Goal: Task Accomplishment & Management: Complete application form

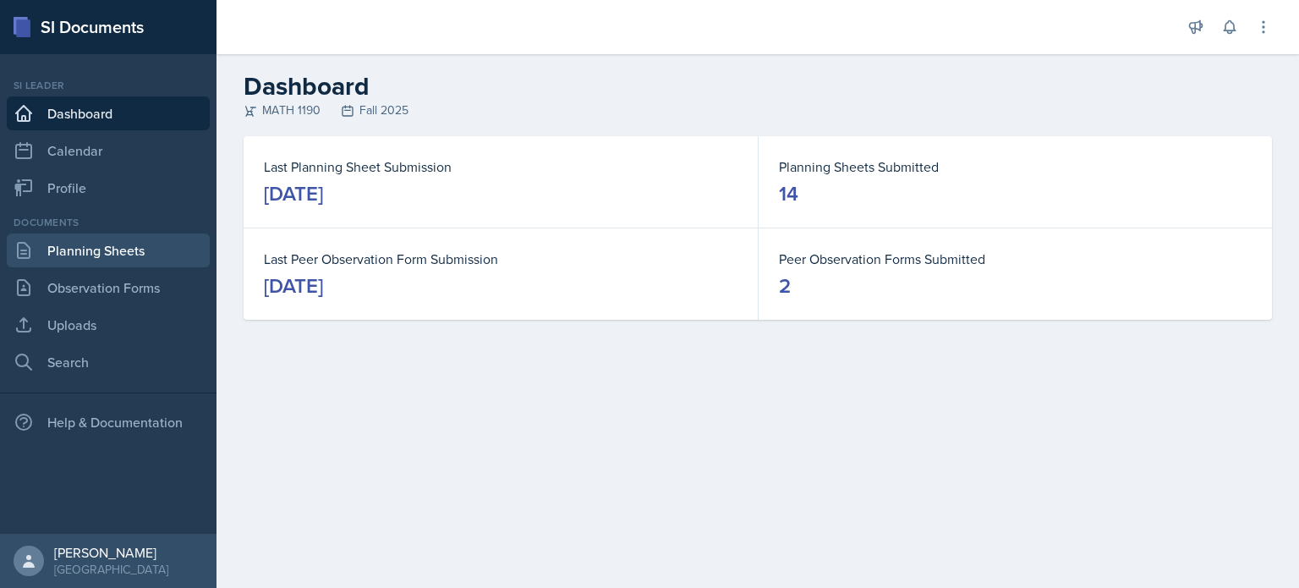
click at [97, 235] on link "Planning Sheets" at bounding box center [108, 250] width 203 height 34
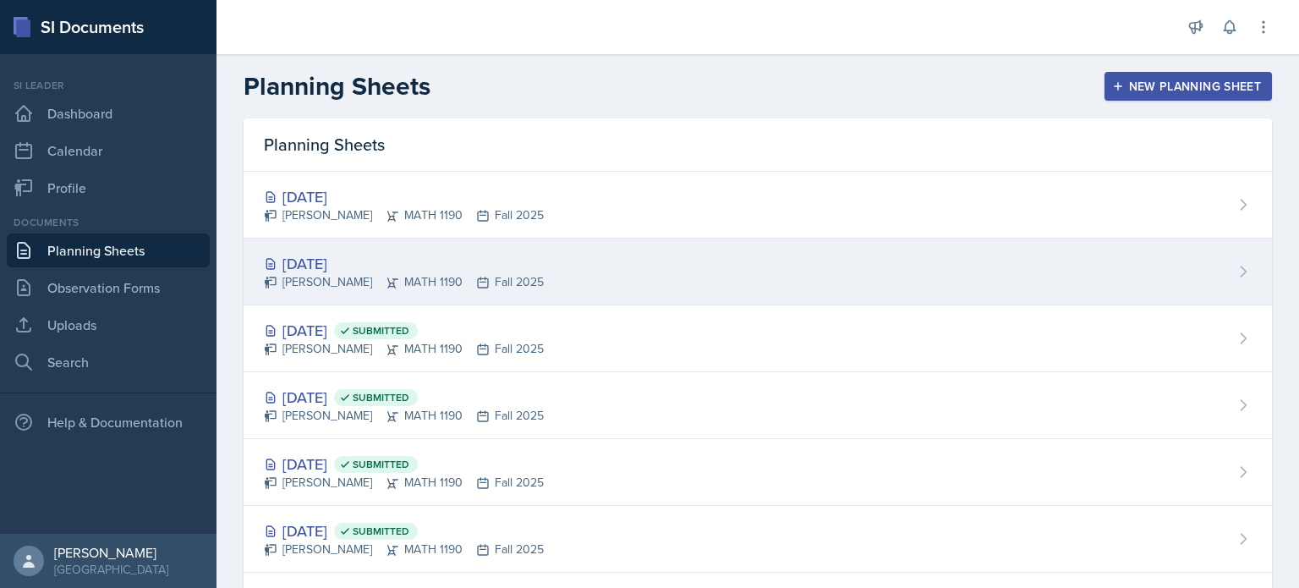
click at [526, 280] on div "Aditya Chauhan MATH 1190 Fall 2025" at bounding box center [404, 282] width 280 height 18
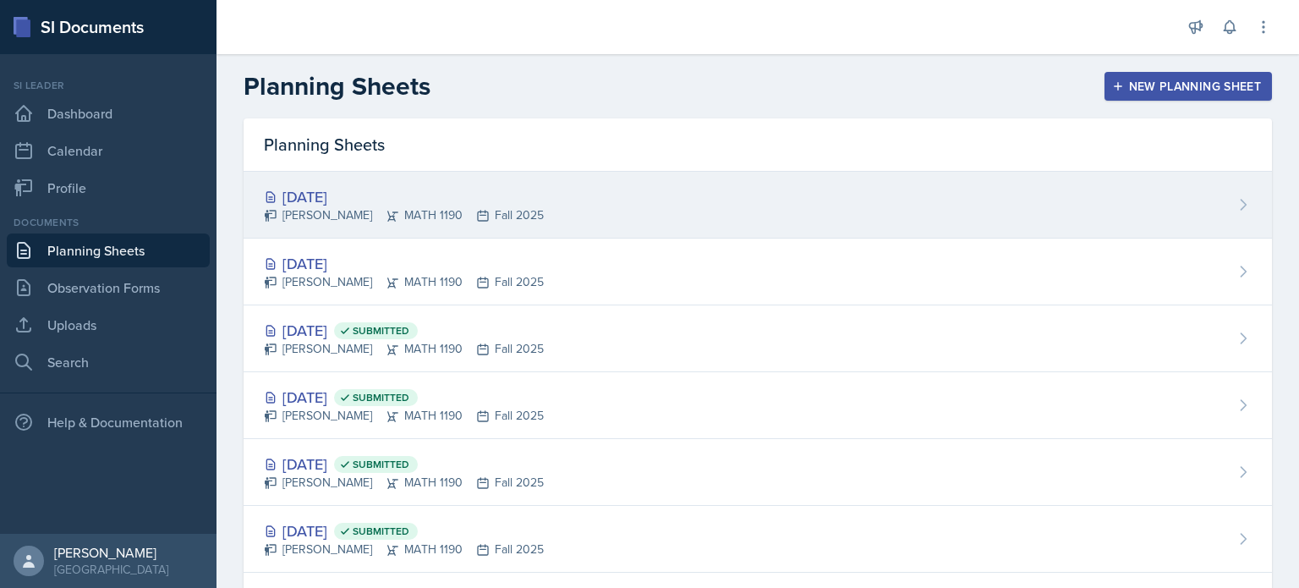
click at [631, 216] on div "Oct 17th, 2025 Aditya Chauhan MATH 1190 Fall 2025" at bounding box center [757, 205] width 1028 height 67
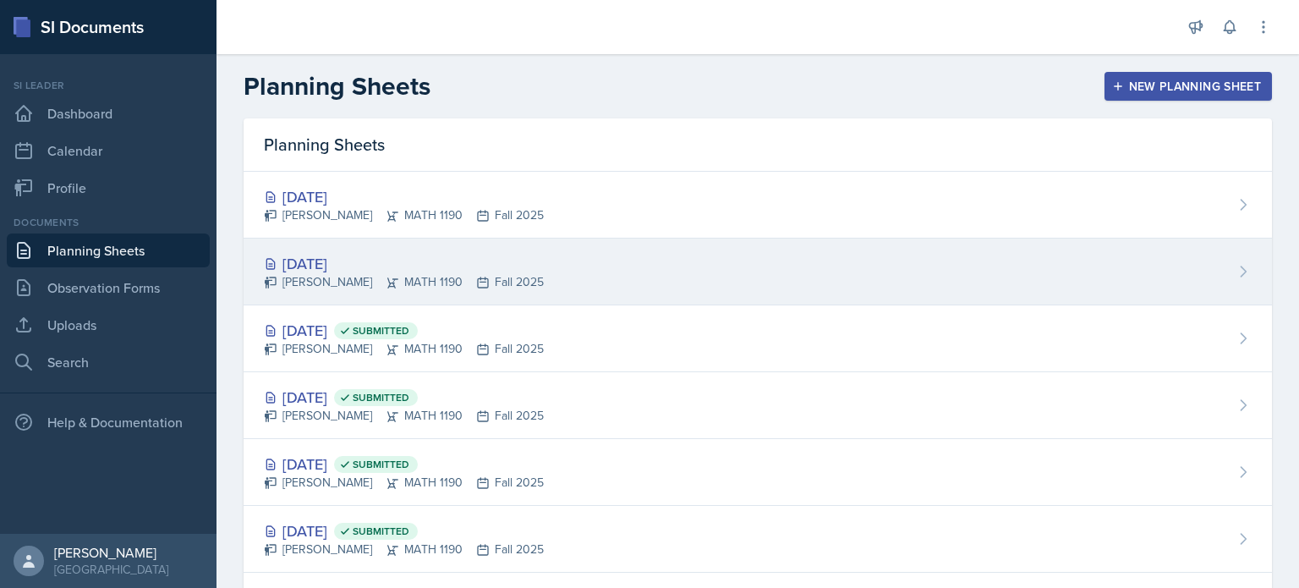
click at [523, 266] on div "[DATE]" at bounding box center [404, 263] width 280 height 23
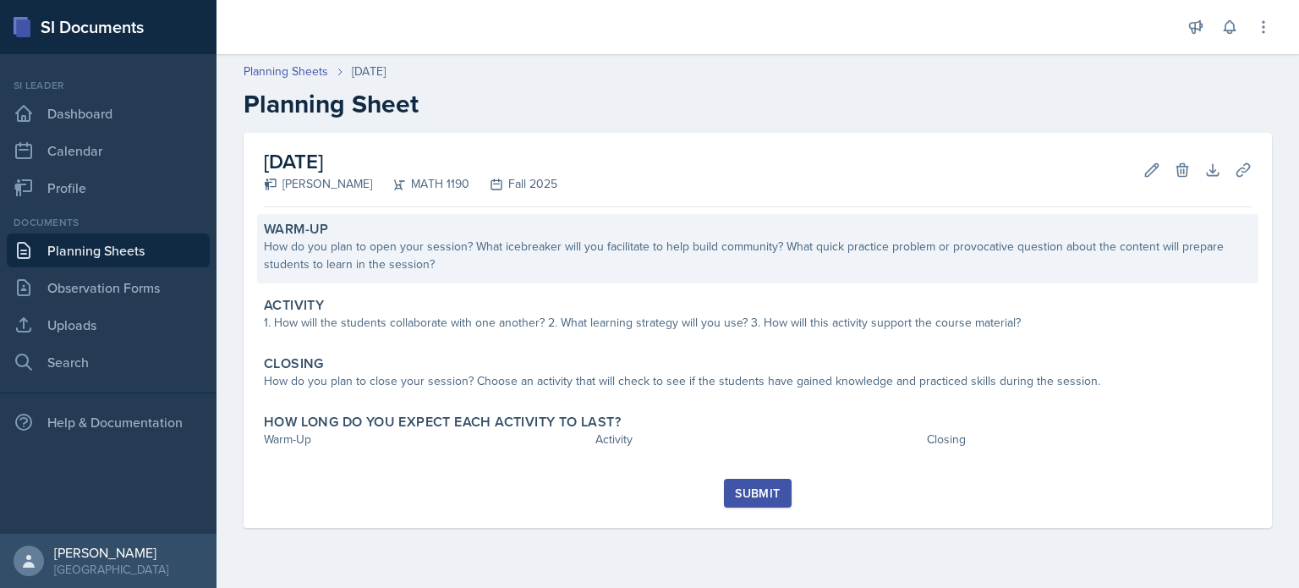
click at [521, 267] on div "How do you plan to open your session? What icebreaker will you facilitate to he…" at bounding box center [758, 256] width 988 height 36
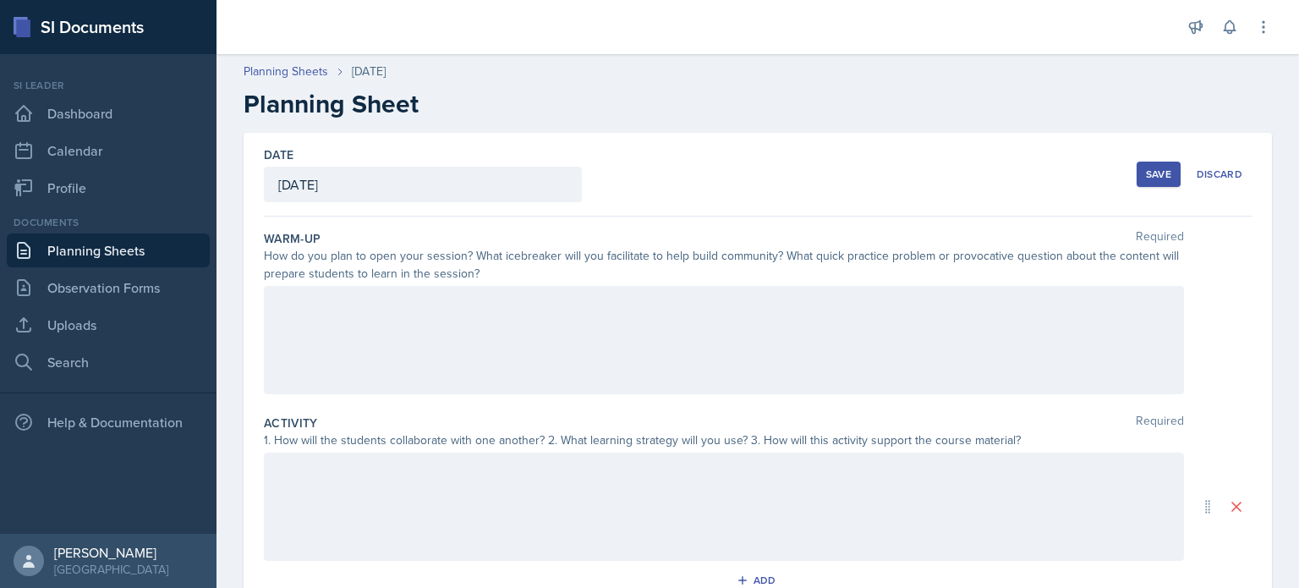
click at [523, 264] on div "How do you plan to open your session? What icebreaker will you facilitate to he…" at bounding box center [724, 265] width 920 height 36
click at [527, 359] on div at bounding box center [724, 340] width 920 height 108
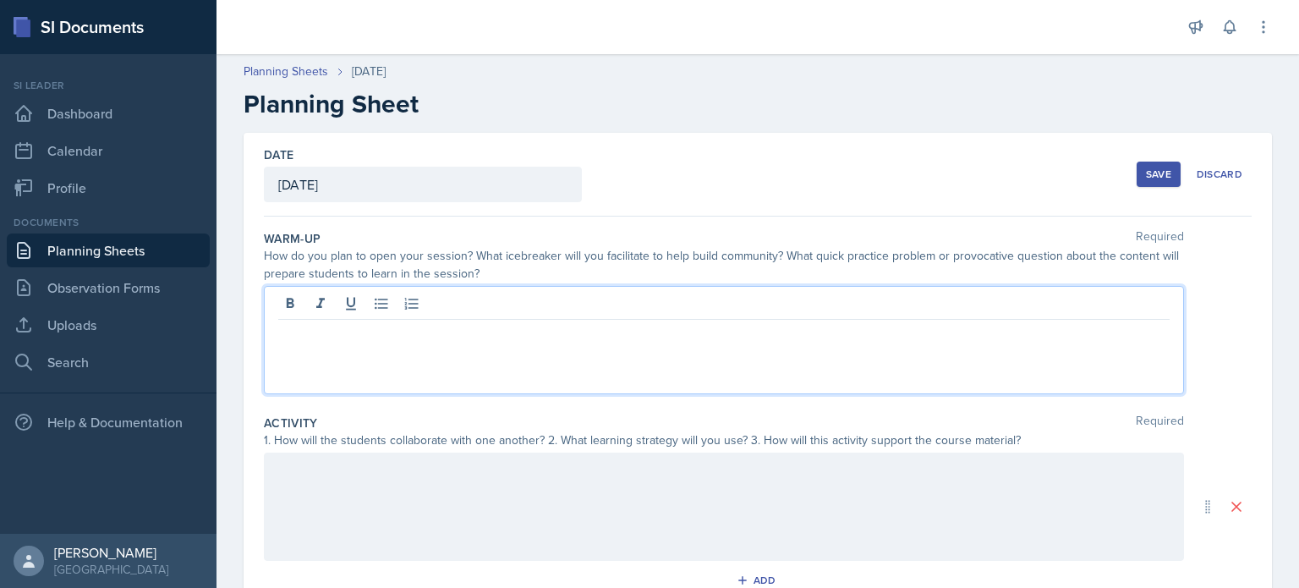
paste div
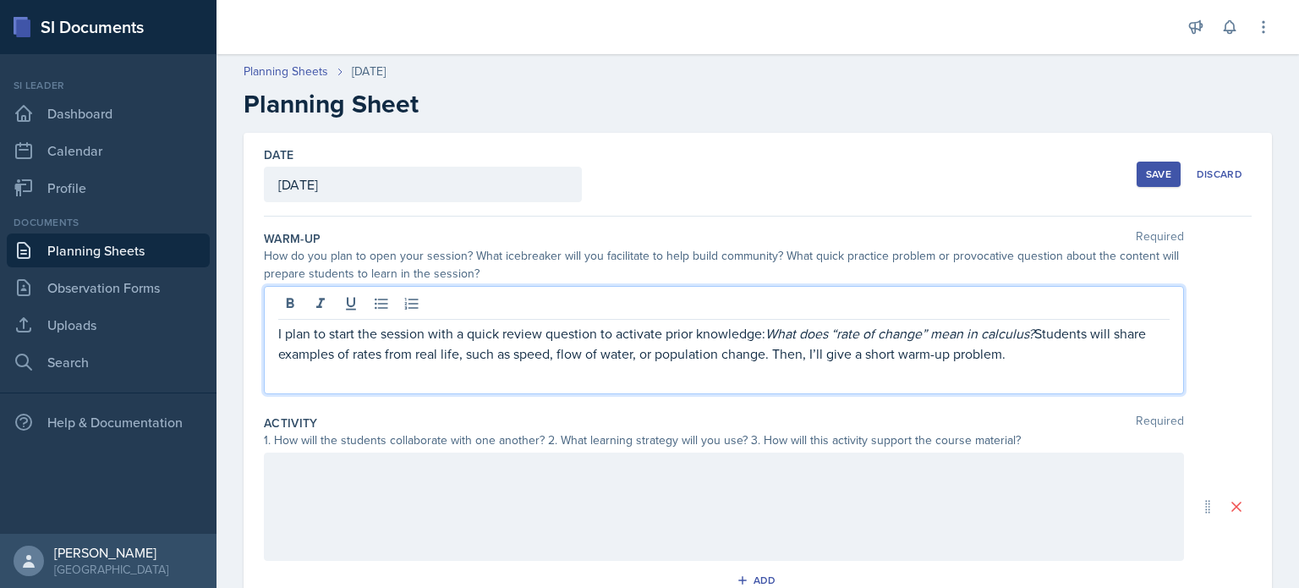
click at [1041, 336] on p "I plan to start the session with a quick review question to activate prior know…" at bounding box center [723, 343] width 891 height 41
drag, startPoint x: 1039, startPoint y: 332, endPoint x: 938, endPoint y: 336, distance: 101.5
click at [938, 336] on em "What does “rate of change” mean in calculus?" at bounding box center [899, 333] width 269 height 19
click at [1061, 350] on p "I plan to start the session with a quick review question to activate prior know…" at bounding box center [723, 343] width 891 height 41
click at [620, 516] on div at bounding box center [724, 506] width 920 height 108
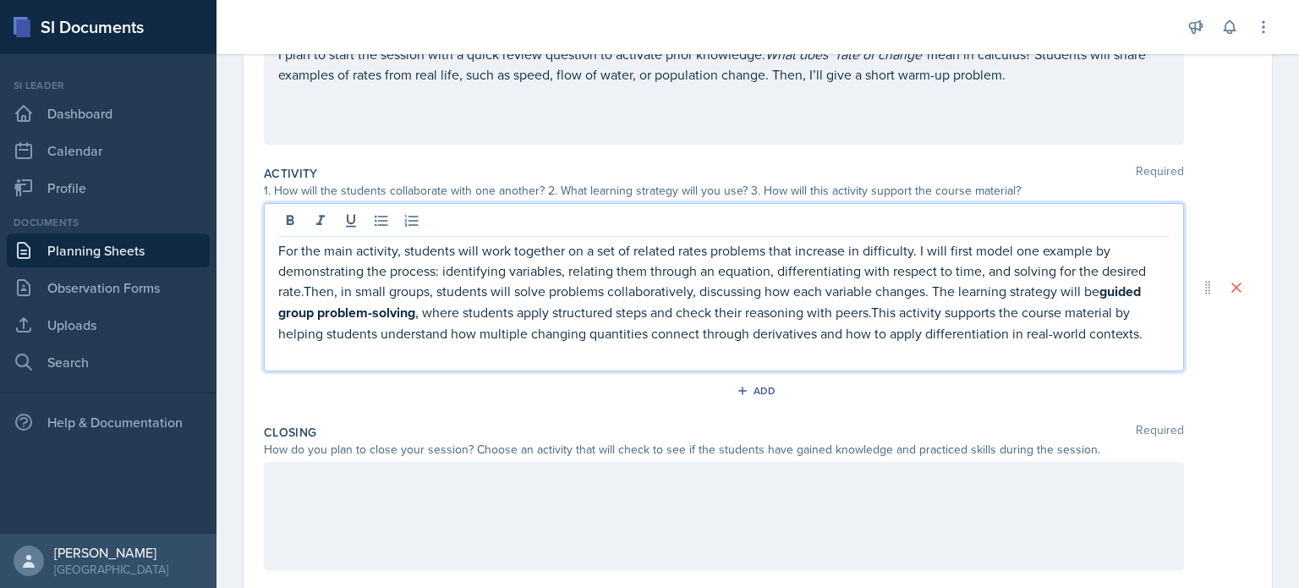
scroll to position [250, 0]
drag, startPoint x: 916, startPoint y: 243, endPoint x: 906, endPoint y: 238, distance: 11.7
click at [906, 239] on p "For the main activity, students will work together on a set of related rates pr…" at bounding box center [723, 290] width 891 height 103
click at [304, 290] on p "For the main activity, students will work together on a set of related rates pr…" at bounding box center [723, 290] width 891 height 103
click at [937, 287] on p "For the main activity, students will work together on a set of related rates pr…" at bounding box center [723, 290] width 891 height 103
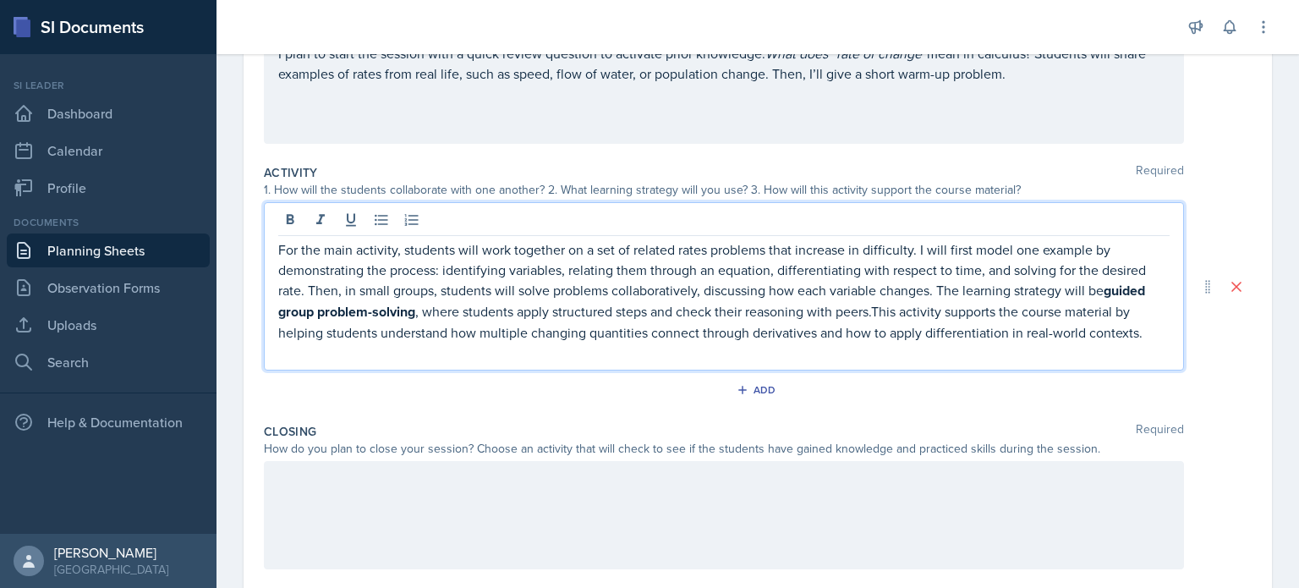
click at [873, 310] on p "For the main activity, students will work together on a set of related rates pr…" at bounding box center [723, 290] width 891 height 103
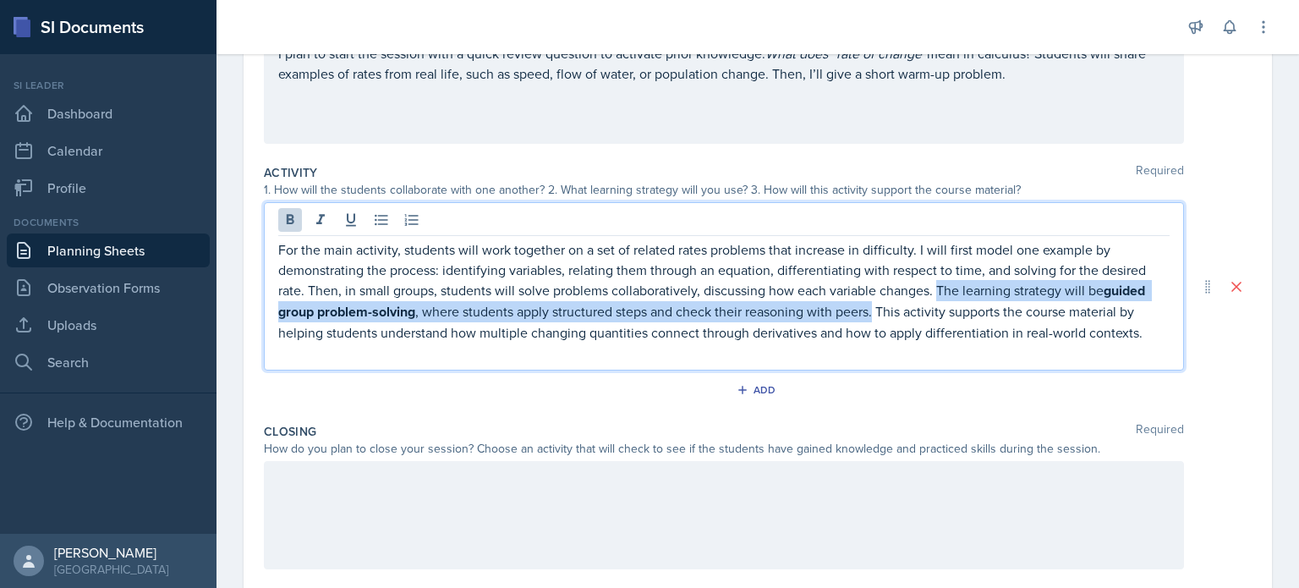
drag, startPoint x: 939, startPoint y: 287, endPoint x: 876, endPoint y: 313, distance: 68.6
click at [876, 313] on p "For the main activity, students will work together on a set of related rates pr…" at bounding box center [723, 290] width 891 height 103
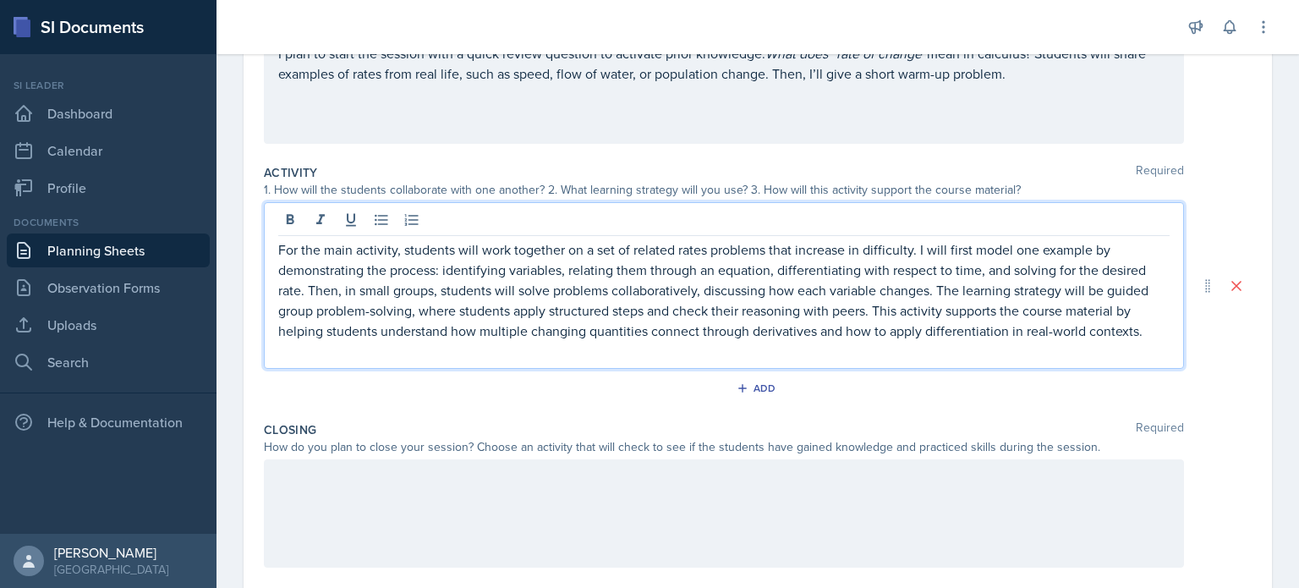
click at [891, 326] on p "For the main activity, students will work together on a set of related rates pr…" at bounding box center [723, 289] width 891 height 101
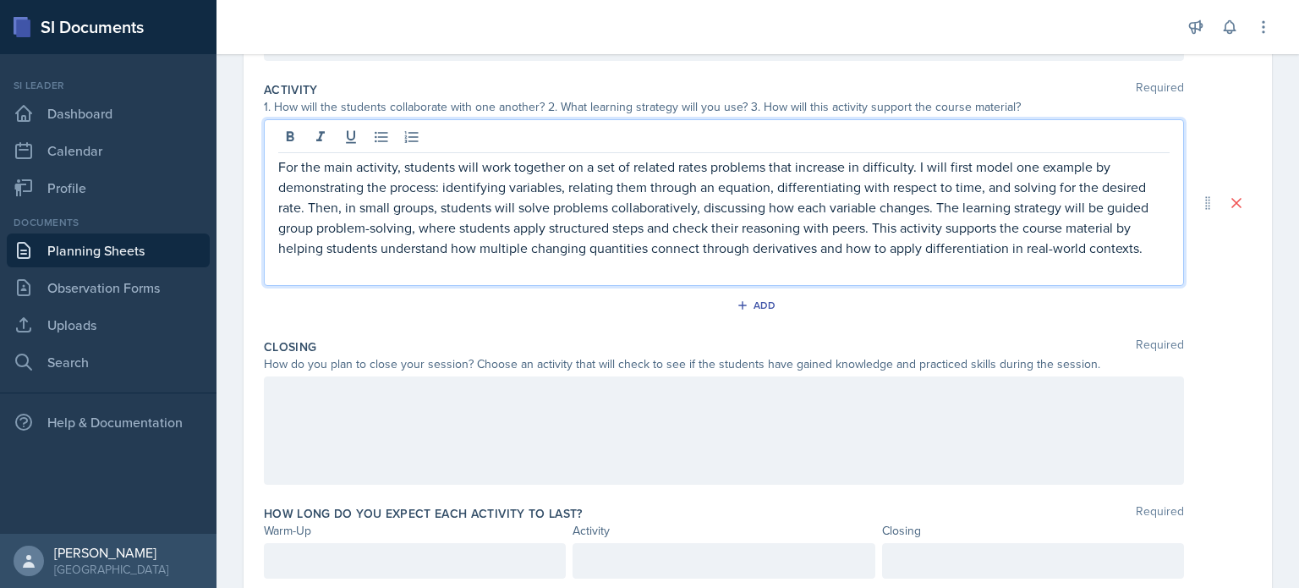
scroll to position [335, 0]
click at [548, 309] on div "Add" at bounding box center [758, 308] width 988 height 32
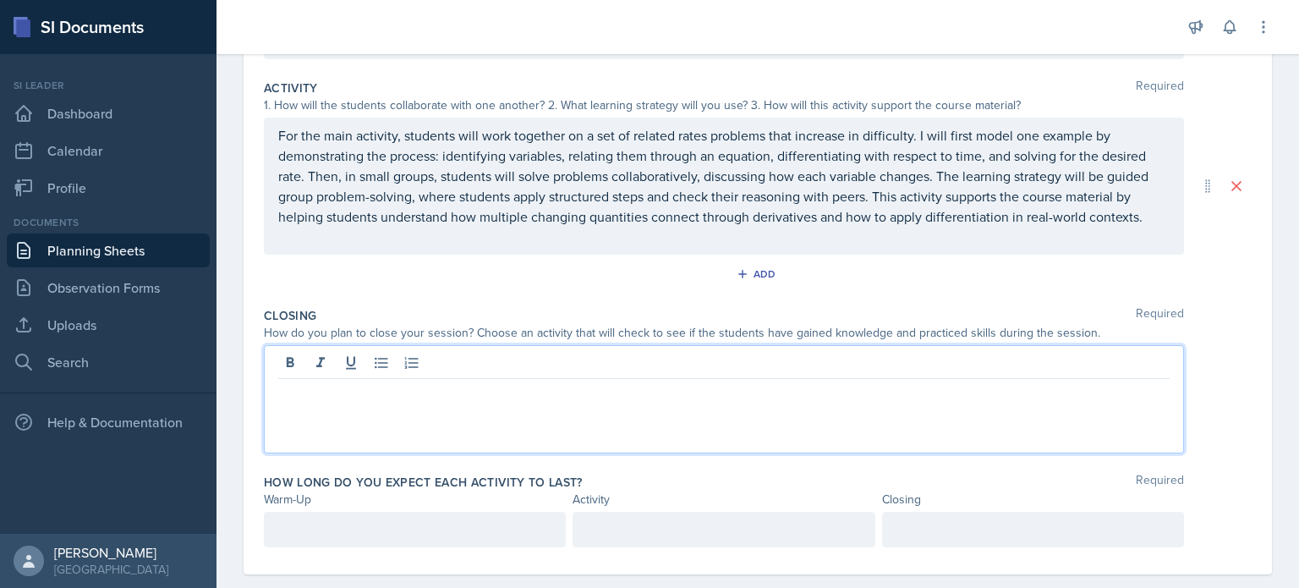
click at [537, 382] on p at bounding box center [723, 392] width 891 height 20
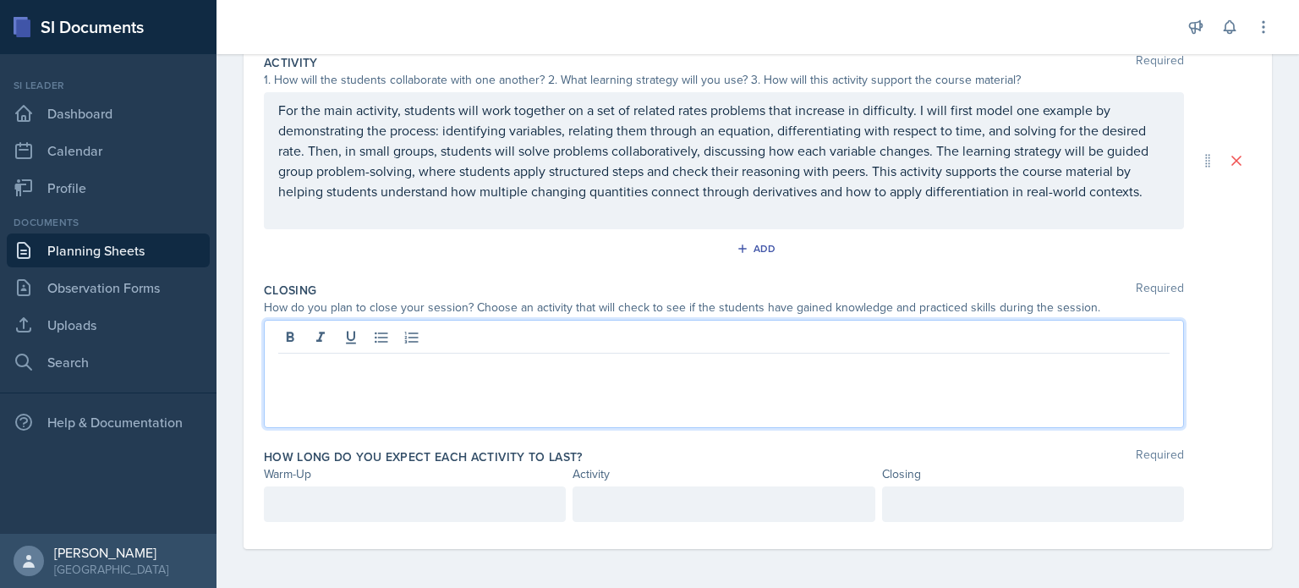
click at [507, 488] on div at bounding box center [415, 504] width 302 height 36
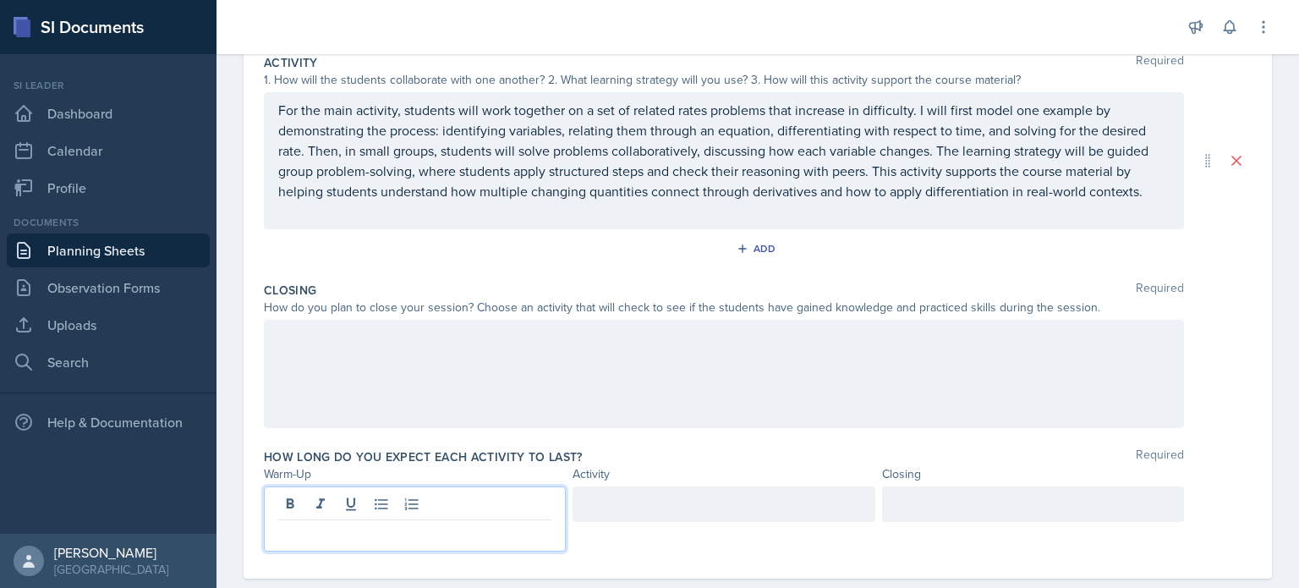
scroll to position [389, 0]
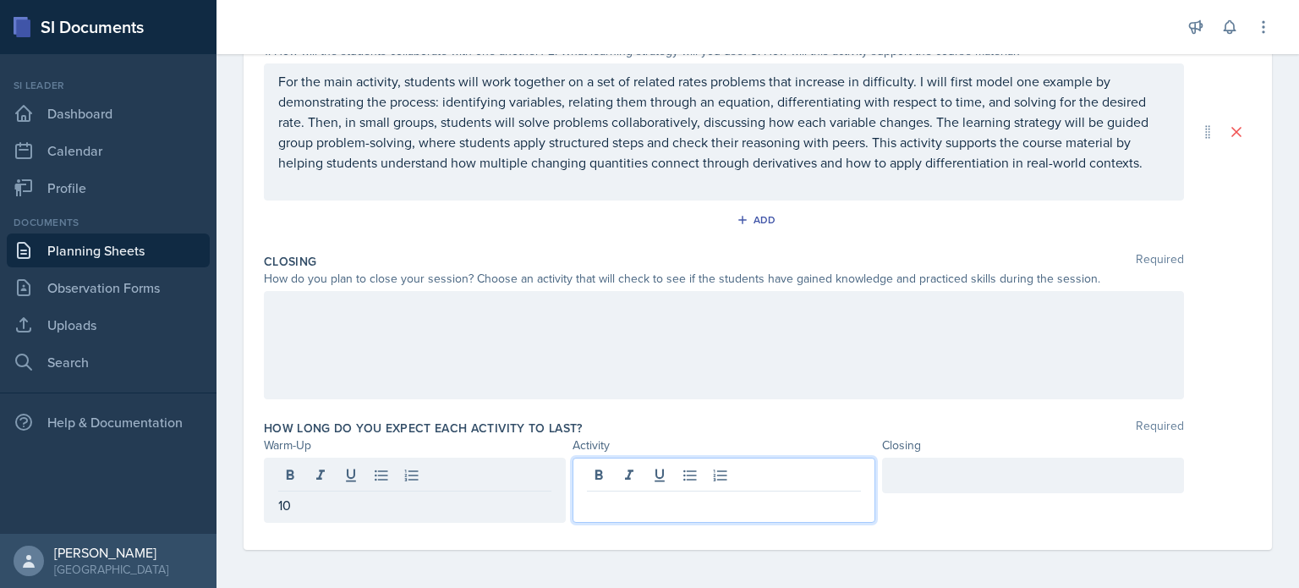
click at [622, 479] on div at bounding box center [723, 489] width 302 height 65
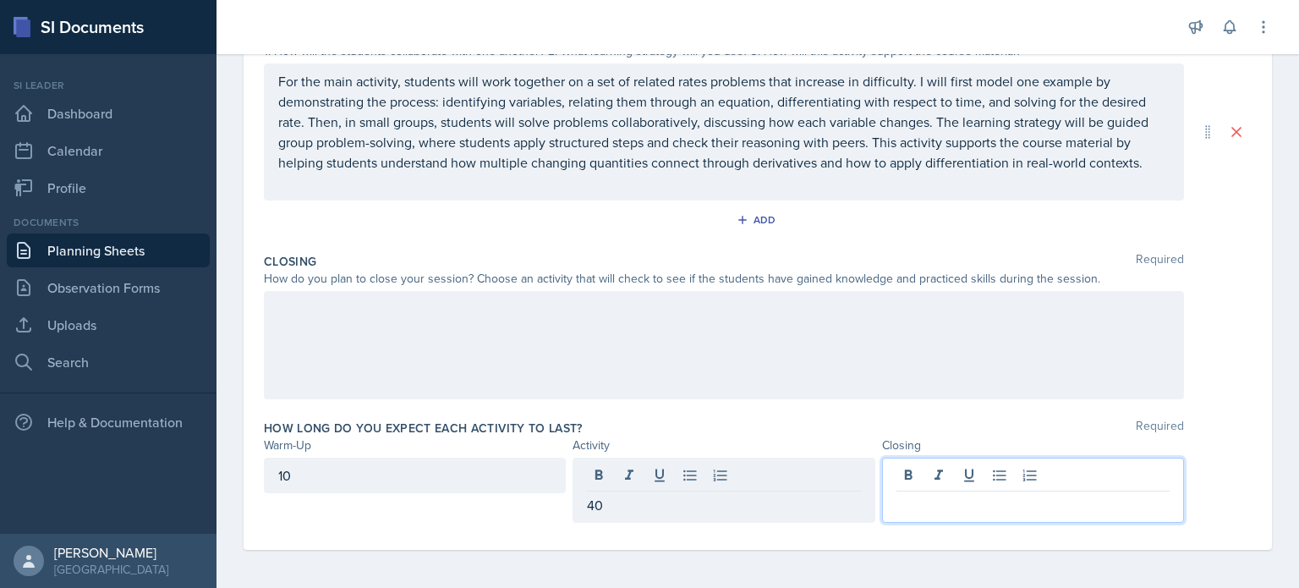
click at [961, 469] on div at bounding box center [1033, 489] width 302 height 65
click at [676, 377] on div at bounding box center [724, 345] width 920 height 108
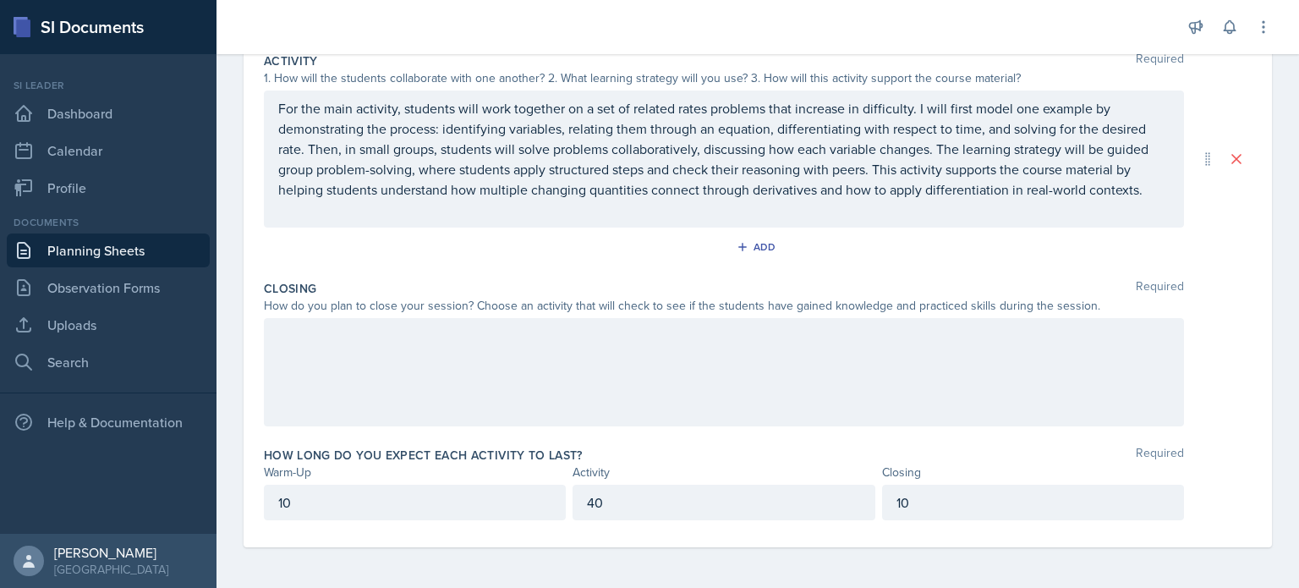
scroll to position [360, 0]
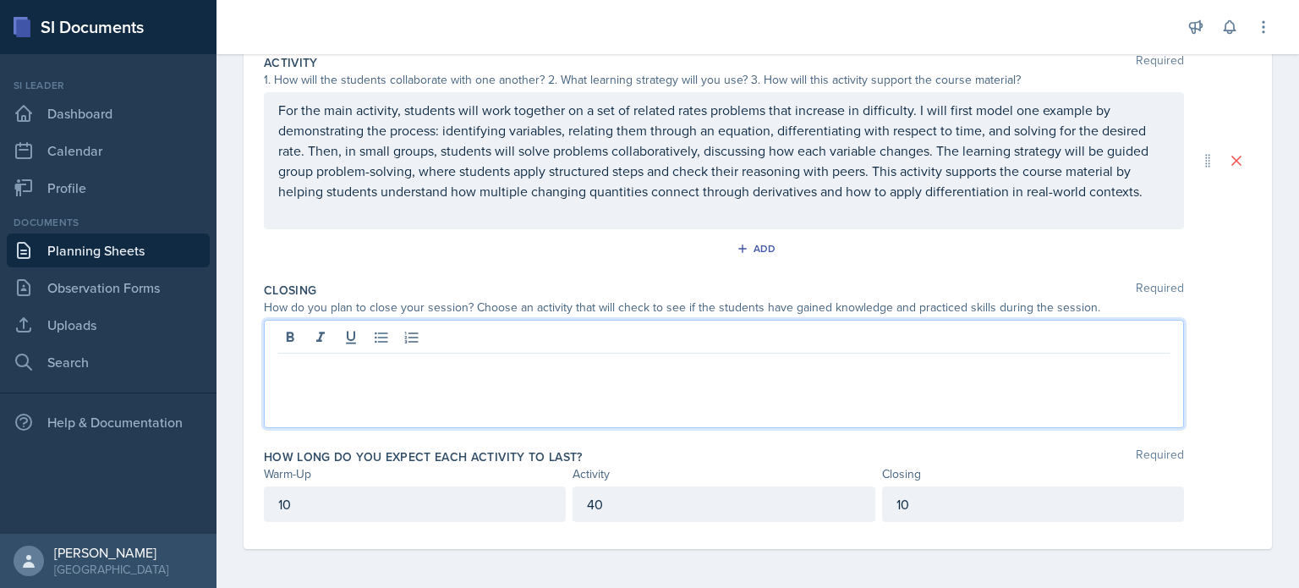
paste div
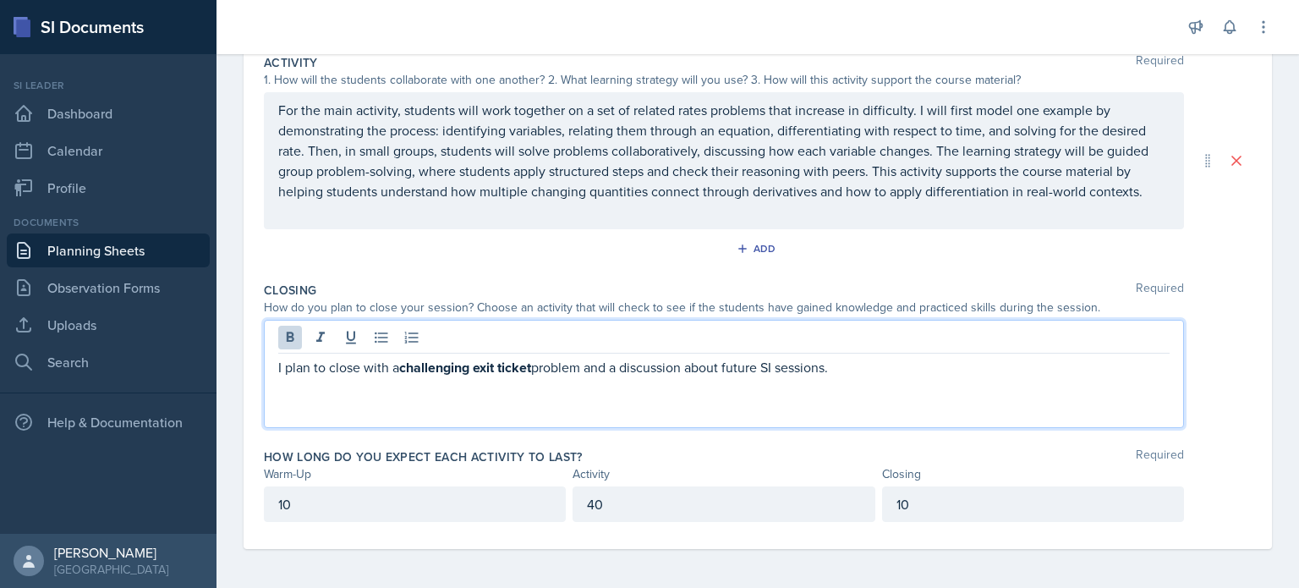
drag, startPoint x: 886, startPoint y: 361, endPoint x: 206, endPoint y: 384, distance: 680.1
click at [206, 384] on div "SI Documents Si leader Dashboard Calendar Profile Documents Planning Sheets Obs…" at bounding box center [649, 294] width 1299 height 588
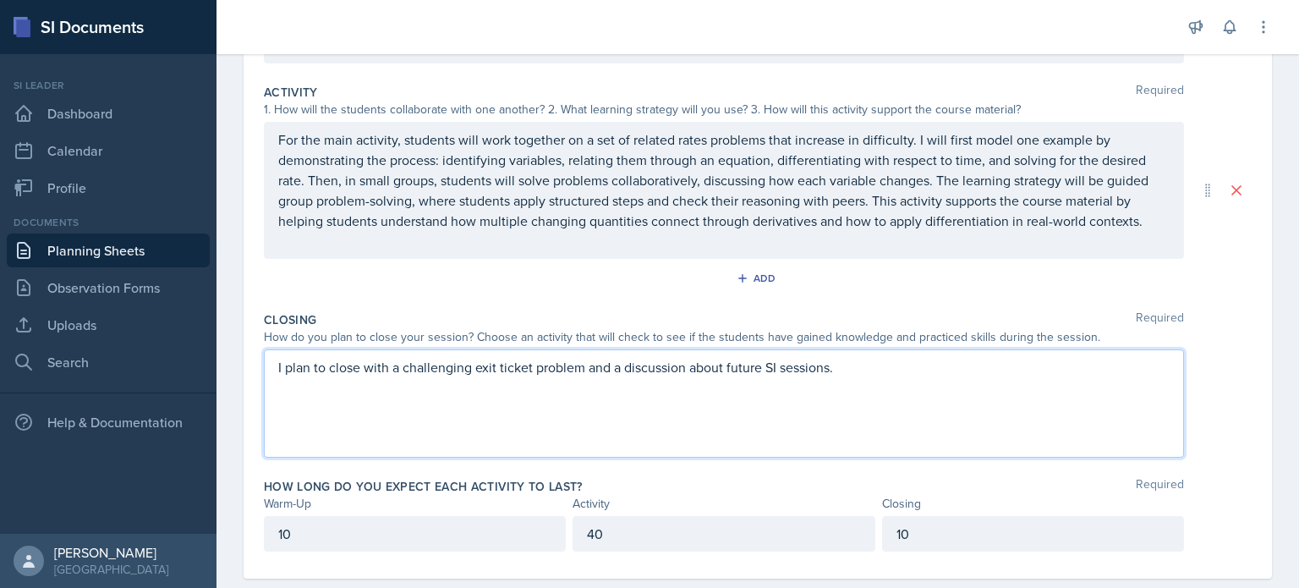
click at [656, 486] on div "How long do you expect each activity to last? Required" at bounding box center [758, 486] width 988 height 17
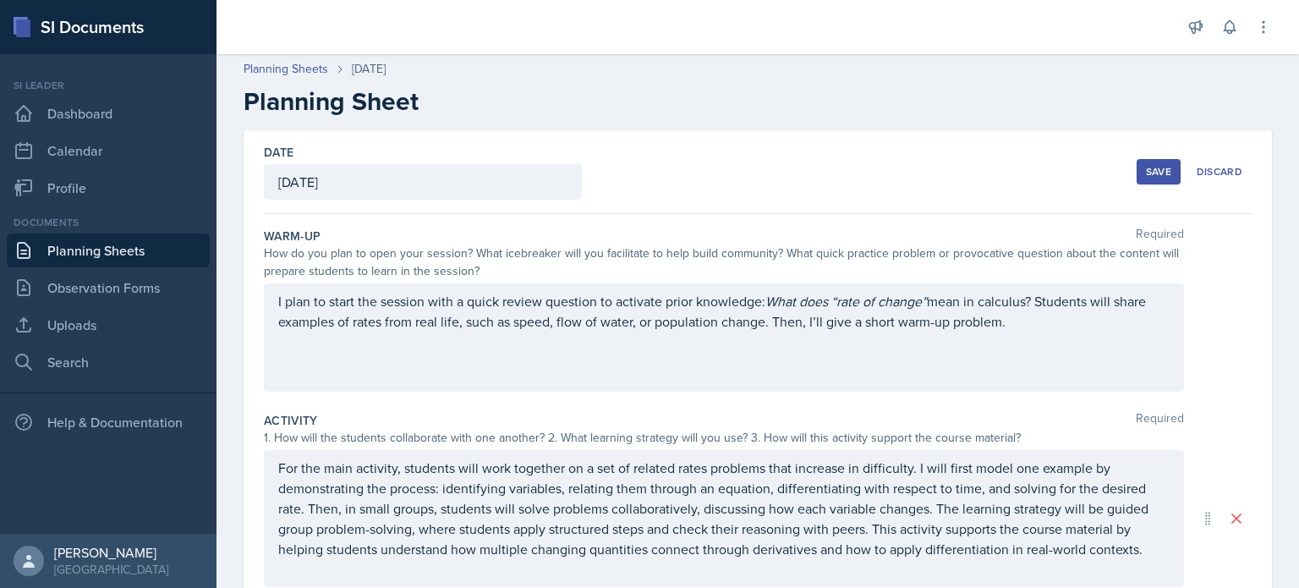
scroll to position [0, 0]
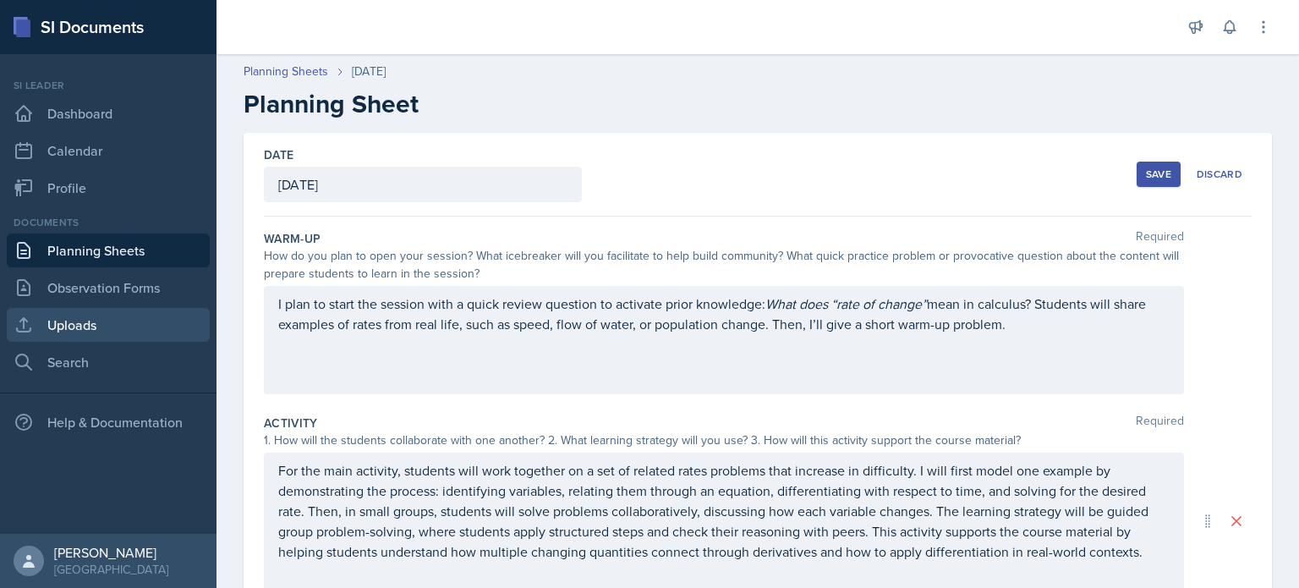
click at [68, 320] on link "Uploads" at bounding box center [108, 325] width 203 height 34
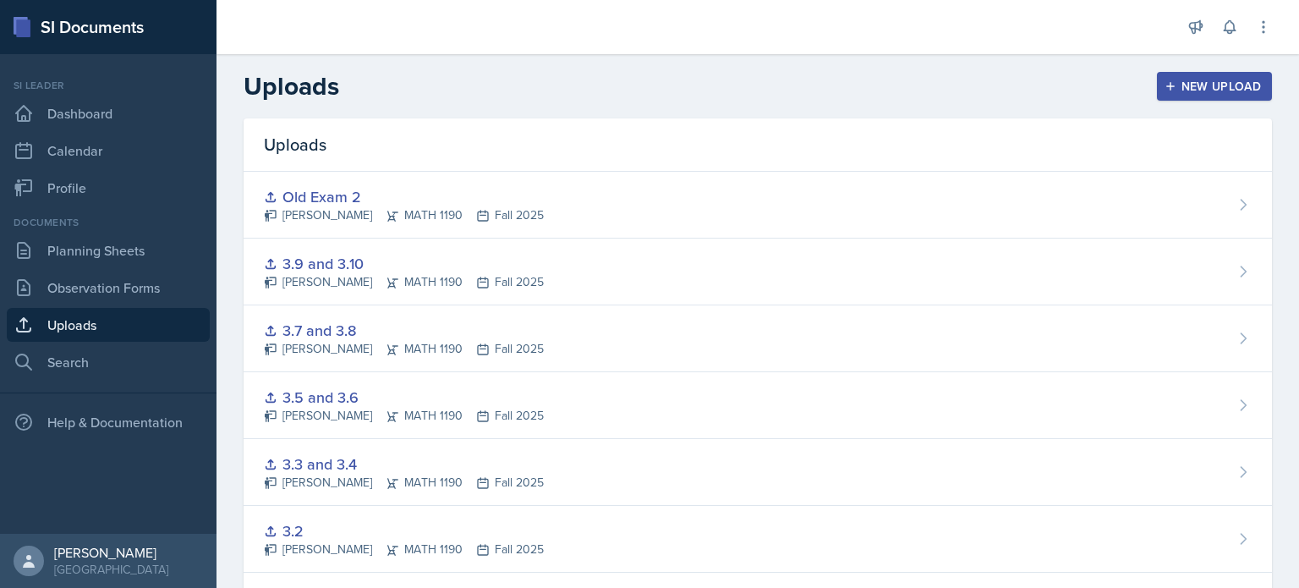
click at [1203, 90] on div "New Upload" at bounding box center [1215, 86] width 94 height 14
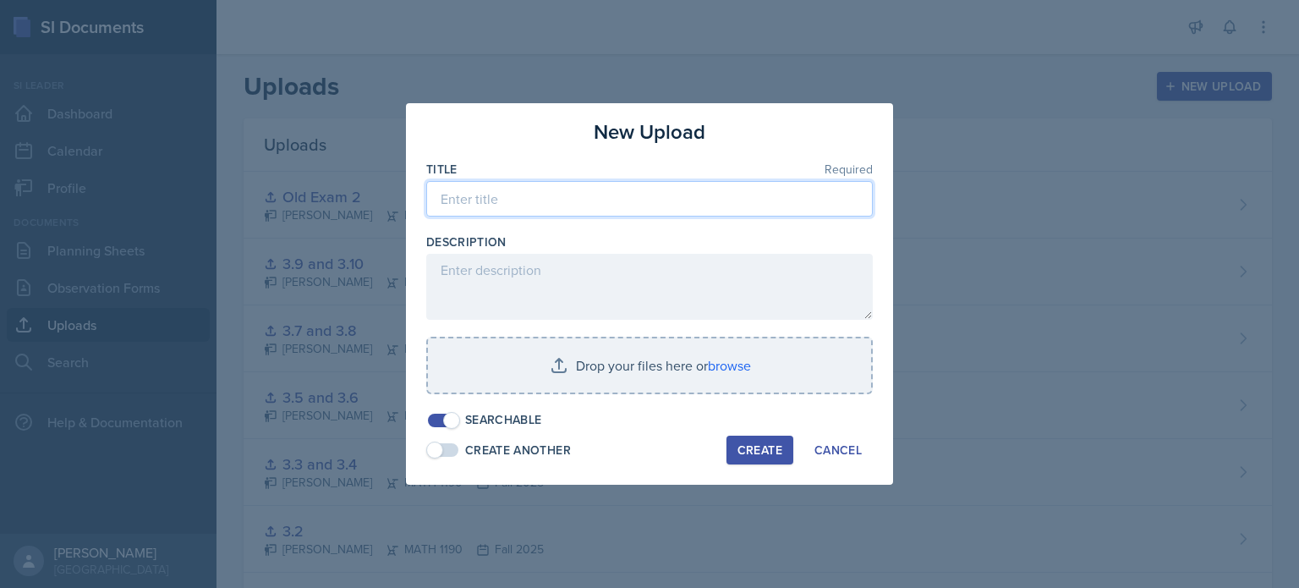
click at [588, 199] on input at bounding box center [649, 199] width 446 height 36
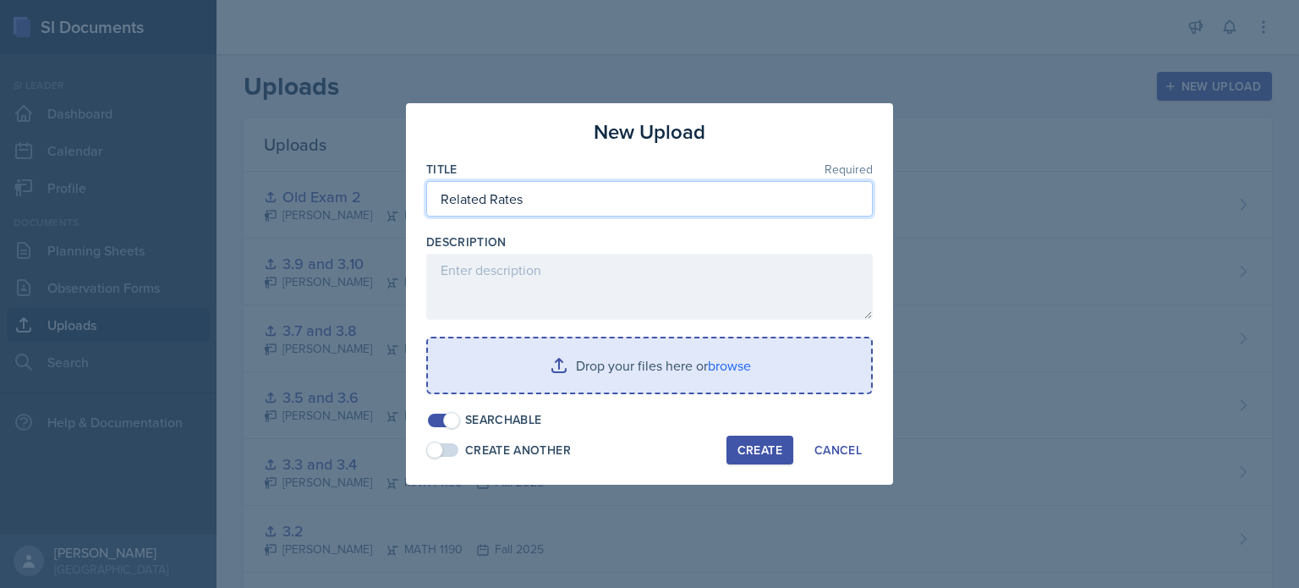
type input "Related Rates"
click at [671, 351] on input "file" at bounding box center [649, 365] width 443 height 54
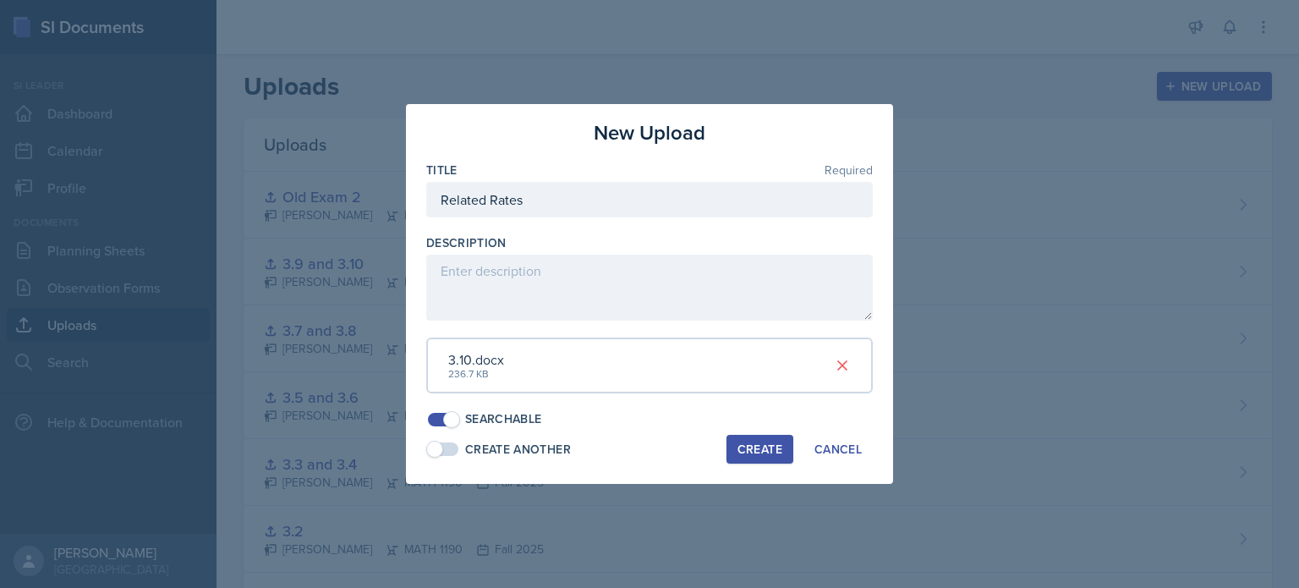
click at [751, 446] on div "Create" at bounding box center [759, 449] width 45 height 14
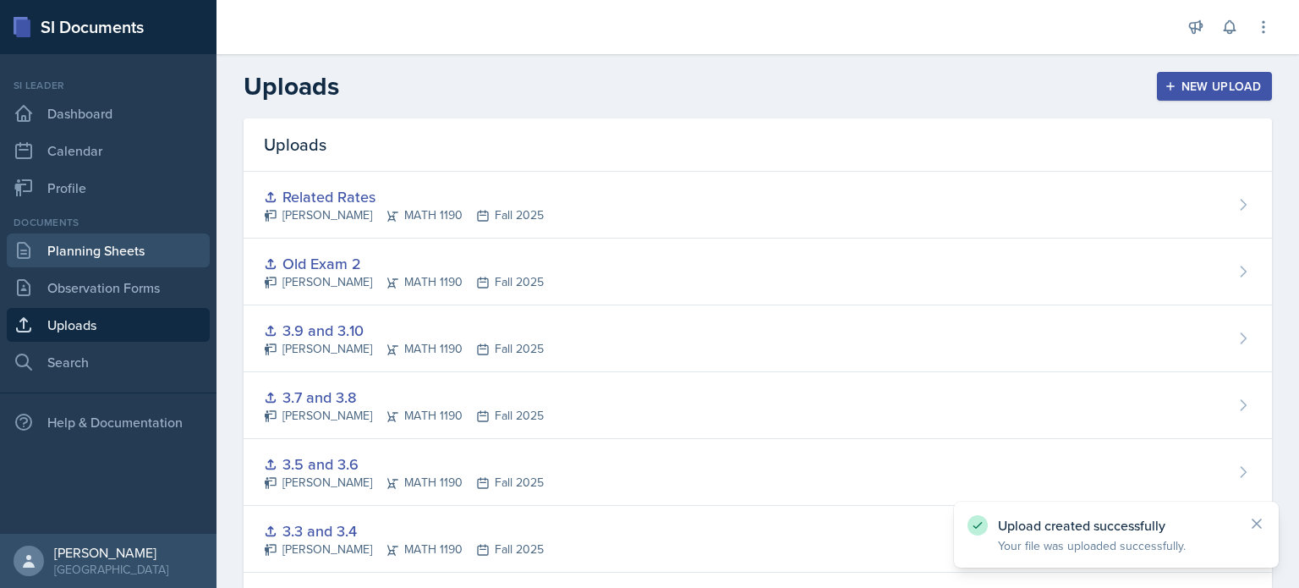
click at [81, 240] on link "Planning Sheets" at bounding box center [108, 250] width 203 height 34
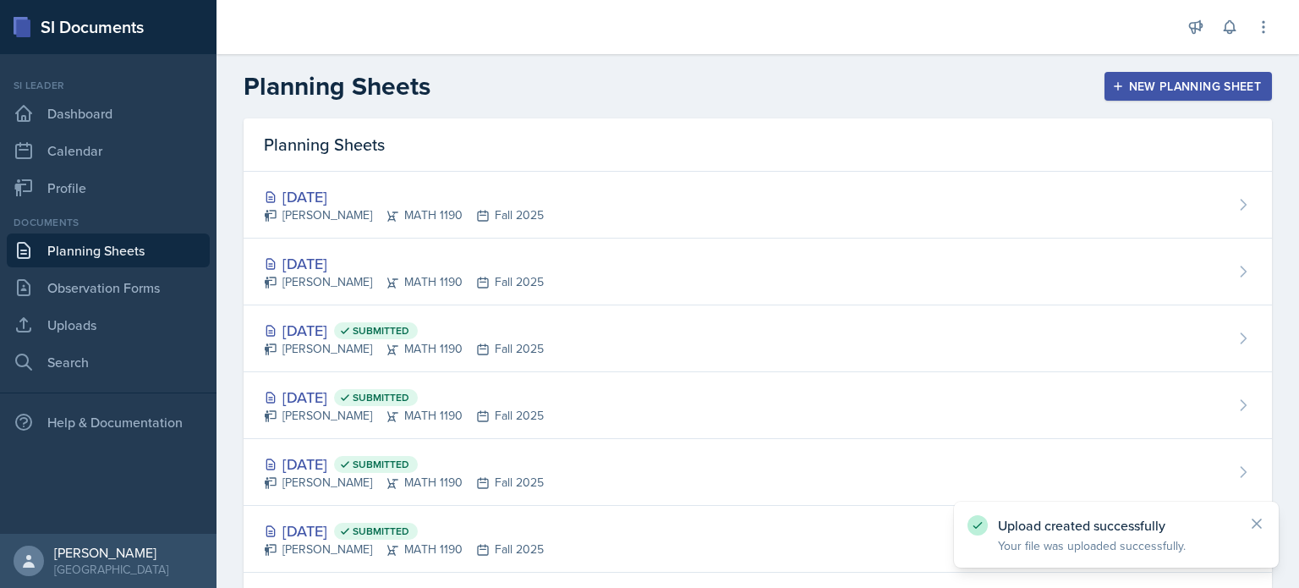
click at [535, 267] on div "[DATE]" at bounding box center [404, 263] width 280 height 23
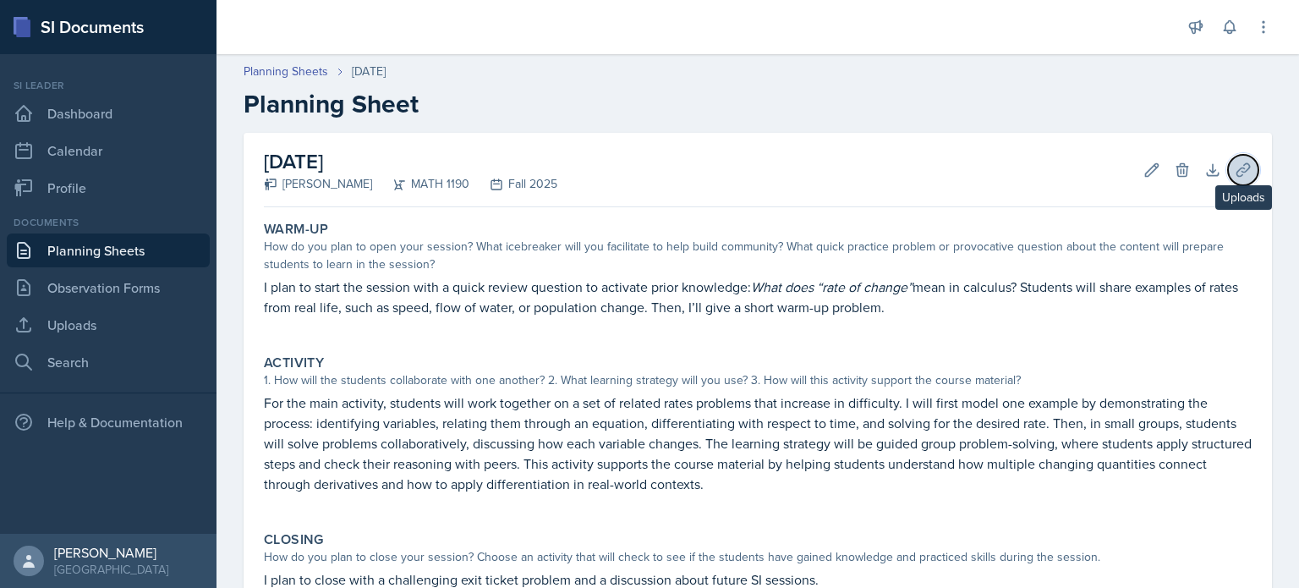
click at [1234, 165] on icon at bounding box center [1242, 169] width 17 height 17
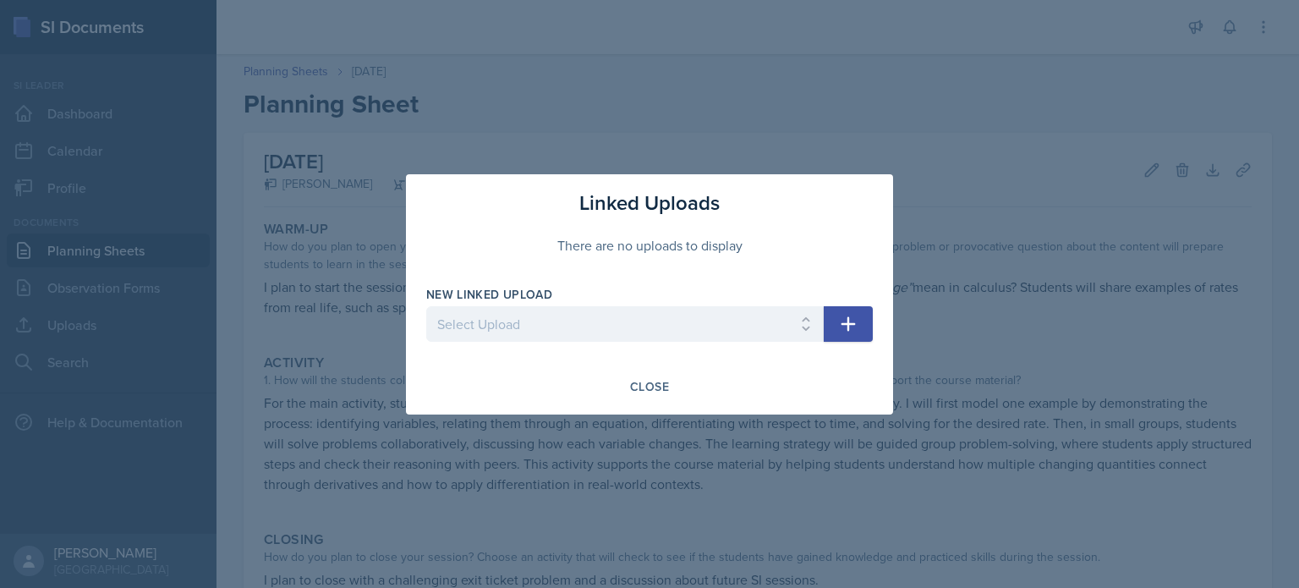
click at [856, 321] on icon "button" at bounding box center [848, 324] width 20 height 20
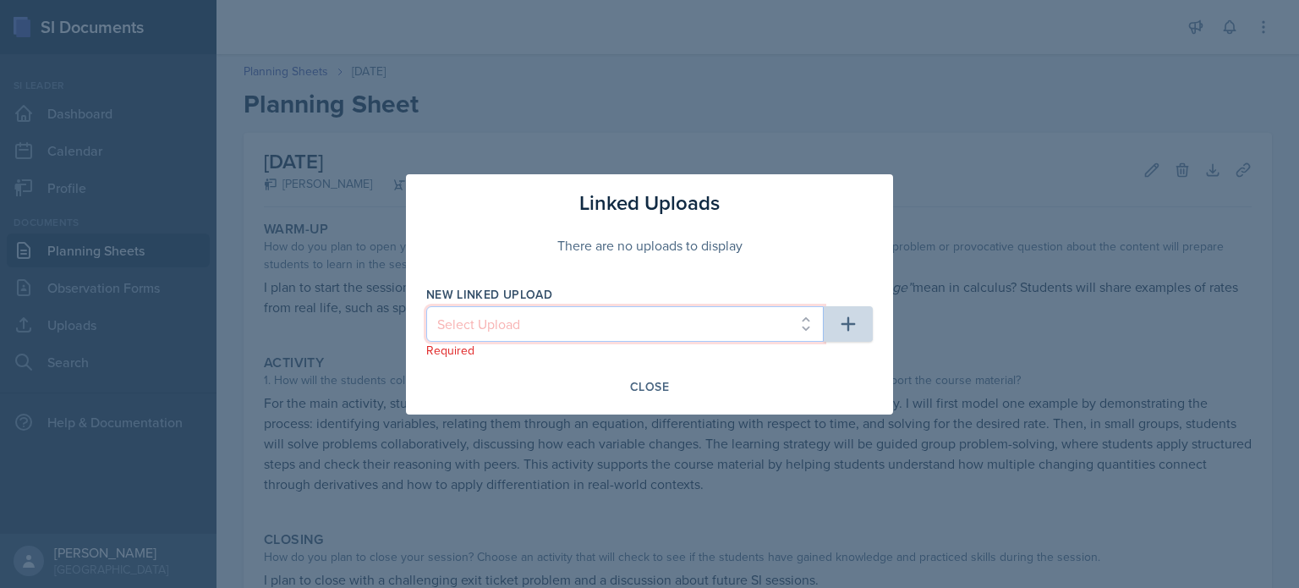
click at [767, 331] on select "Select Upload Major Review 1 Old exam for Exam 1 3.1 3.2 3.3 and 3.4 3.5 and 3.…" at bounding box center [624, 324] width 397 height 36
select select "715ad2df-8b94-4b78-8627-7e17aa60afbb"
click at [426, 306] on select "Select Upload Major Review 1 Old exam for Exam 1 3.1 3.2 3.3 and 3.4 3.5 and 3.…" at bounding box center [624, 324] width 397 height 36
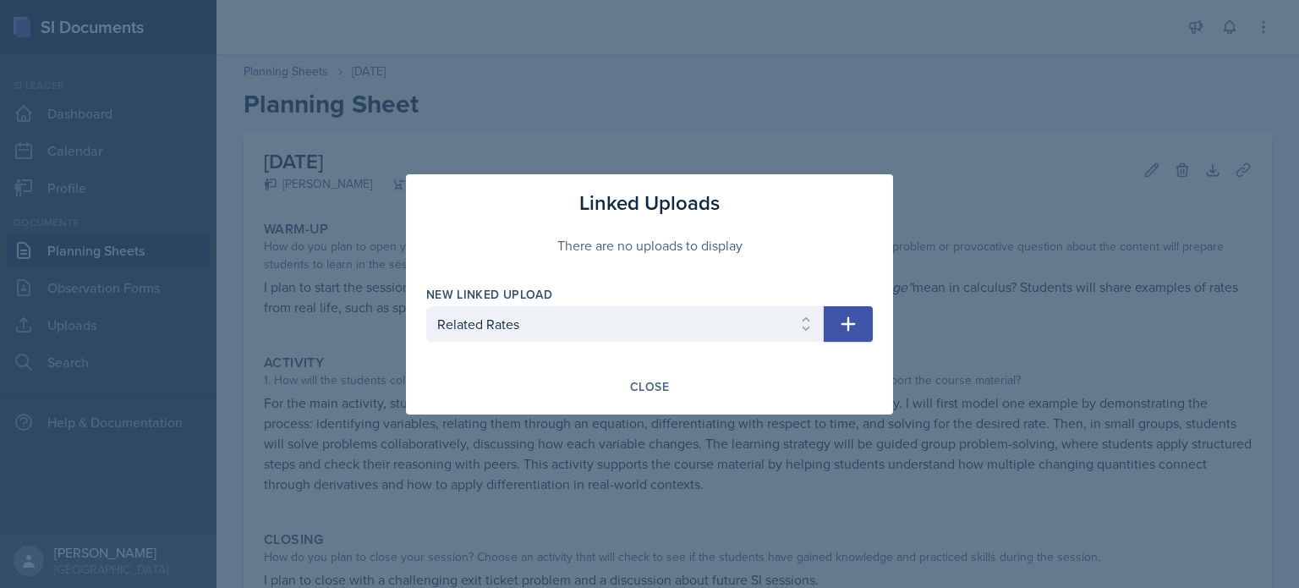
click at [853, 331] on icon "button" at bounding box center [848, 324] width 20 height 20
select select
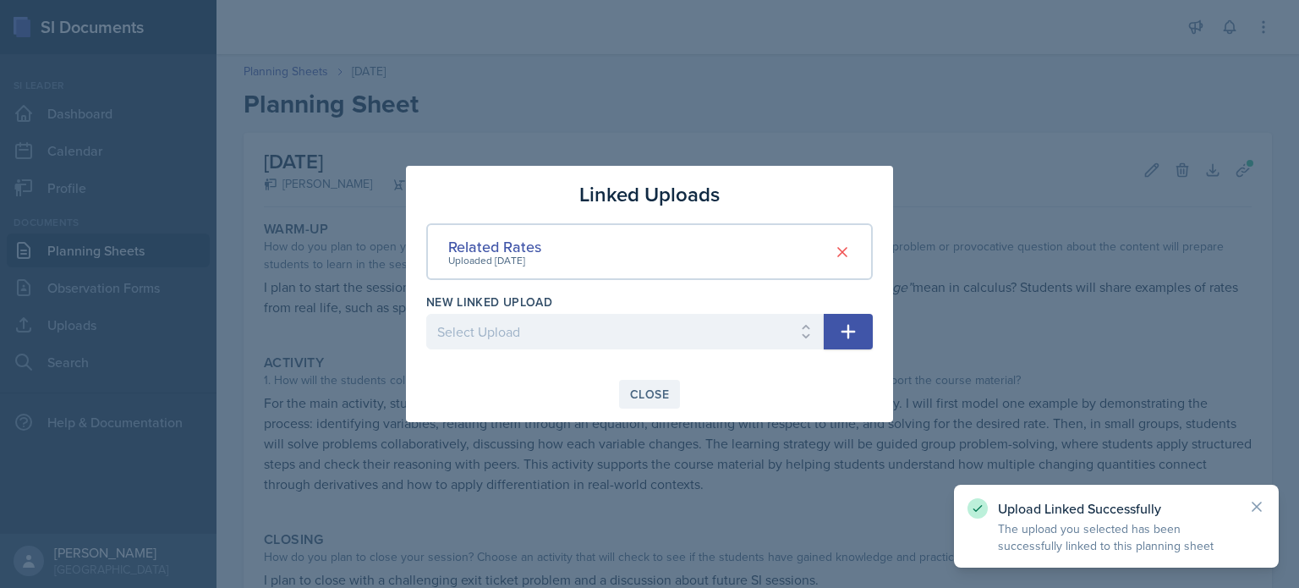
click at [648, 398] on div "Close" at bounding box center [649, 394] width 39 height 14
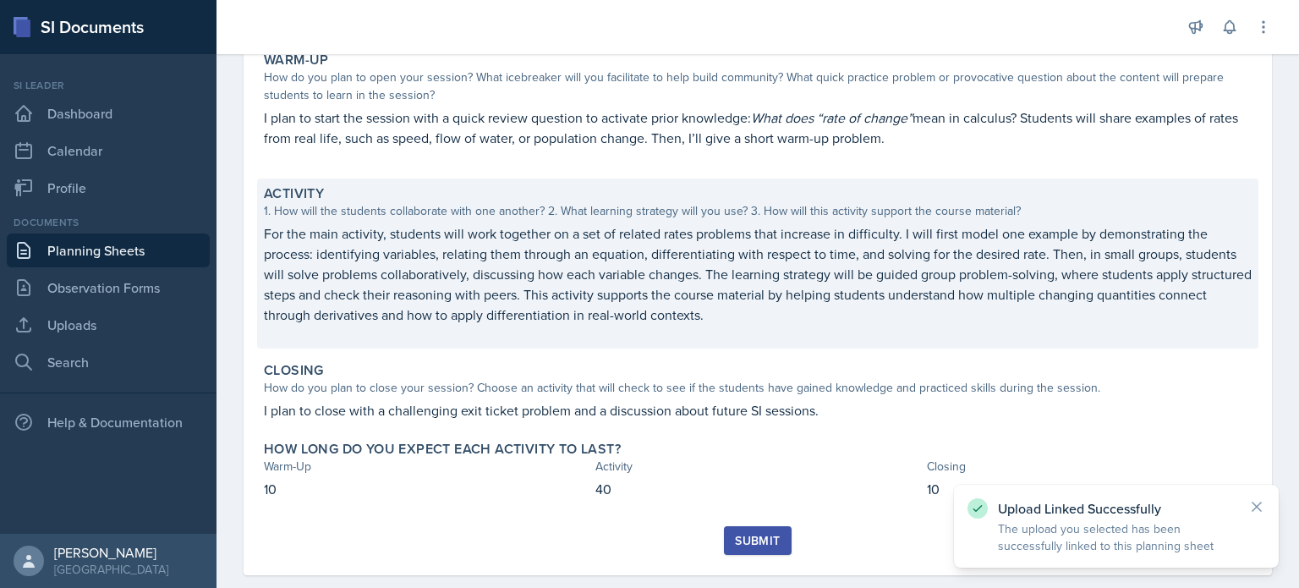
scroll to position [196, 0]
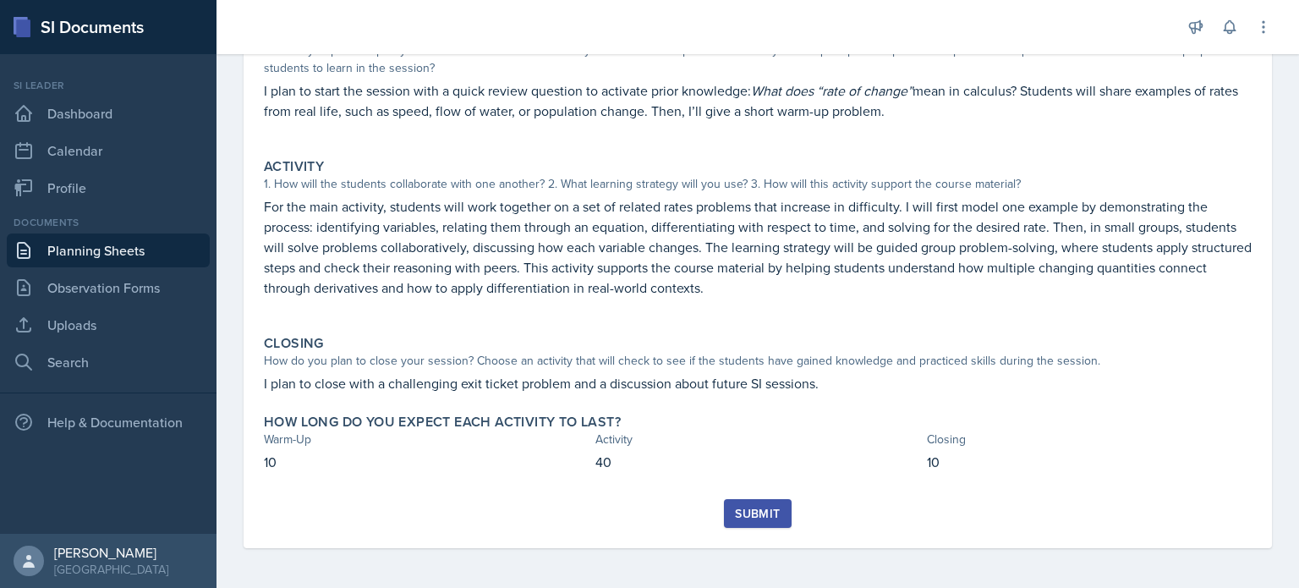
click at [155, 261] on link "Planning Sheets" at bounding box center [108, 250] width 203 height 34
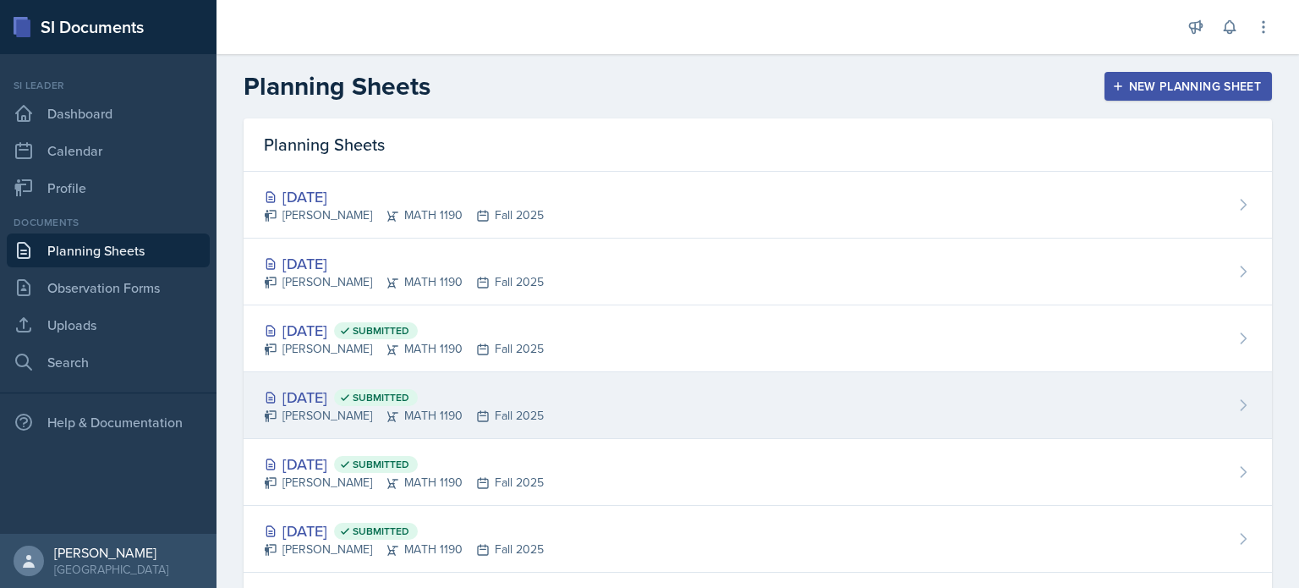
click at [497, 381] on div "Oct 8th, 2025 Submitted Aditya Chauhan MATH 1190 Fall 2025" at bounding box center [757, 405] width 1028 height 67
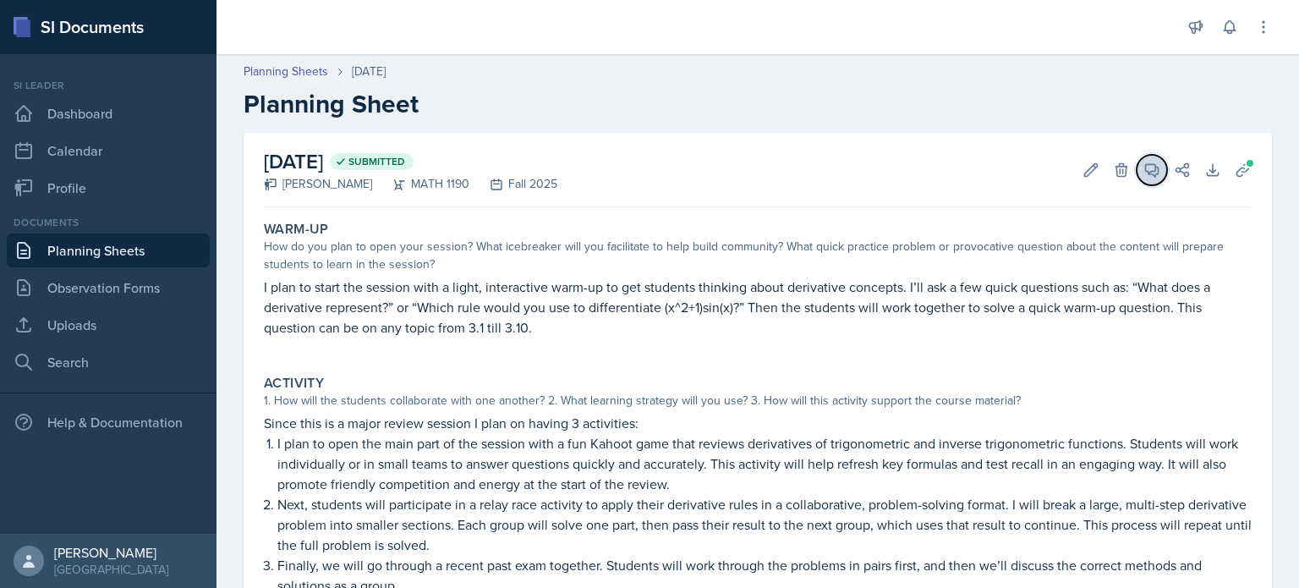
click at [1143, 163] on icon at bounding box center [1151, 169] width 17 height 17
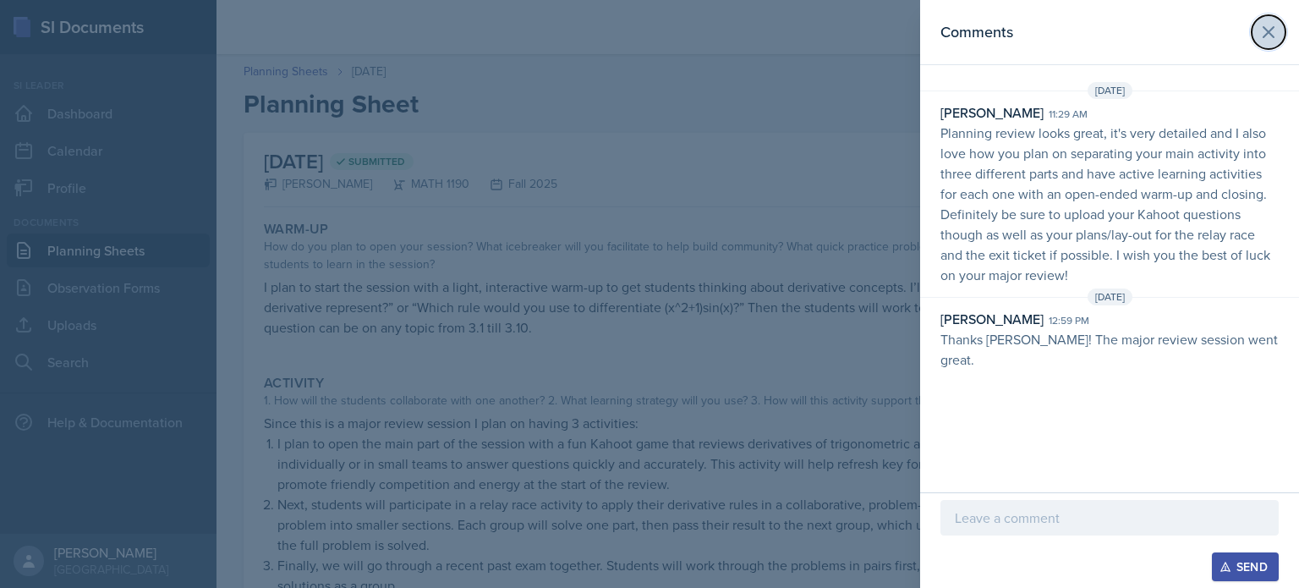
click at [1270, 41] on icon at bounding box center [1268, 32] width 20 height 20
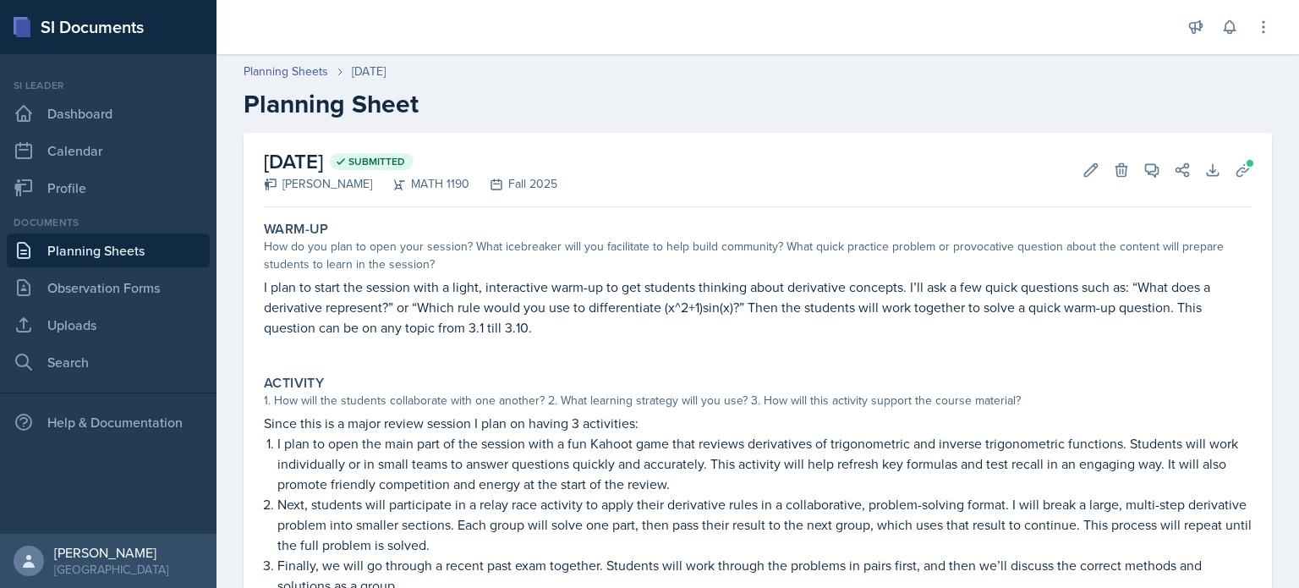
click at [107, 249] on link "Planning Sheets" at bounding box center [108, 250] width 203 height 34
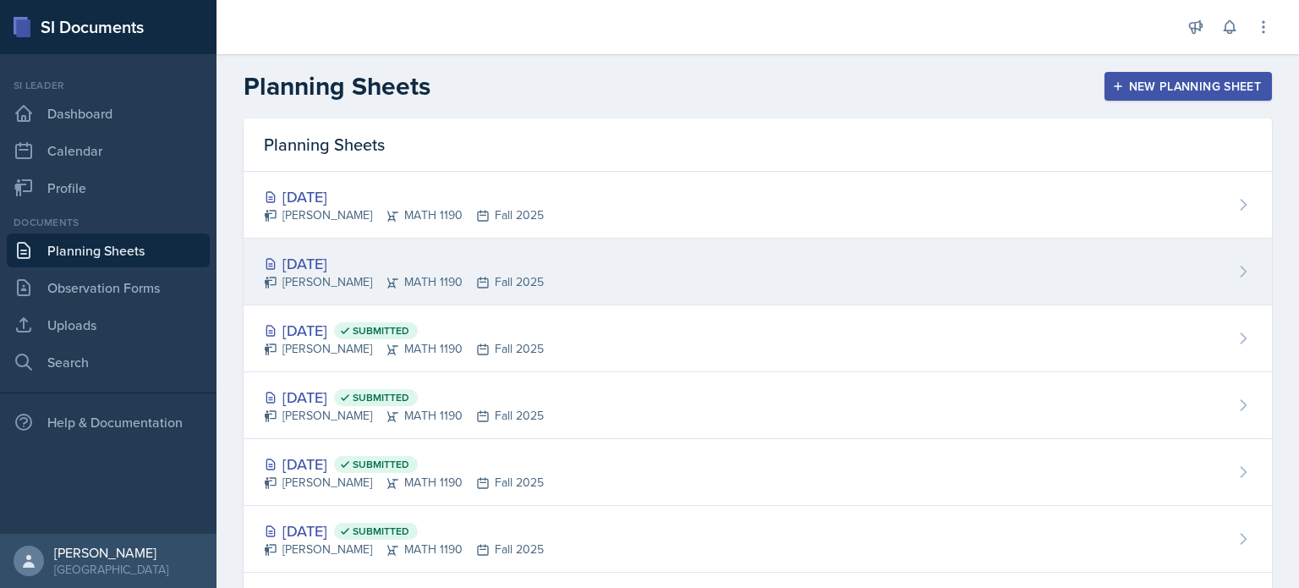
click at [538, 269] on div "Oct 15th, 2025 Aditya Chauhan MATH 1190 Fall 2025" at bounding box center [757, 271] width 1028 height 67
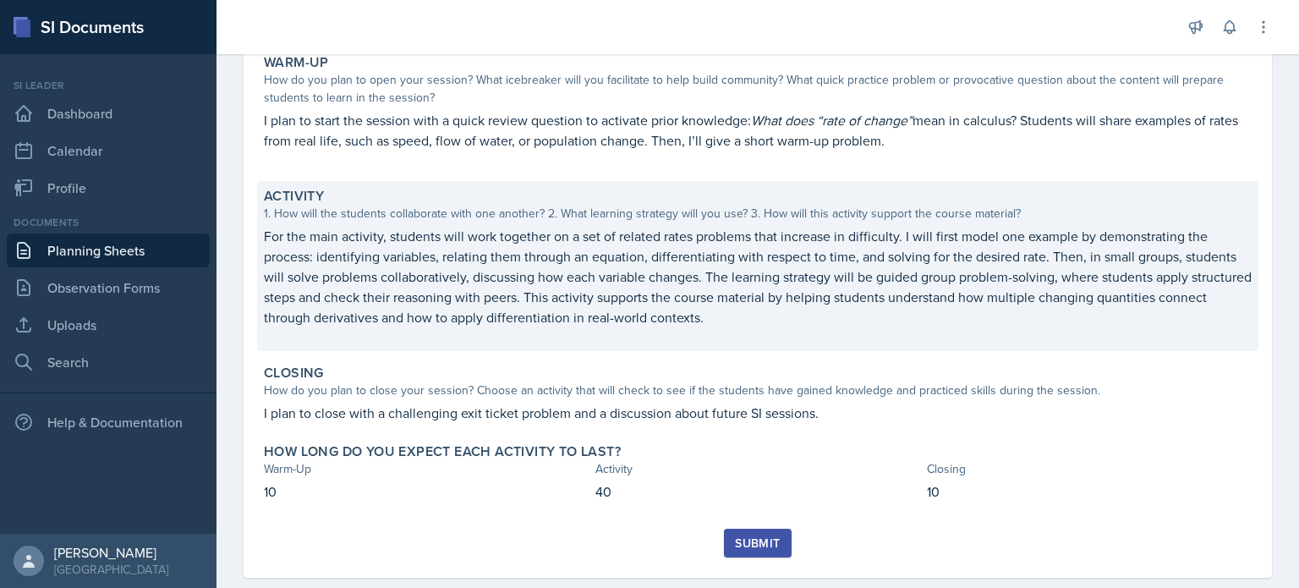
scroll to position [168, 0]
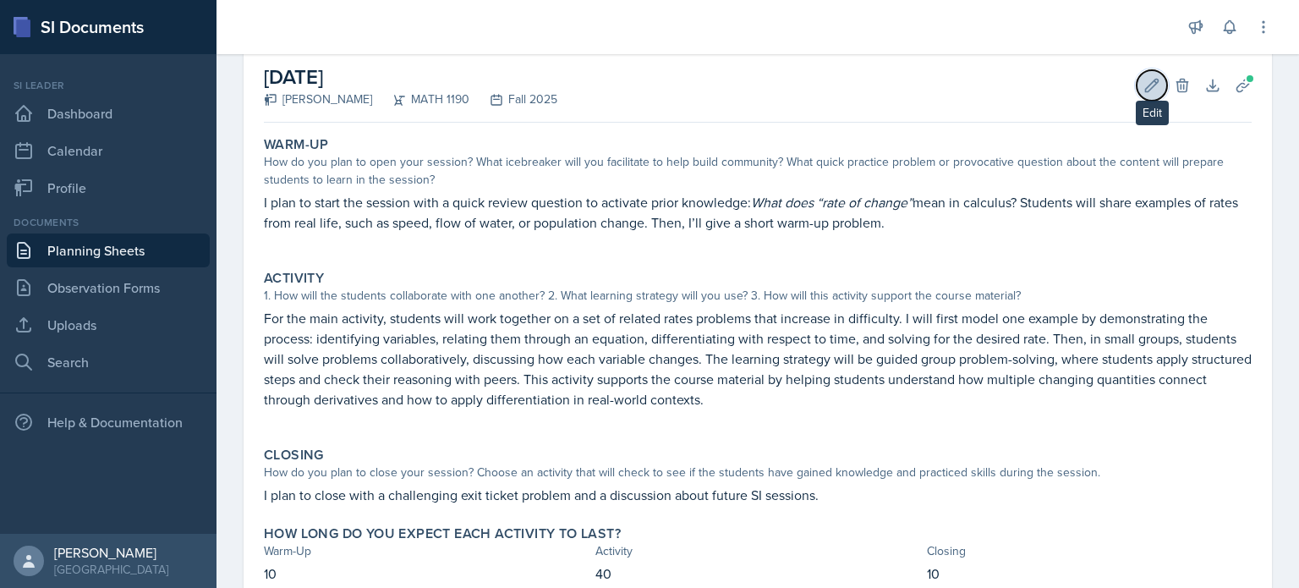
click at [1143, 84] on icon at bounding box center [1151, 85] width 17 height 17
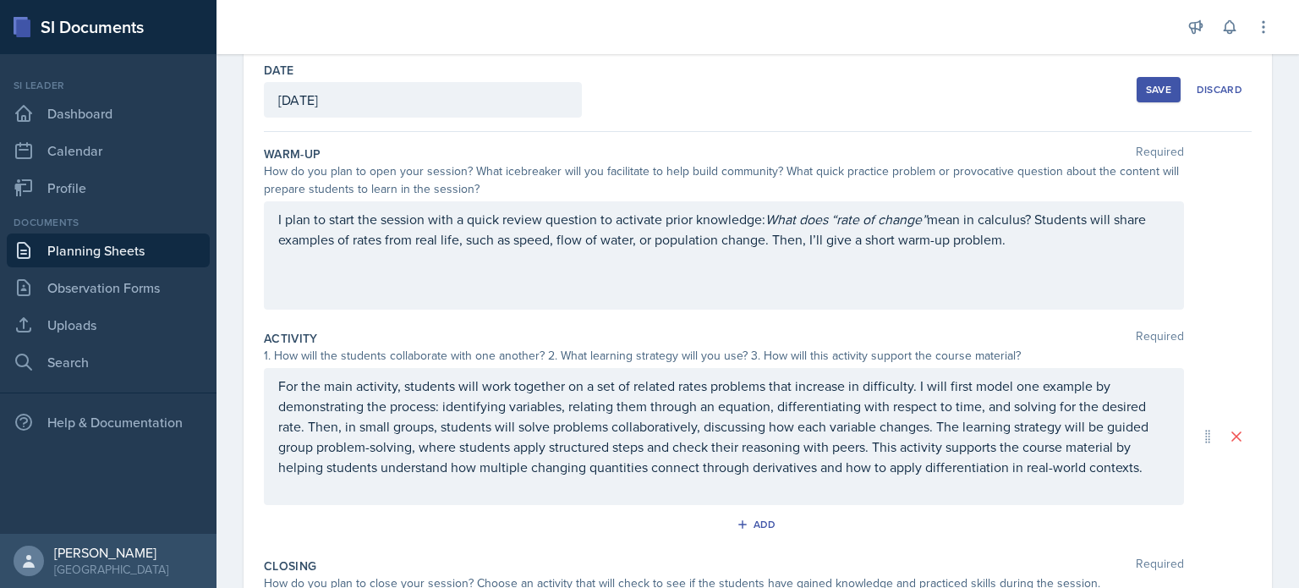
scroll to position [90, 0]
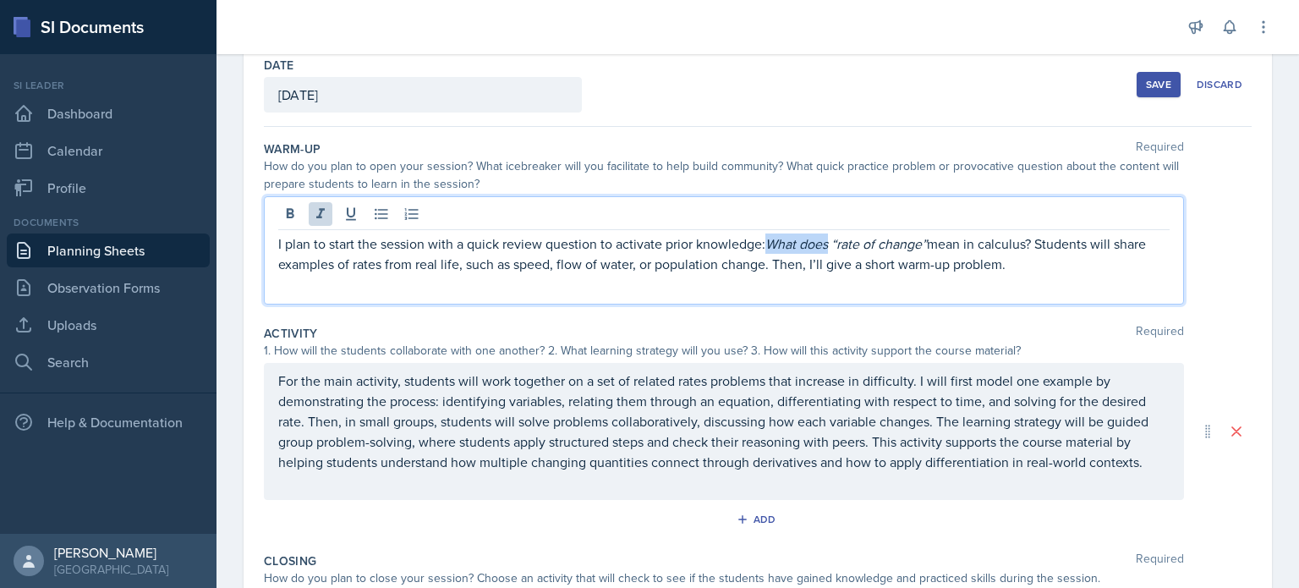
drag, startPoint x: 770, startPoint y: 213, endPoint x: 830, endPoint y: 224, distance: 61.0
click at [830, 224] on div "I plan to start the session with a quick review question to activate prior know…" at bounding box center [724, 250] width 920 height 108
click at [856, 276] on p at bounding box center [723, 284] width 891 height 20
drag, startPoint x: 837, startPoint y: 241, endPoint x: 938, endPoint y: 244, distance: 100.7
click at [938, 244] on p "I plan to start the session with a quick review question to activate prior know…" at bounding box center [723, 253] width 891 height 41
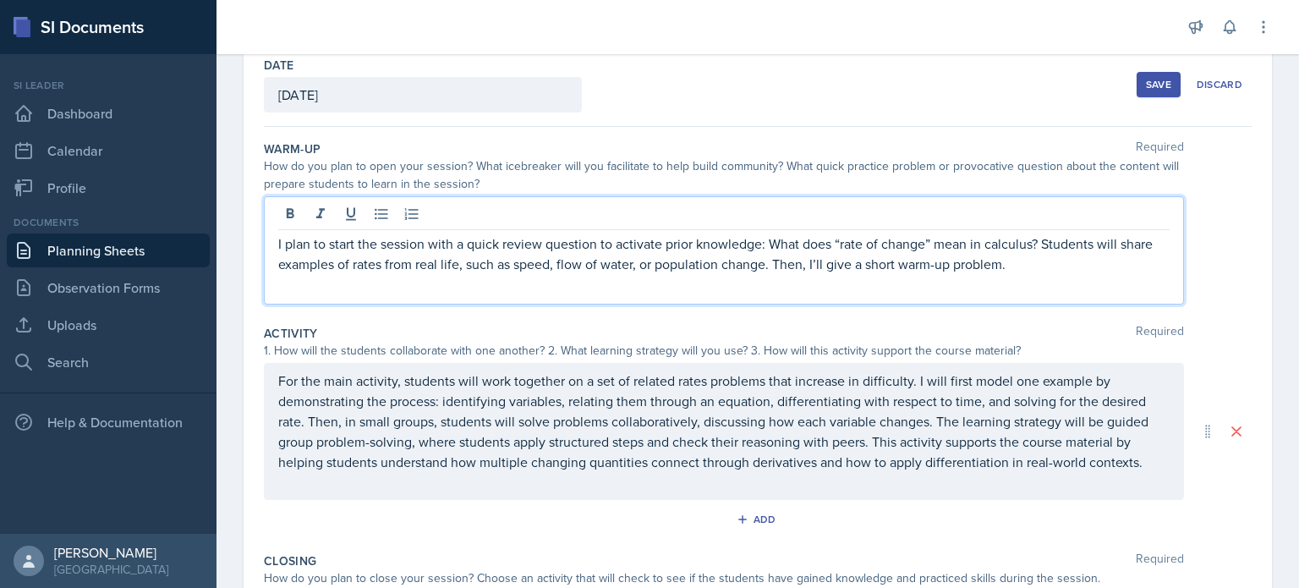
click at [1009, 267] on p "I plan to start the session with a quick review question to activate prior know…" at bounding box center [723, 253] width 891 height 41
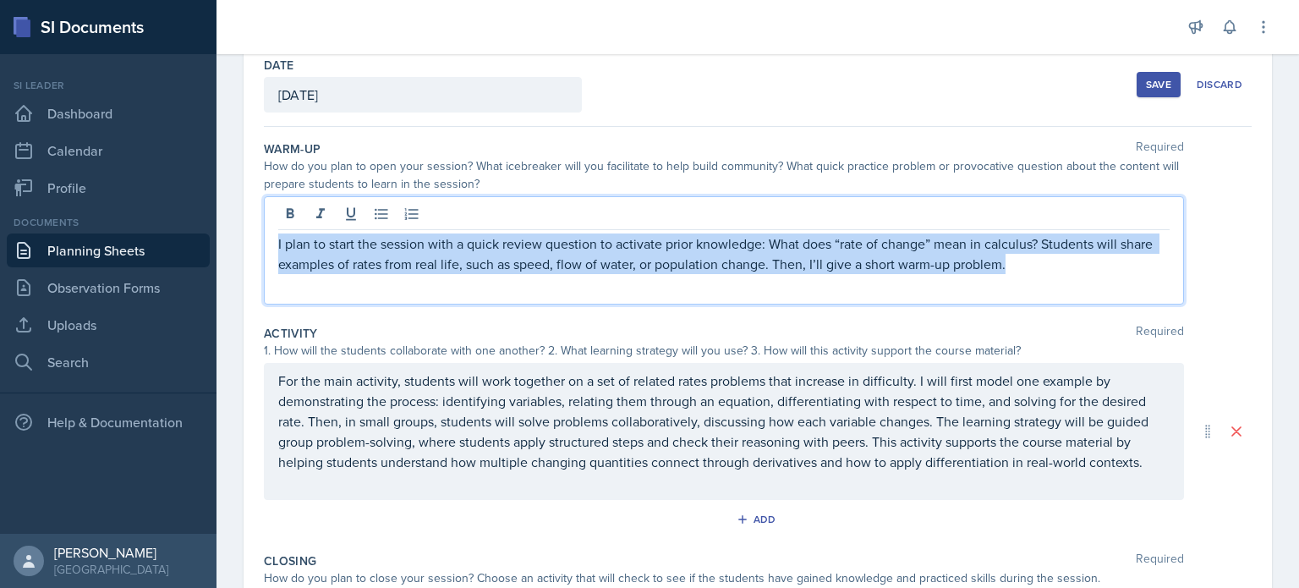
click at [1037, 277] on p at bounding box center [723, 284] width 891 height 20
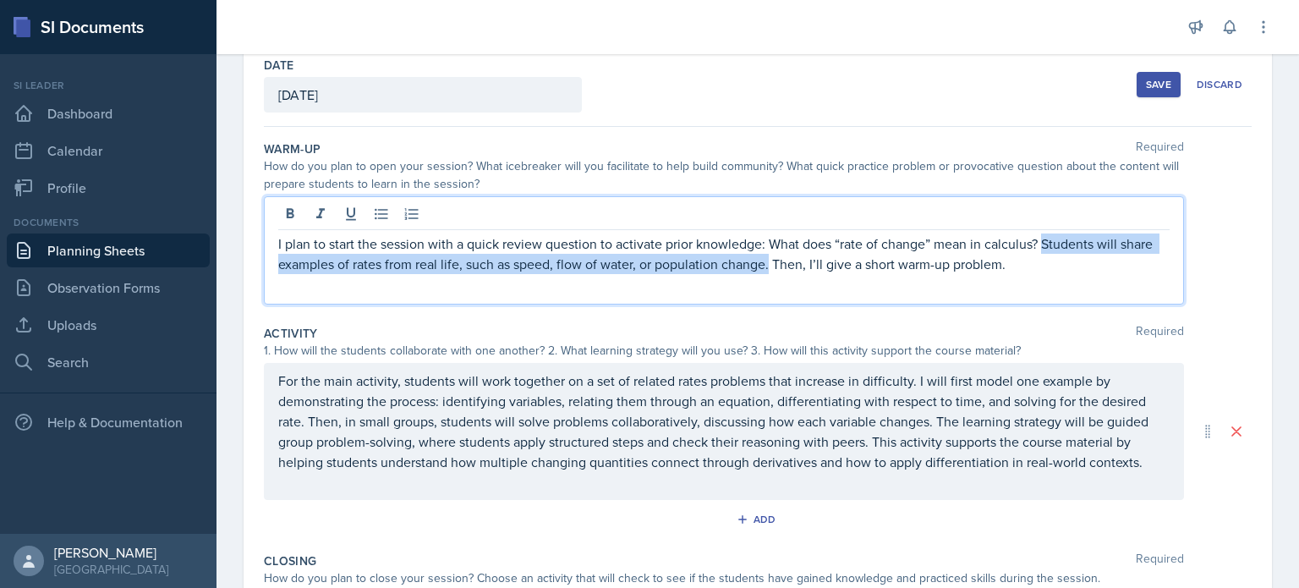
drag, startPoint x: 1046, startPoint y: 239, endPoint x: 769, endPoint y: 269, distance: 278.9
click at [769, 269] on p "I plan to start the session with a quick review question to activate prior know…" at bounding box center [723, 253] width 891 height 41
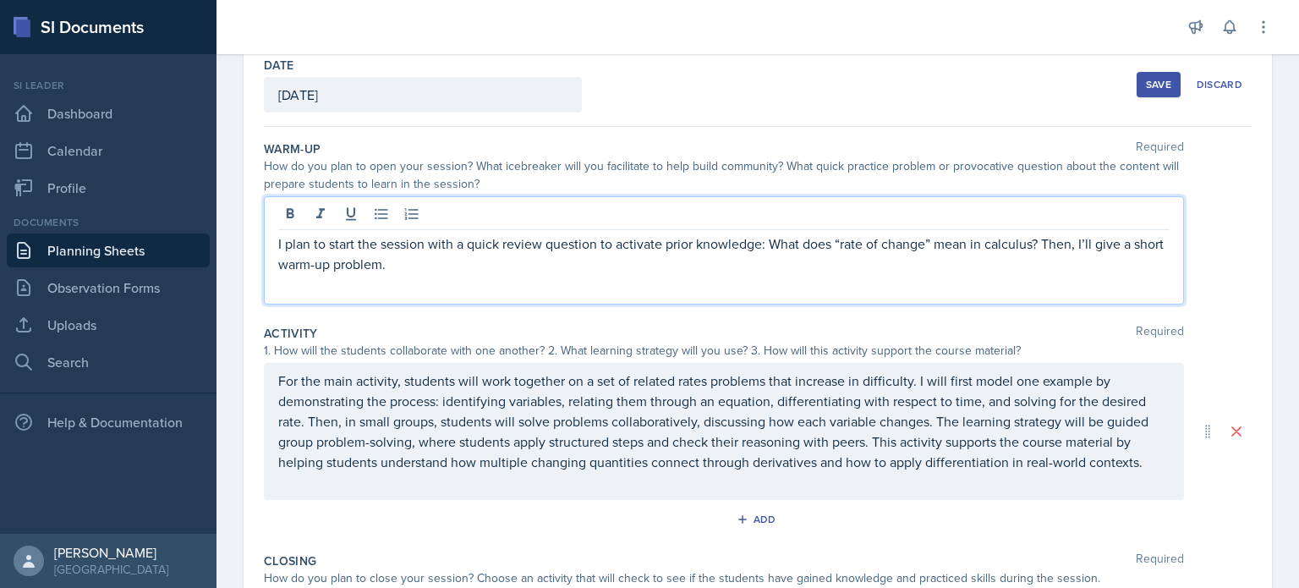
click at [733, 315] on div "Warm-Up Required How do you plan to open your session? What icebreaker will you…" at bounding box center [758, 226] width 988 height 184
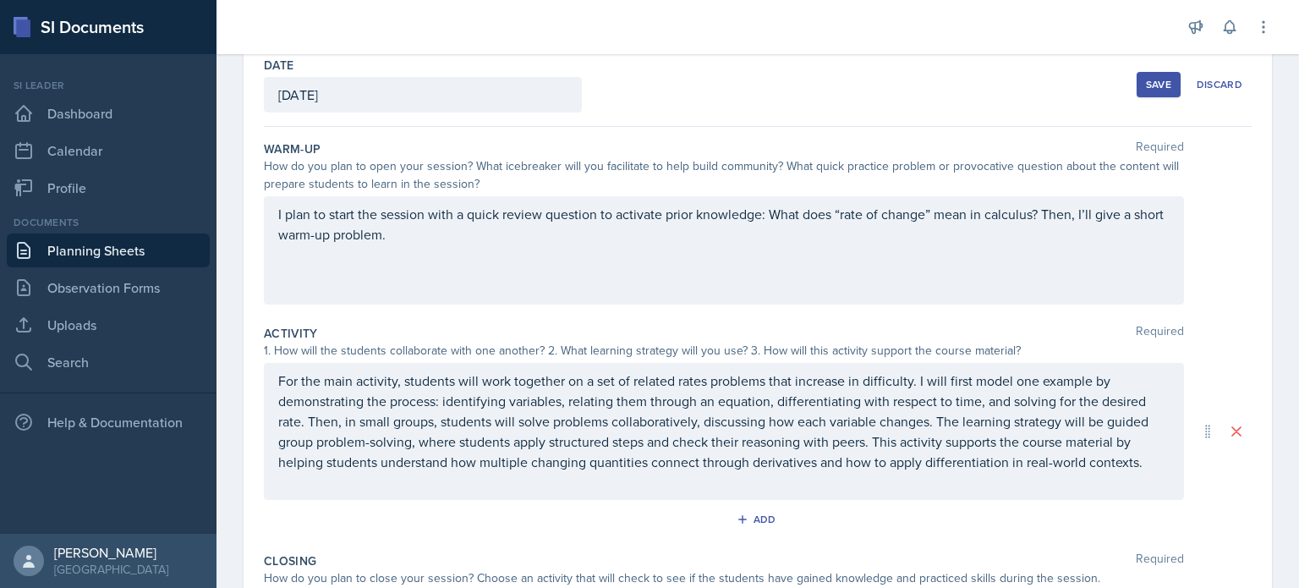
click at [1146, 88] on div "Save" at bounding box center [1158, 85] width 25 height 14
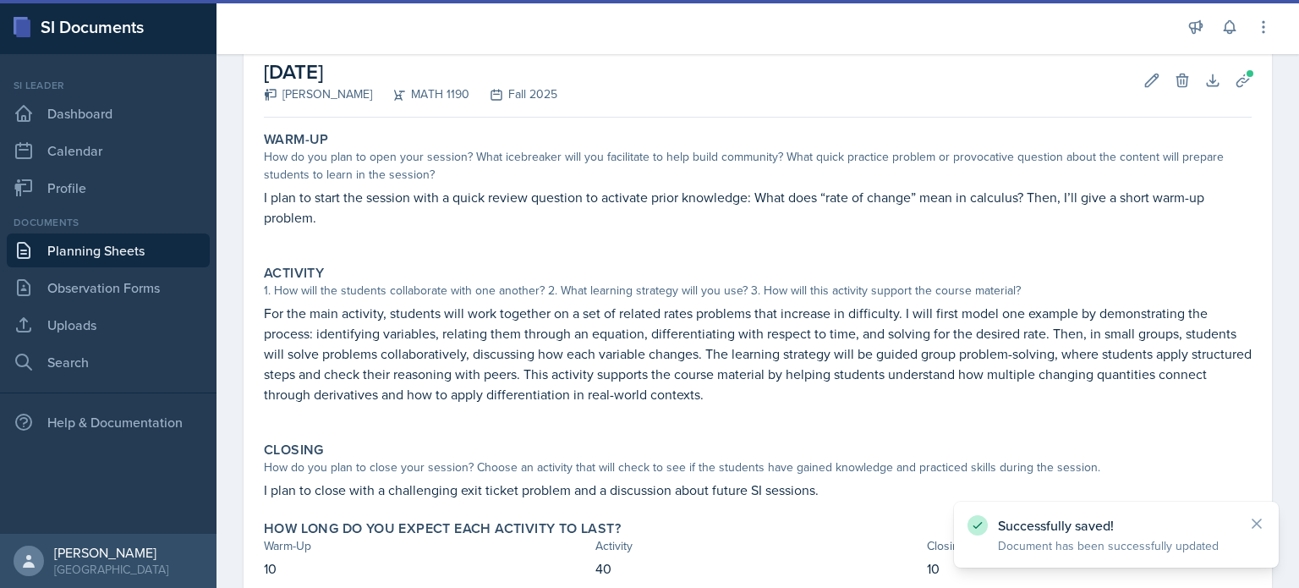
scroll to position [89, 0]
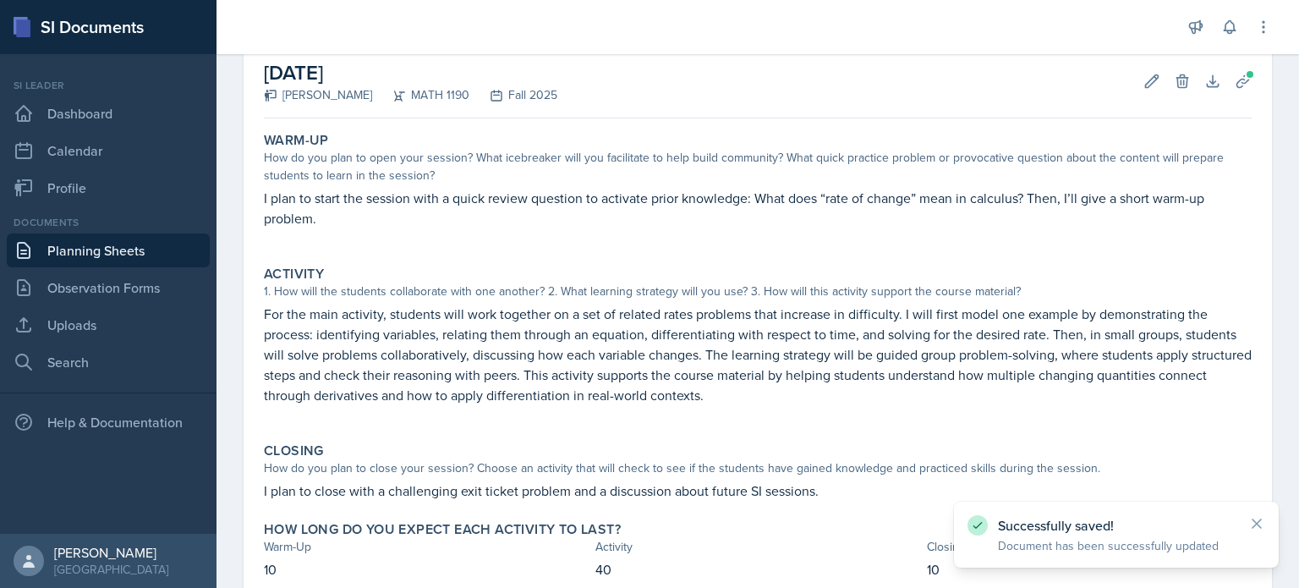
click at [178, 253] on link "Planning Sheets" at bounding box center [108, 250] width 203 height 34
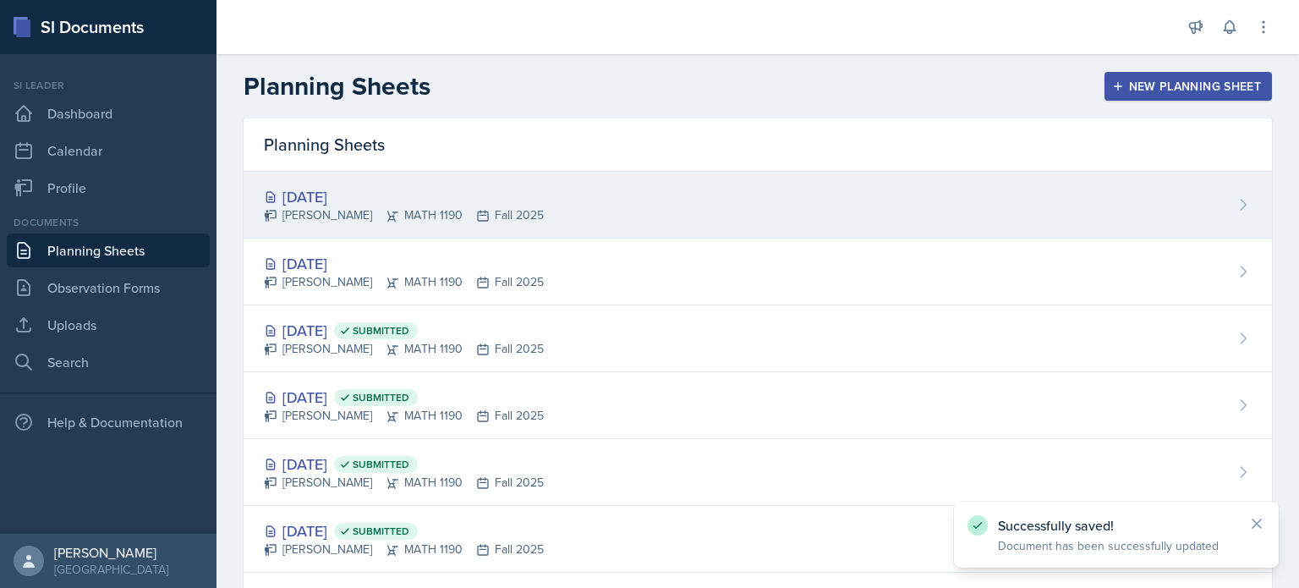
click at [491, 212] on div "Aditya Chauhan MATH 1190 Fall 2025" at bounding box center [404, 215] width 280 height 18
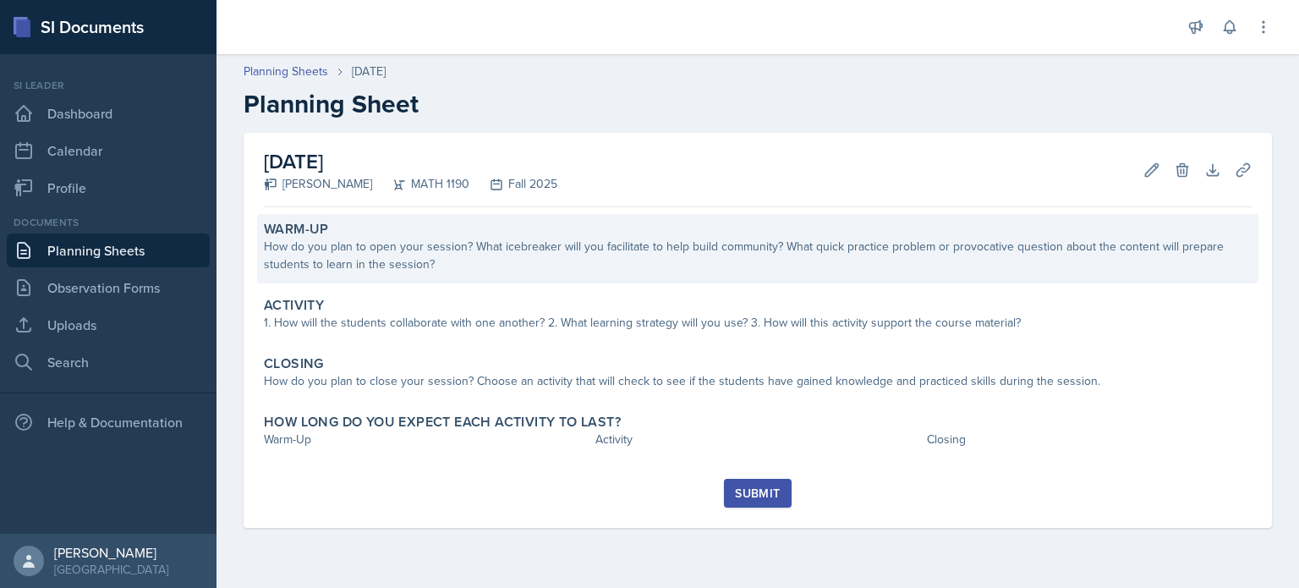
click at [624, 249] on div "How do you plan to open your session? What icebreaker will you facilitate to he…" at bounding box center [758, 256] width 988 height 36
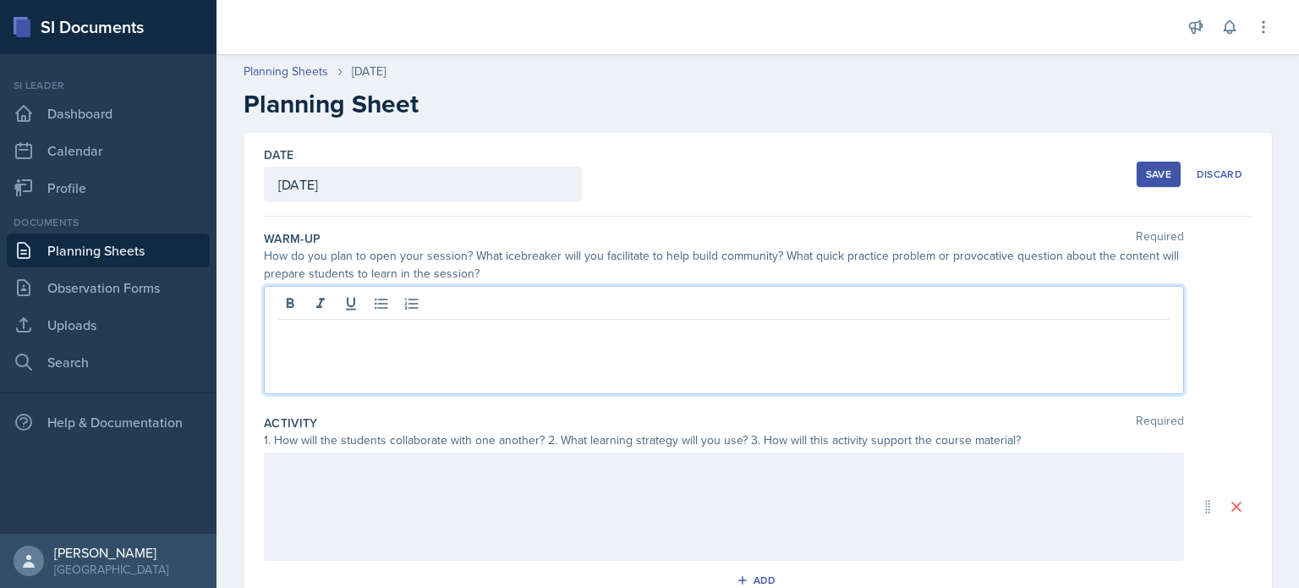
click at [618, 303] on div at bounding box center [724, 340] width 920 height 108
click at [945, 340] on p "I plan to start the session with a quick concept check: What does the derivativ…" at bounding box center [723, 333] width 891 height 20
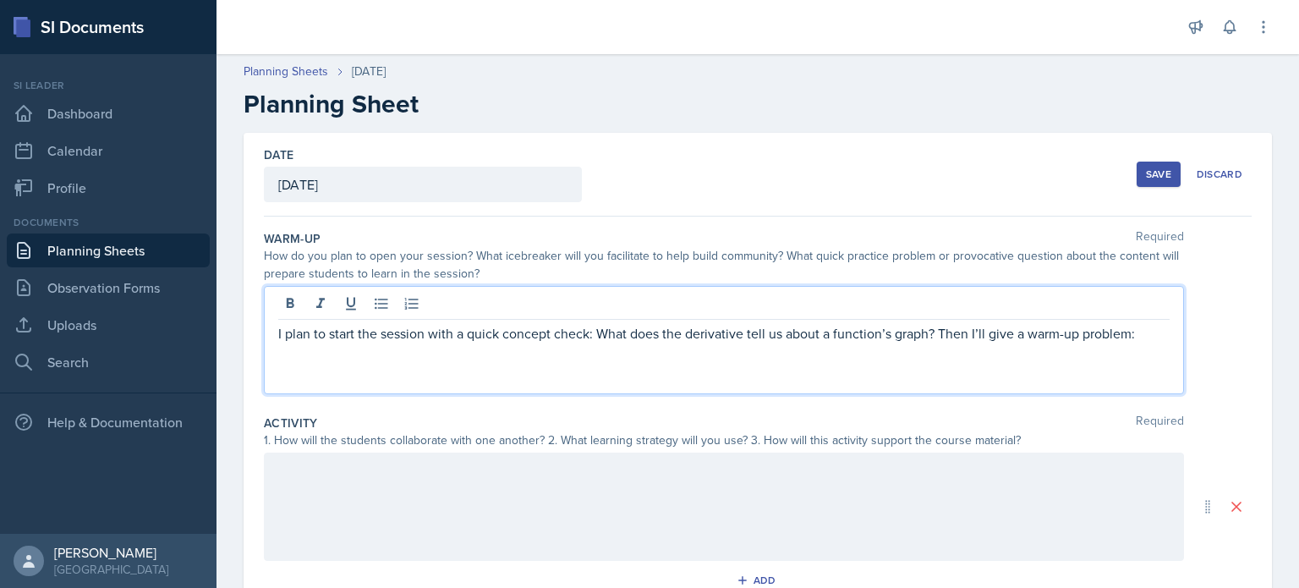
click at [1028, 334] on p "I plan to start the session with a quick concept check: What does the derivativ…" at bounding box center [723, 333] width 891 height 20
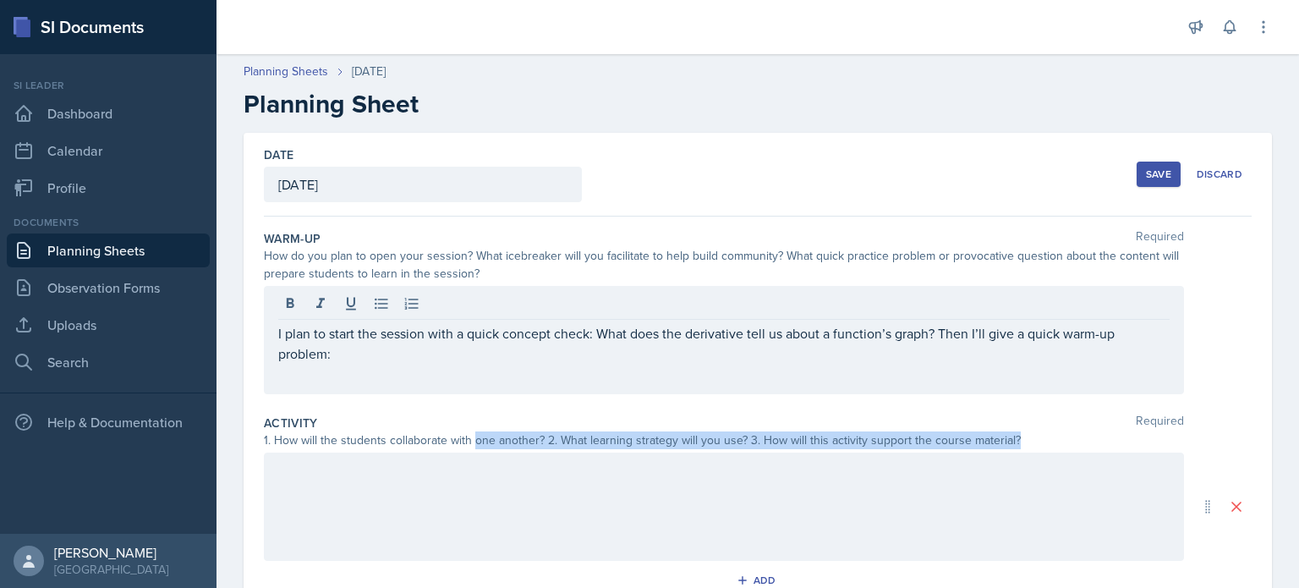
drag, startPoint x: 476, startPoint y: 452, endPoint x: 479, endPoint y: 461, distance: 8.8
click at [477, 459] on div "Activity Required 1. How will the students collaborate with one another? 2. Wha…" at bounding box center [758, 507] width 988 height 199
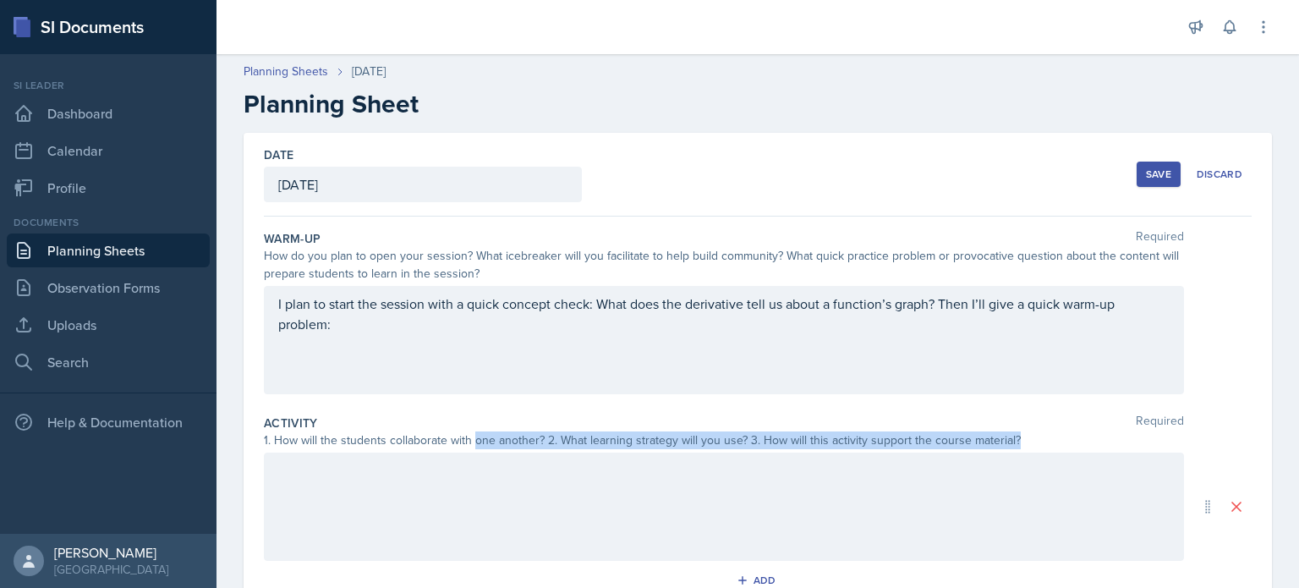
click at [487, 486] on div at bounding box center [724, 506] width 920 height 108
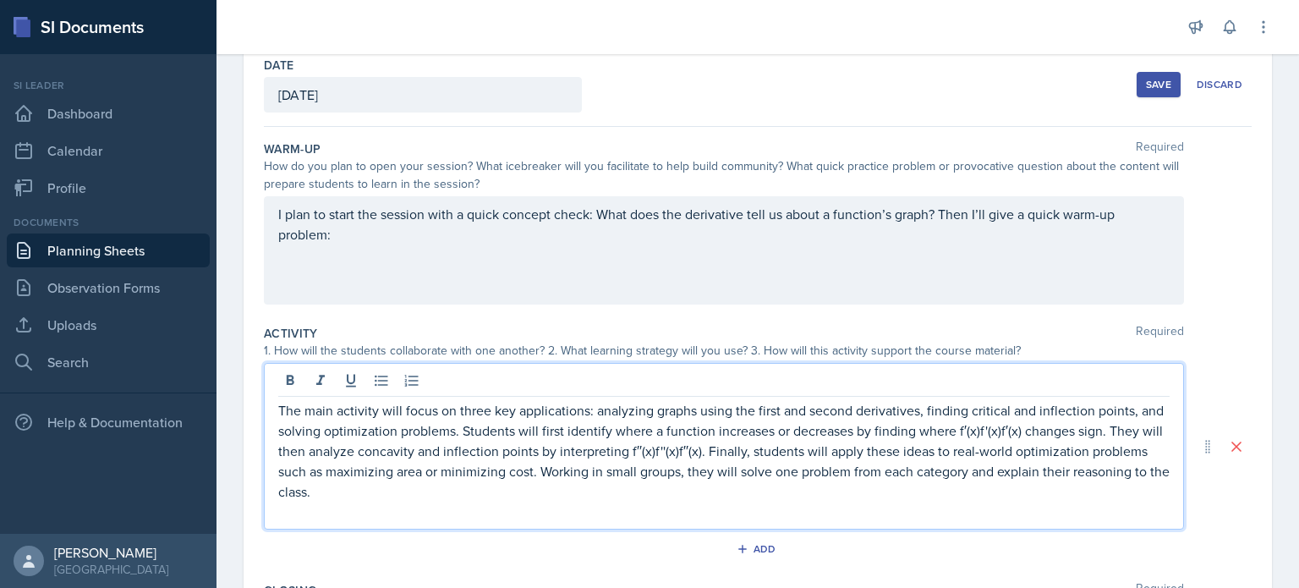
scroll to position [90, 0]
drag, startPoint x: 754, startPoint y: 450, endPoint x: 709, endPoint y: 449, distance: 44.8
click at [709, 449] on p "The main activity will focus on three key applications: analyzing graphs using …" at bounding box center [723, 449] width 891 height 101
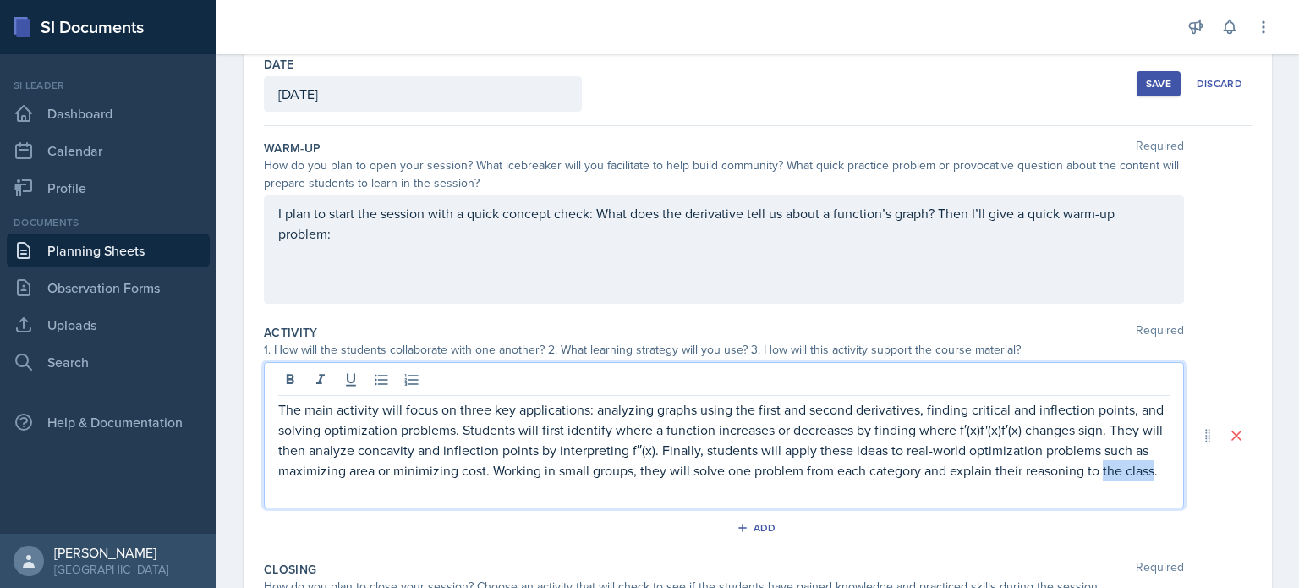
drag, startPoint x: 325, startPoint y: 496, endPoint x: 264, endPoint y: 495, distance: 60.9
click at [264, 495] on div "The main activity will focus on three key applications: analyzing graphs using …" at bounding box center [724, 435] width 920 height 146
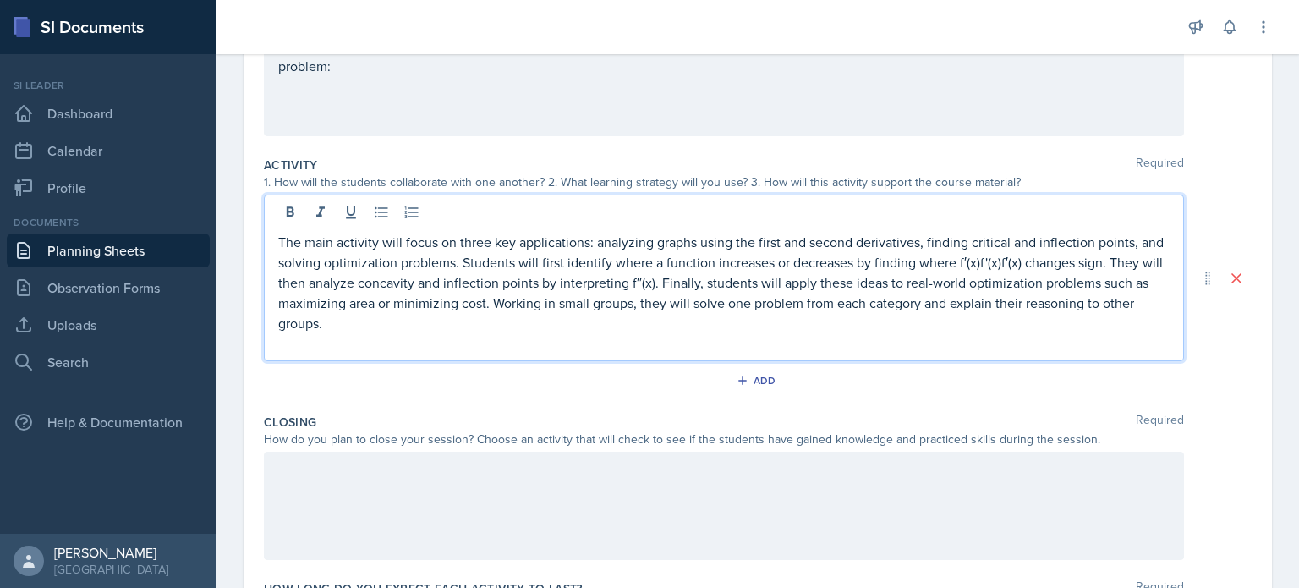
scroll to position [259, 0]
drag, startPoint x: 1046, startPoint y: 260, endPoint x: 1003, endPoint y: 261, distance: 43.2
click at [1003, 261] on p "The main activity will focus on three key applications: analyzing graphs using …" at bounding box center [723, 281] width 891 height 101
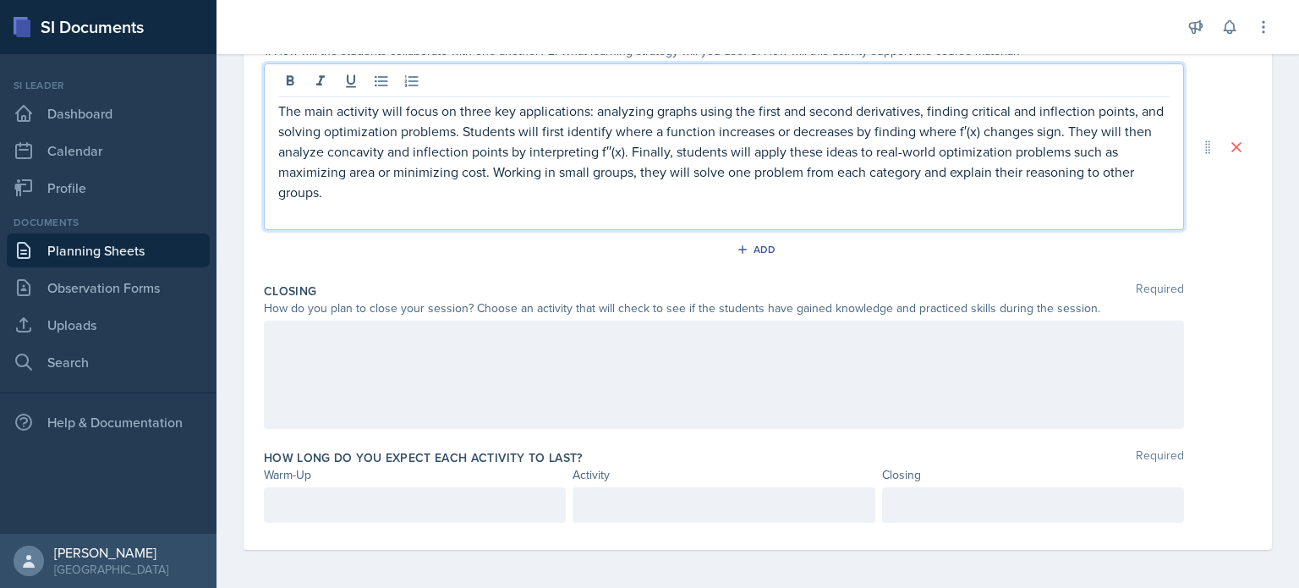
click at [662, 378] on div at bounding box center [724, 374] width 920 height 108
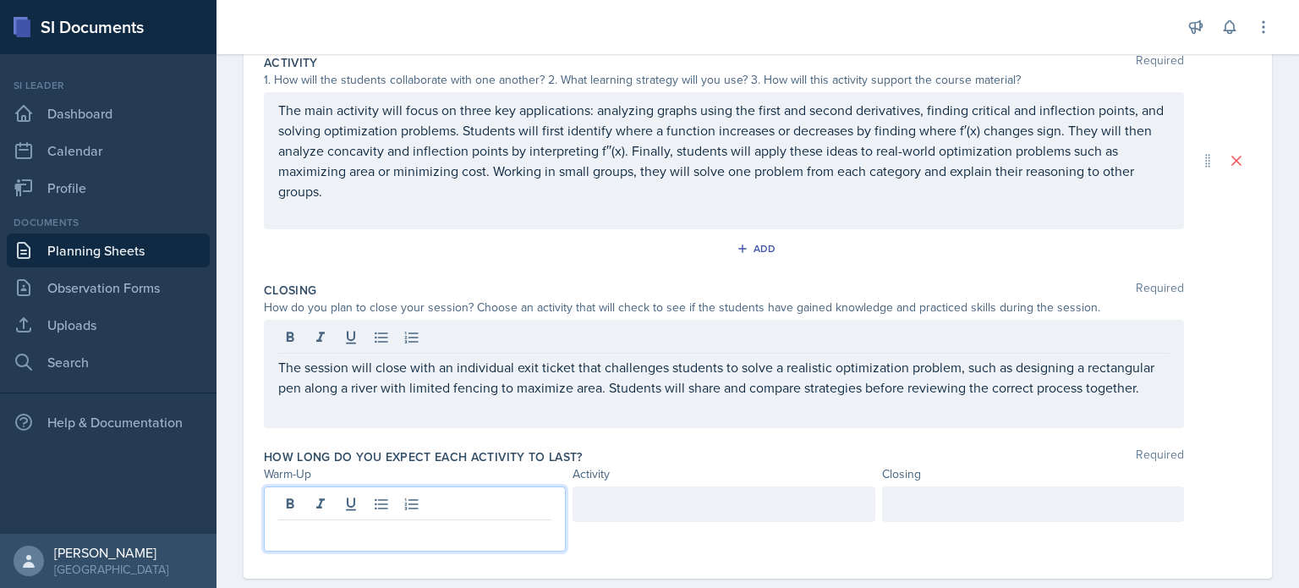
scroll to position [389, 0]
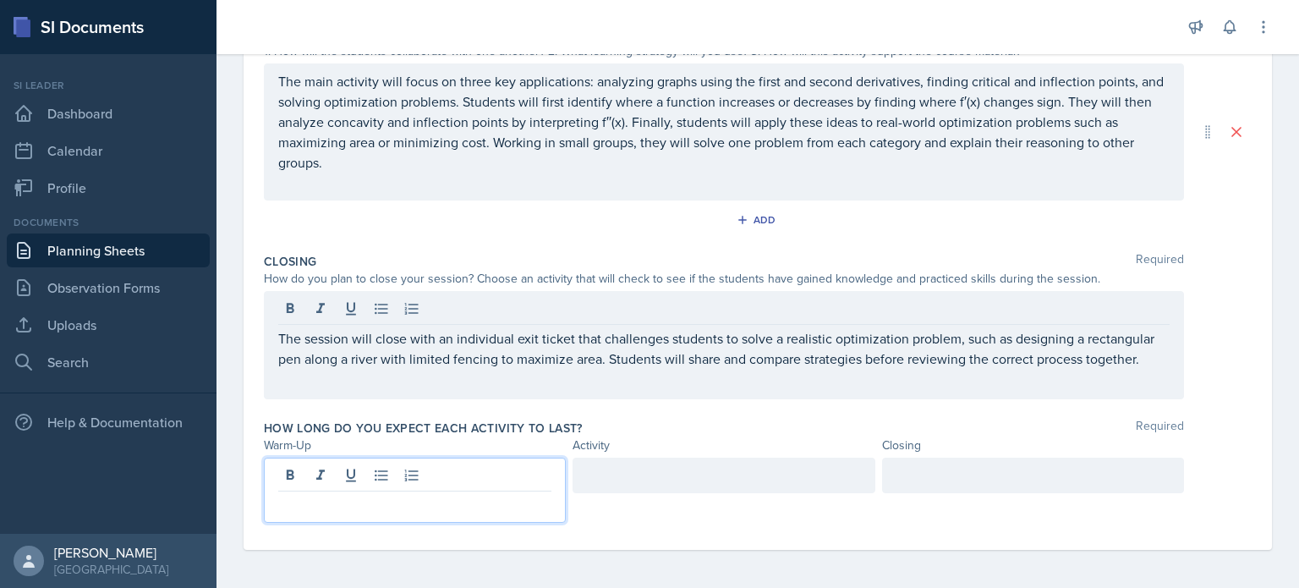
click at [494, 504] on p at bounding box center [414, 505] width 273 height 20
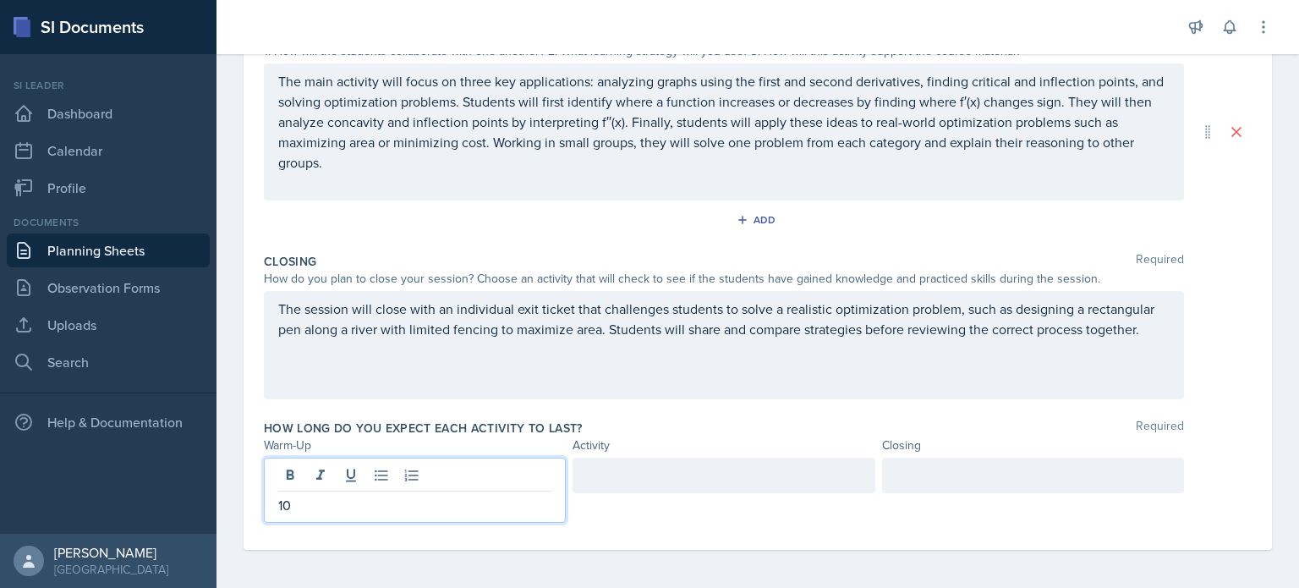
click at [621, 476] on div at bounding box center [723, 475] width 302 height 36
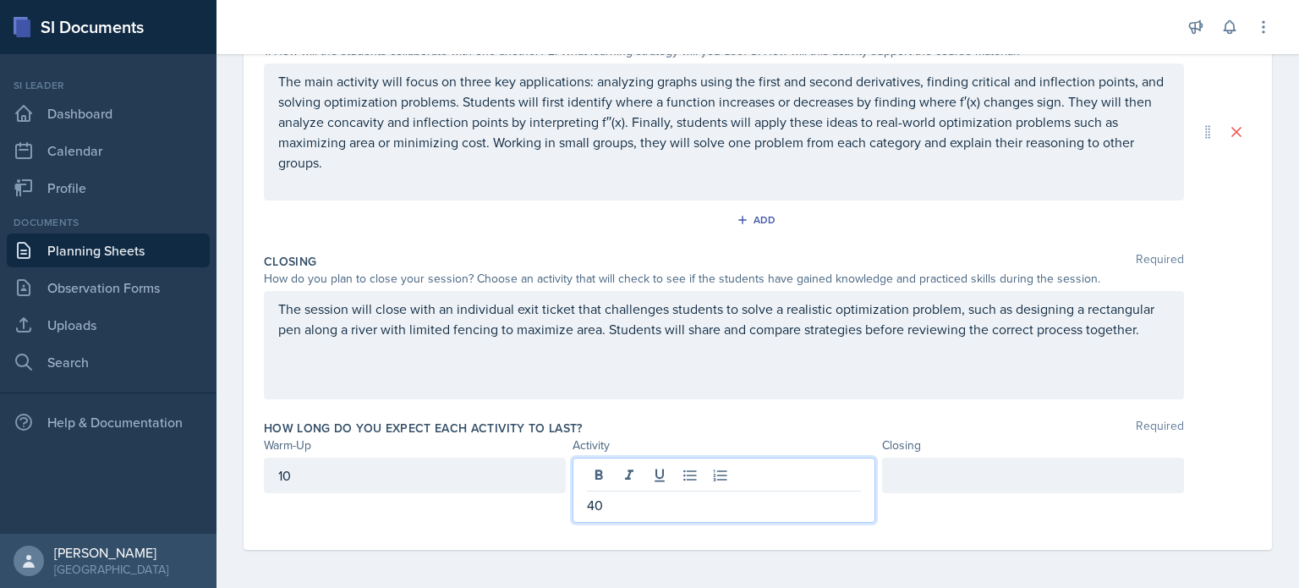
click at [942, 476] on div at bounding box center [1033, 475] width 302 height 36
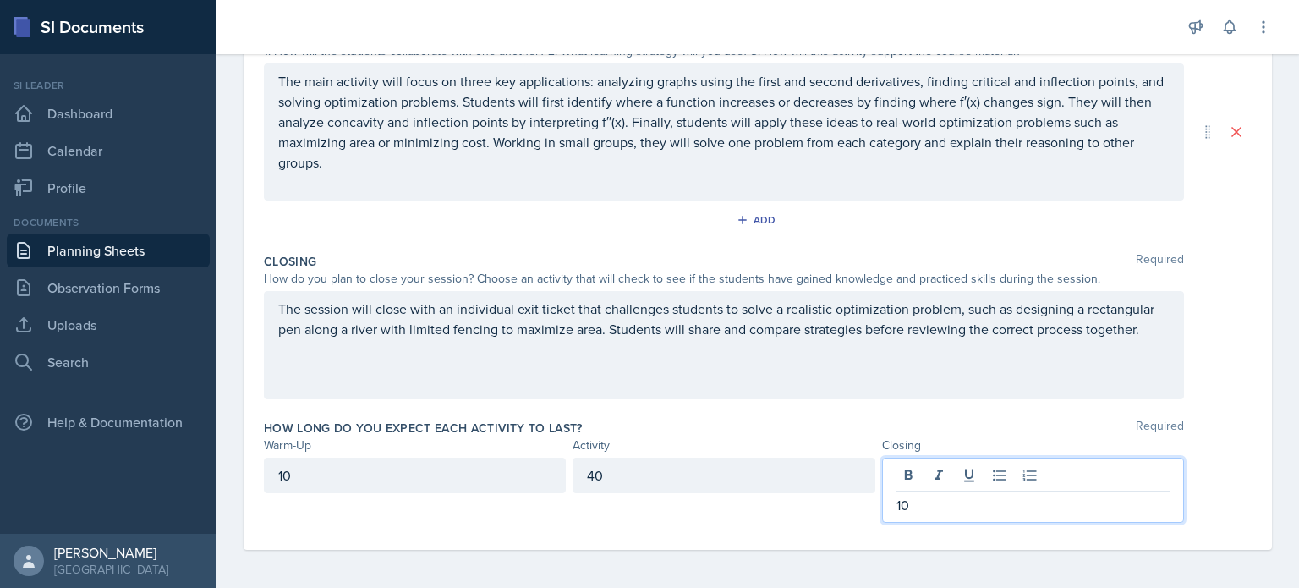
click at [555, 218] on div "Add" at bounding box center [758, 223] width 988 height 32
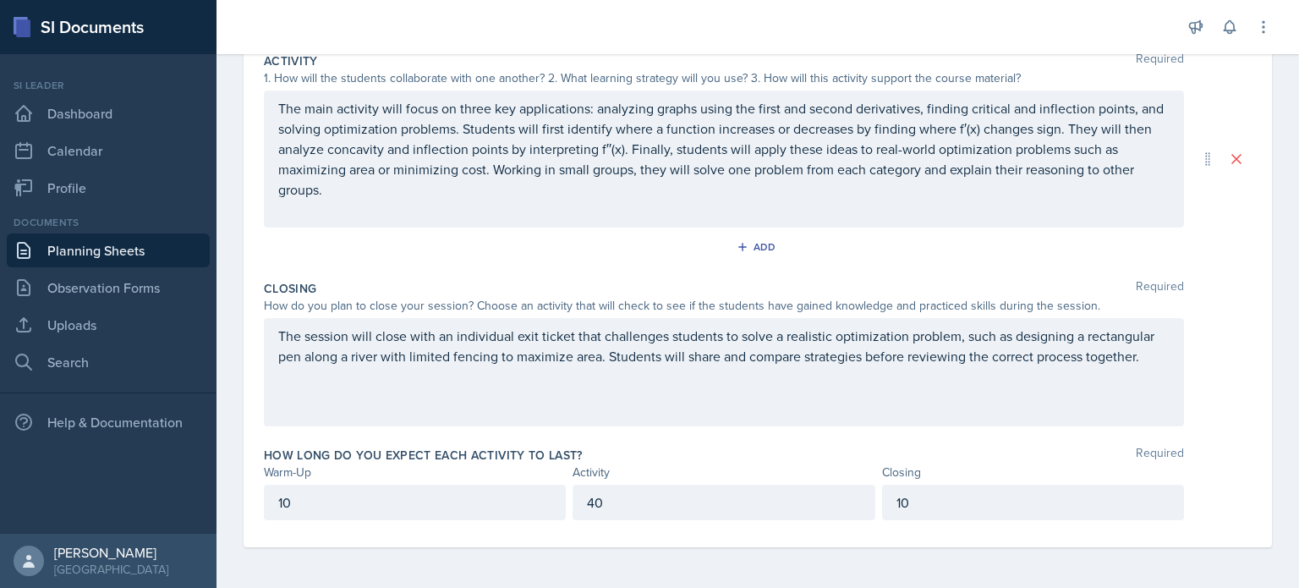
scroll to position [360, 0]
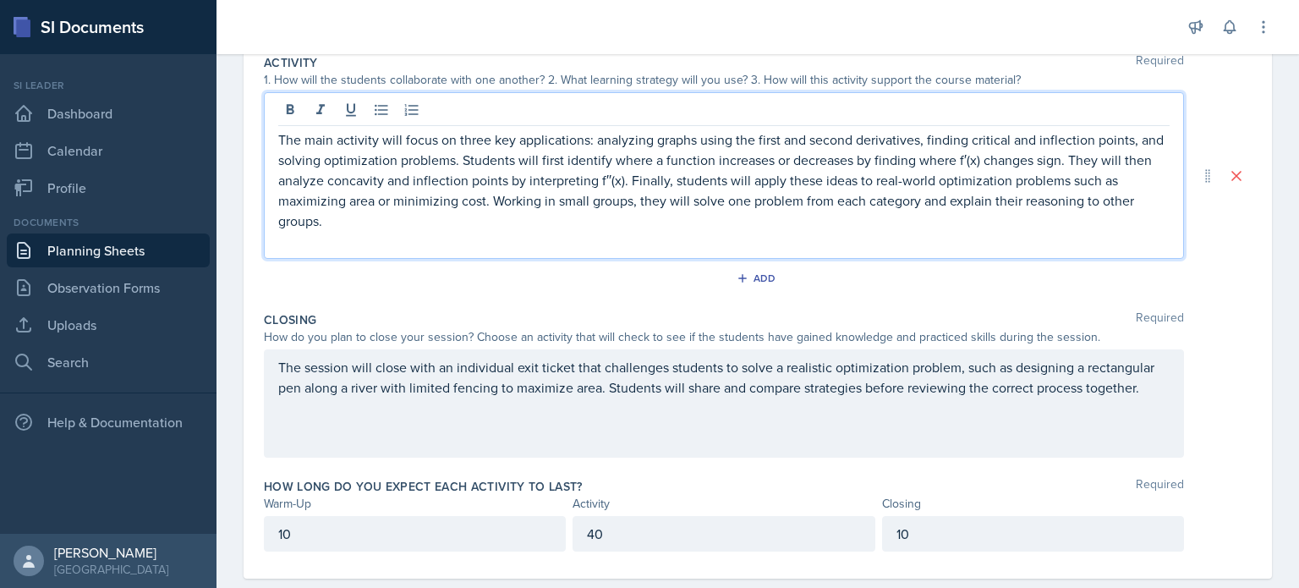
drag, startPoint x: 770, startPoint y: 189, endPoint x: 722, endPoint y: 202, distance: 50.1
click at [769, 189] on p "The main activity will focus on three key applications: analyzing graphs using …" at bounding box center [723, 179] width 891 height 101
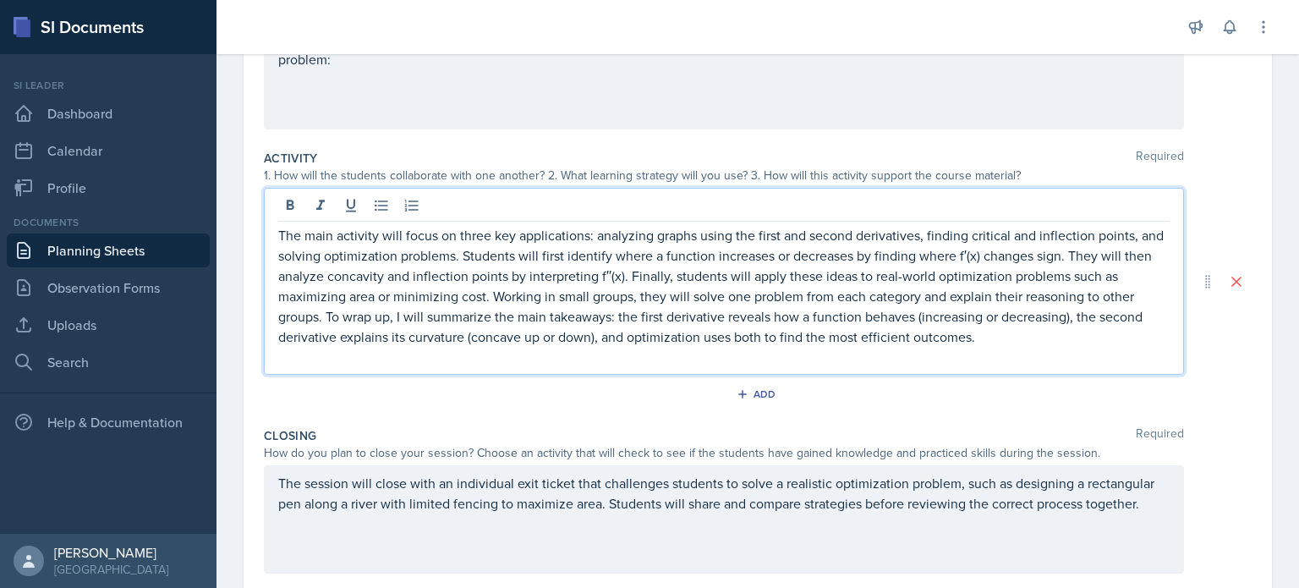
scroll to position [409, 0]
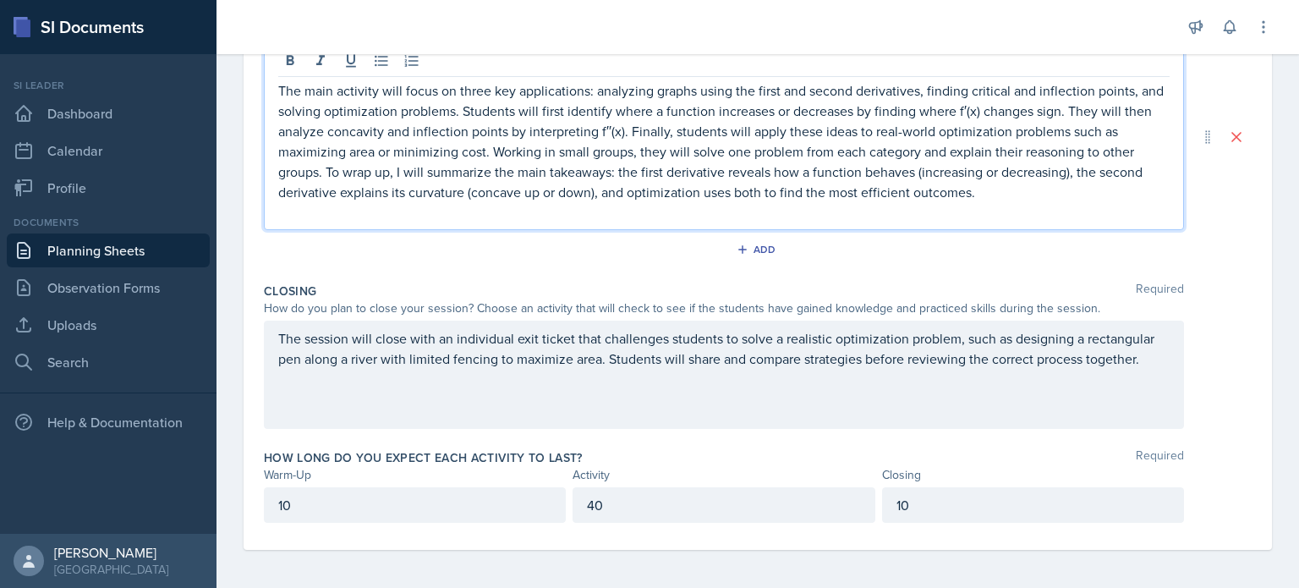
click at [1096, 202] on p at bounding box center [723, 212] width 891 height 20
drag, startPoint x: 632, startPoint y: 456, endPoint x: 651, endPoint y: 451, distance: 20.1
click at [632, 456] on div "How long do you expect each activity to last? Required" at bounding box center [758, 457] width 988 height 17
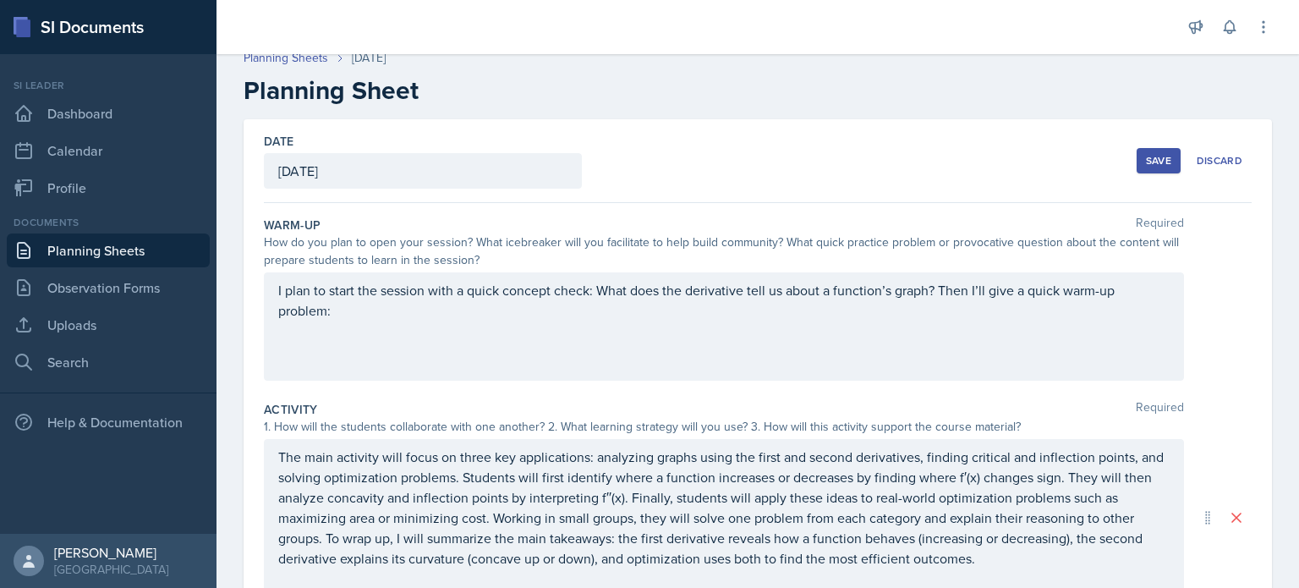
scroll to position [0, 0]
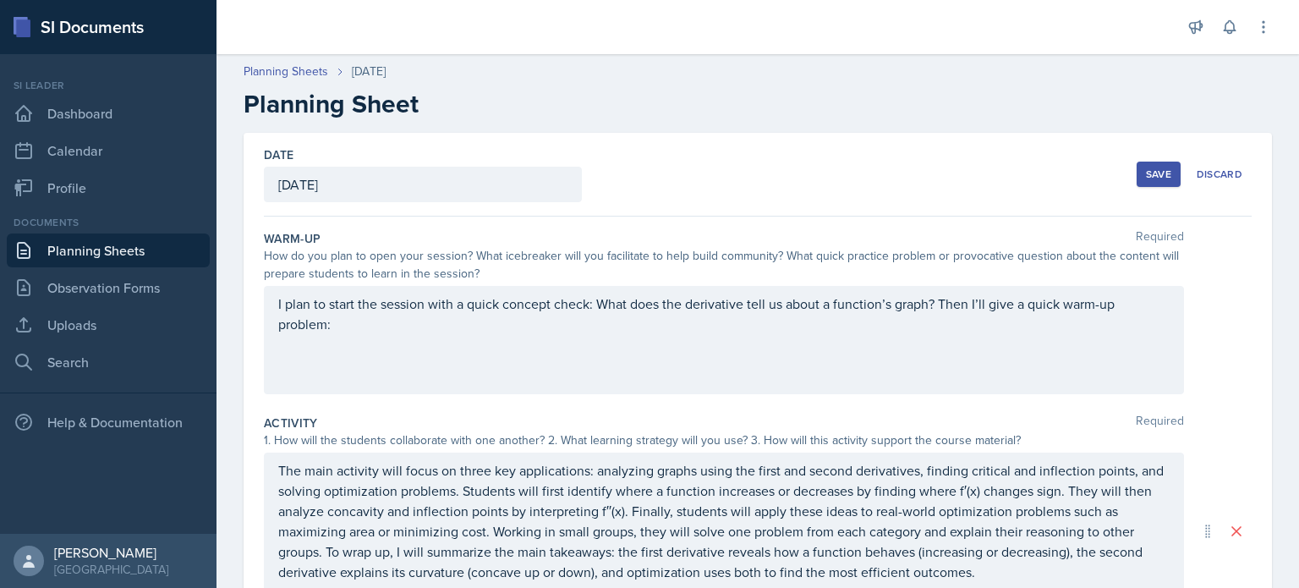
click at [1160, 178] on button "Save" at bounding box center [1158, 173] width 44 height 25
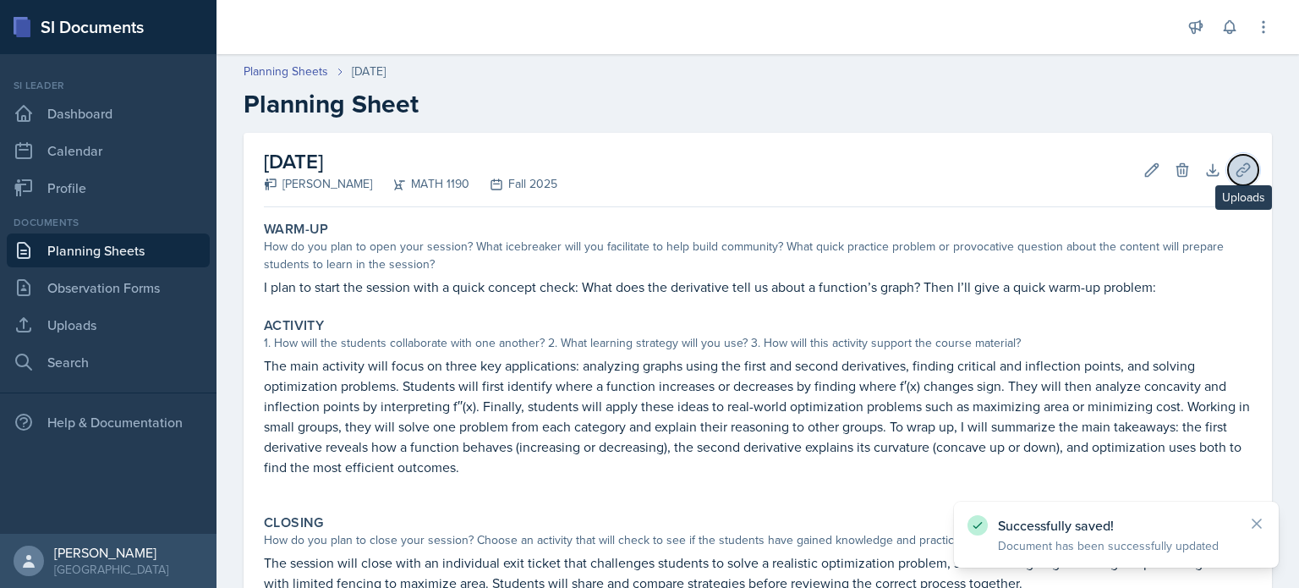
click at [1234, 169] on icon at bounding box center [1242, 169] width 17 height 17
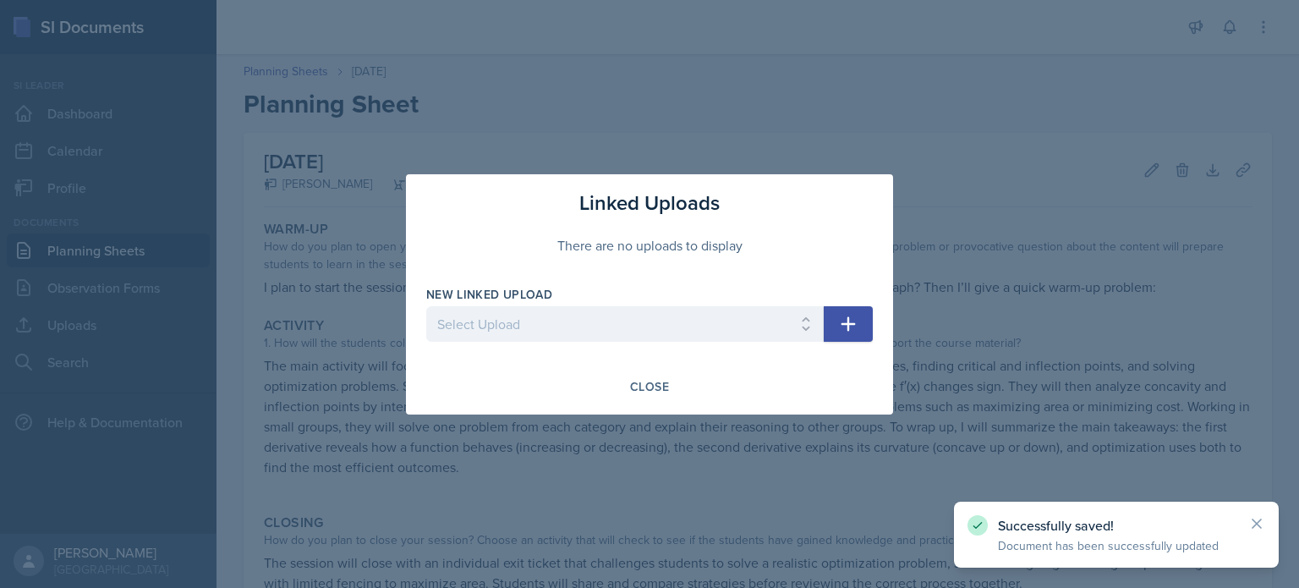
click at [646, 404] on div "Linked Uploads There are no uploads to display New Linked Upload Select Upload …" at bounding box center [649, 294] width 487 height 240
click at [648, 390] on div "Close" at bounding box center [649, 387] width 39 height 14
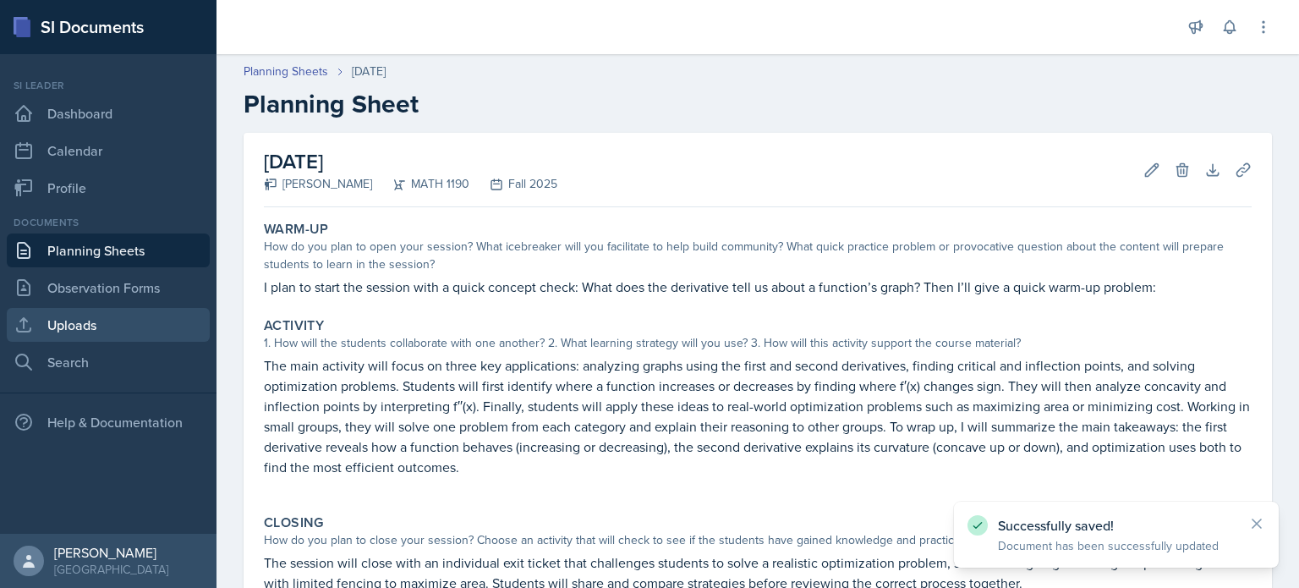
click at [115, 315] on link "Uploads" at bounding box center [108, 325] width 203 height 34
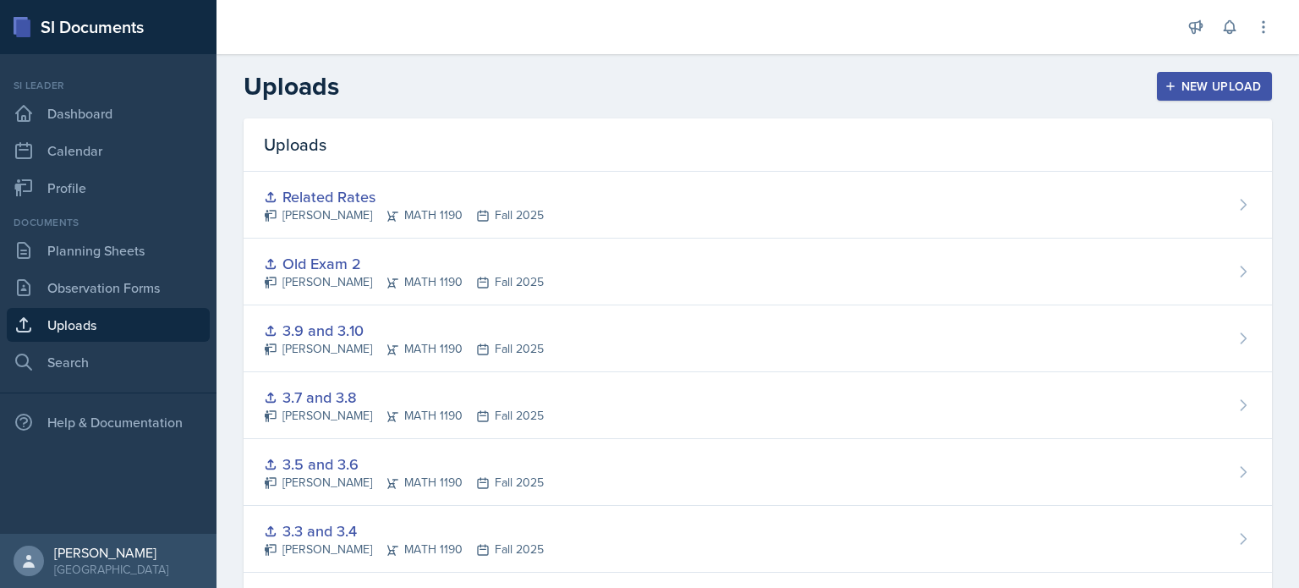
click at [1185, 85] on div "New Upload" at bounding box center [1215, 86] width 94 height 14
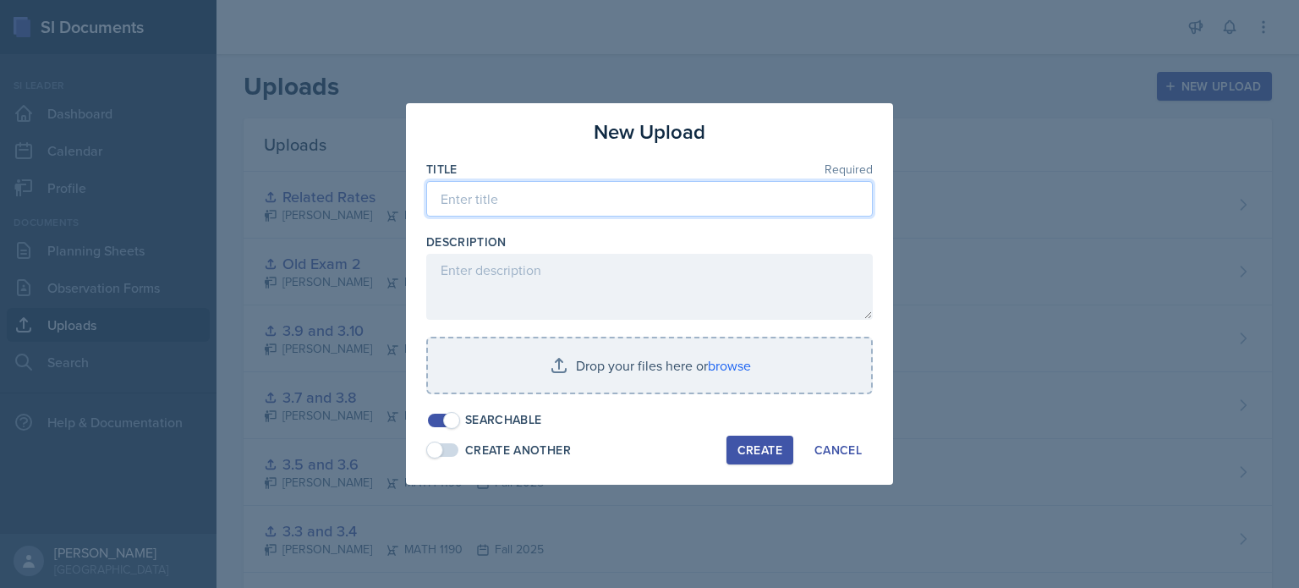
click at [629, 198] on input at bounding box center [649, 199] width 446 height 36
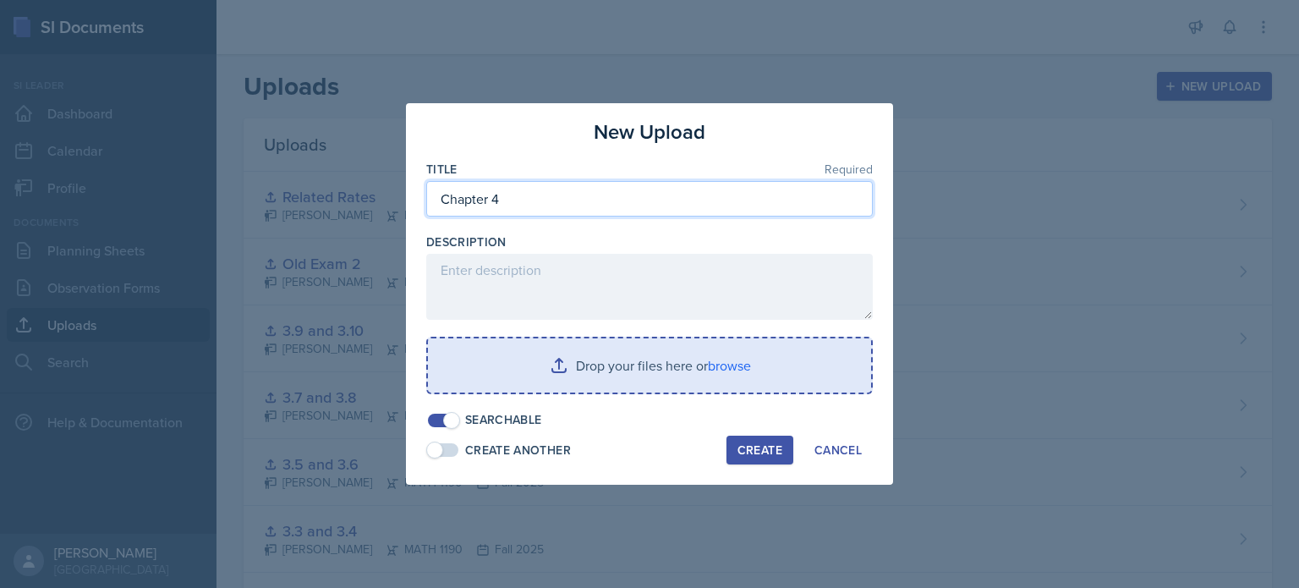
type input "Chapter 4"
click at [734, 367] on input "file" at bounding box center [649, 365] width 443 height 54
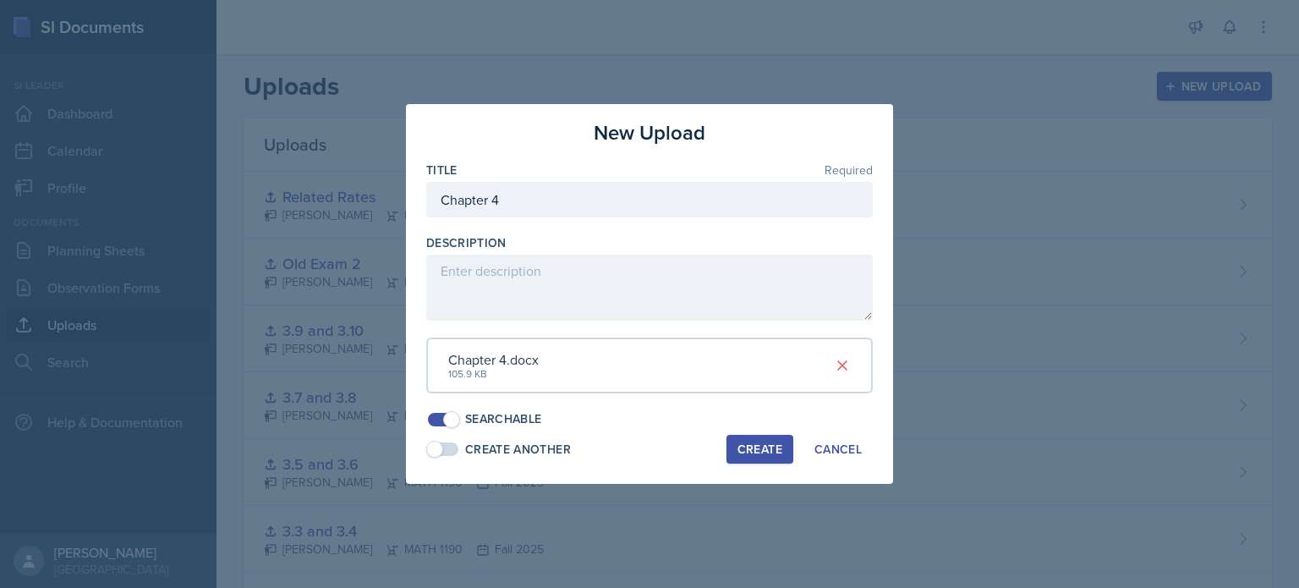
click at [772, 449] on div "Create" at bounding box center [759, 449] width 45 height 14
click at [765, 441] on button "Create" at bounding box center [759, 449] width 67 height 29
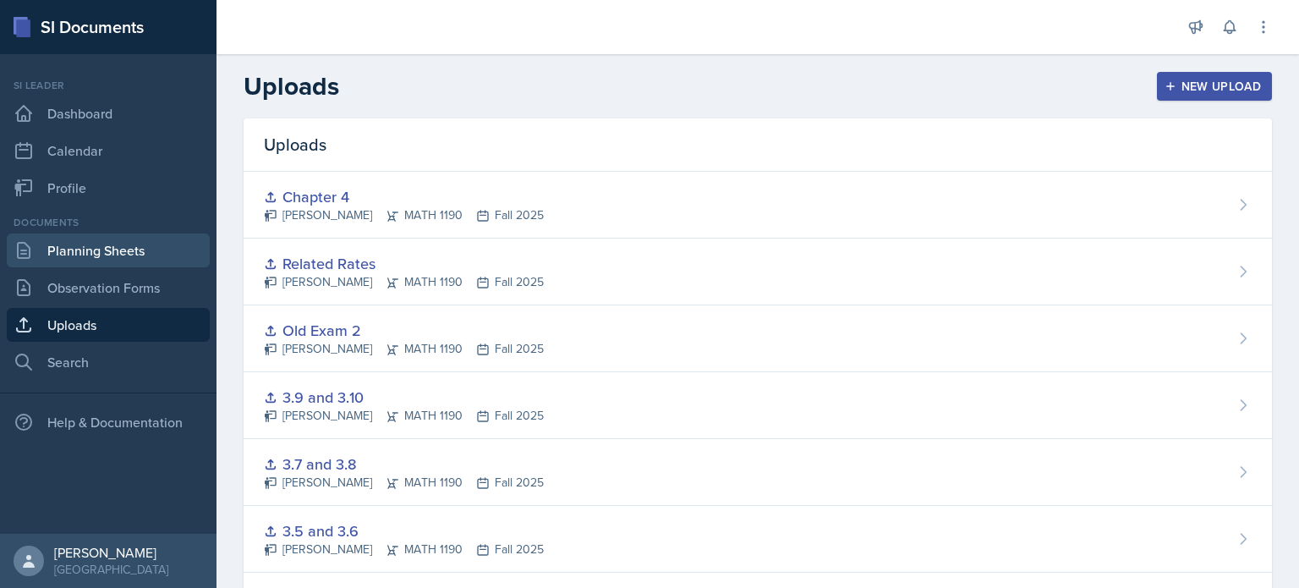
click at [142, 239] on link "Planning Sheets" at bounding box center [108, 250] width 203 height 34
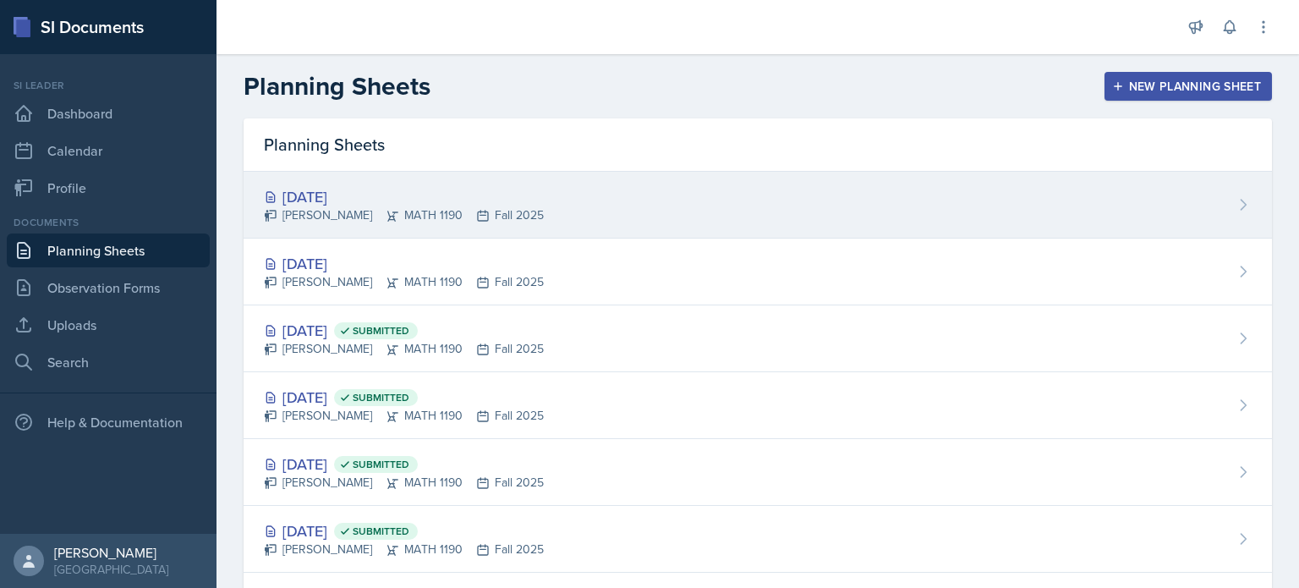
click at [490, 205] on div "[DATE]" at bounding box center [404, 196] width 280 height 23
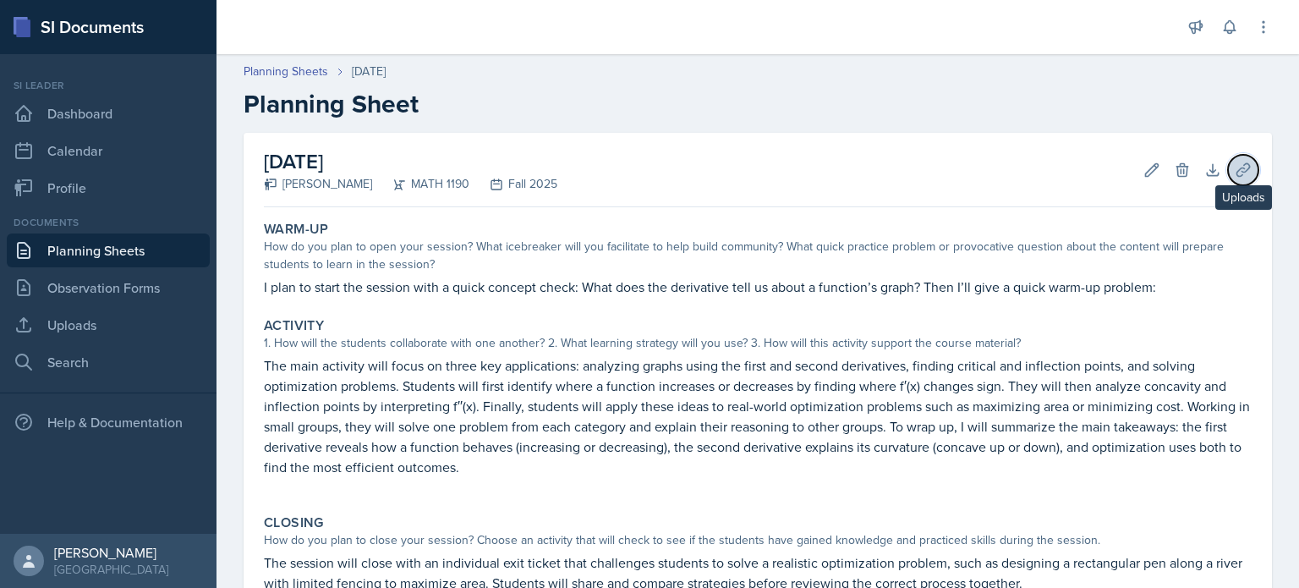
click at [1236, 170] on icon at bounding box center [1242, 169] width 13 height 13
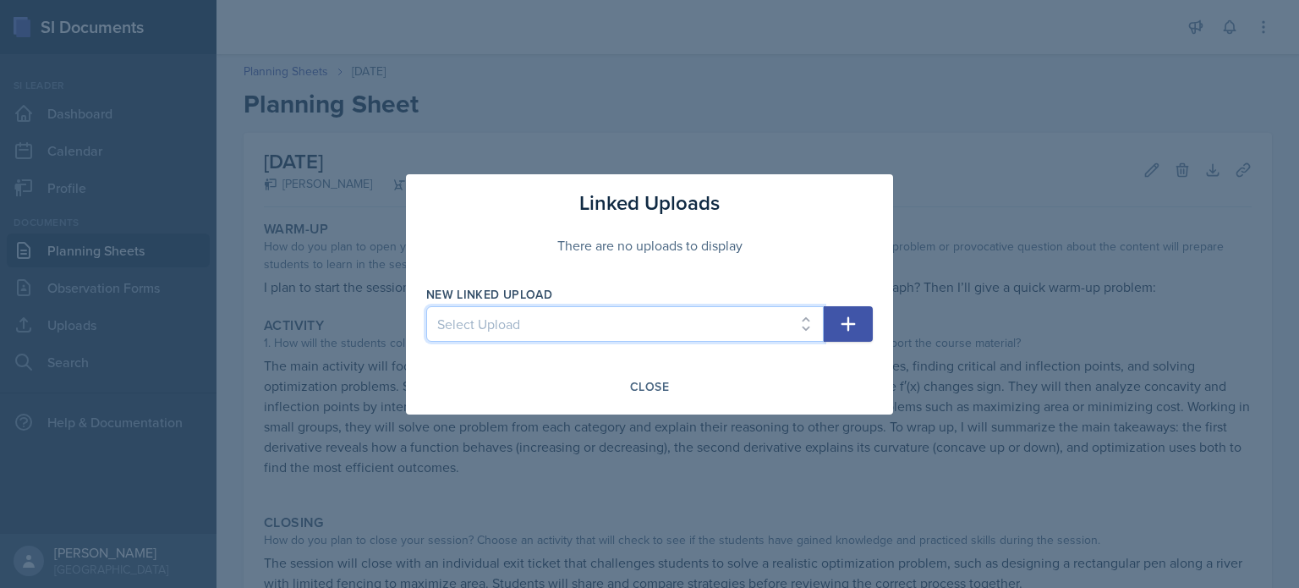
click at [806, 327] on select "Select Upload Major Review 1 Old exam for Exam 1 3.1 3.2 3.3 and 3.4 3.5 and 3.…" at bounding box center [624, 324] width 397 height 36
select select "efb11882-9d72-4085-b858-87d94bde8c4e"
click at [426, 306] on select "Select Upload Major Review 1 Old exam for Exam 1 3.1 3.2 3.3 and 3.4 3.5 and 3.…" at bounding box center [624, 324] width 397 height 36
click at [852, 328] on icon "button" at bounding box center [848, 324] width 20 height 20
select select
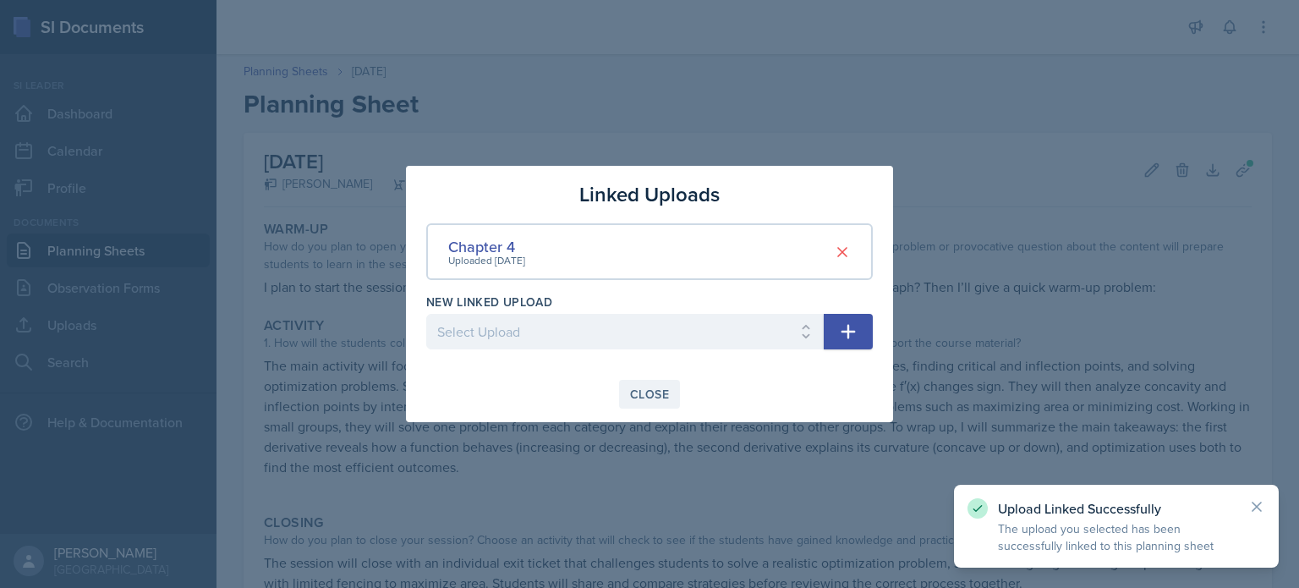
click at [643, 397] on div "Close" at bounding box center [649, 394] width 39 height 14
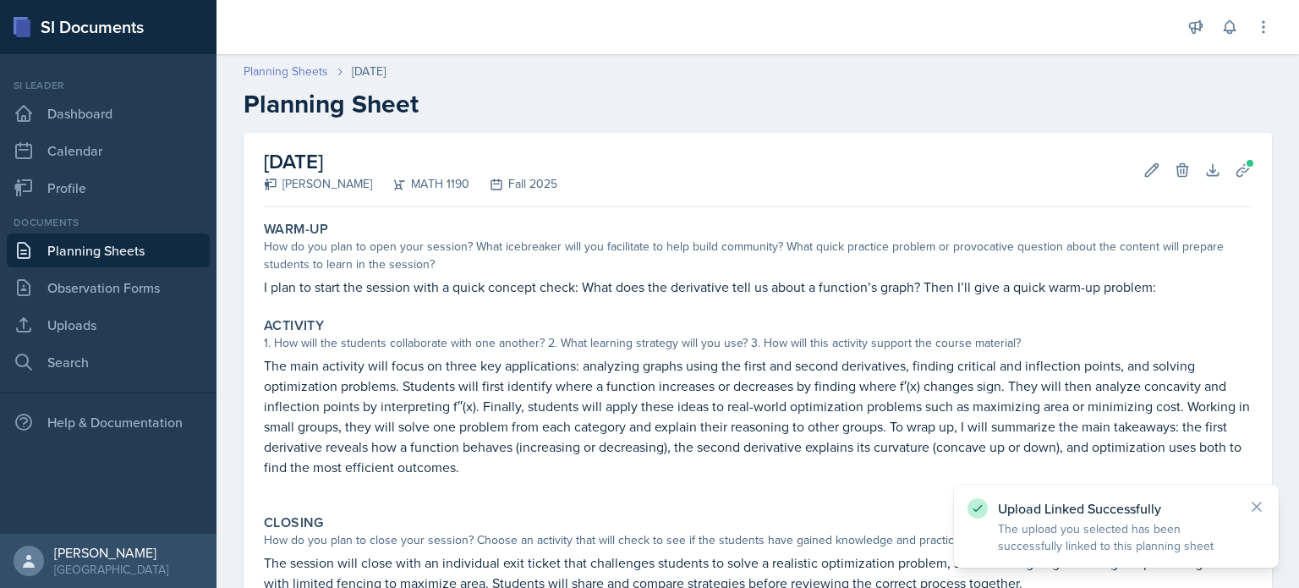
click at [303, 71] on link "Planning Sheets" at bounding box center [285, 72] width 85 height 18
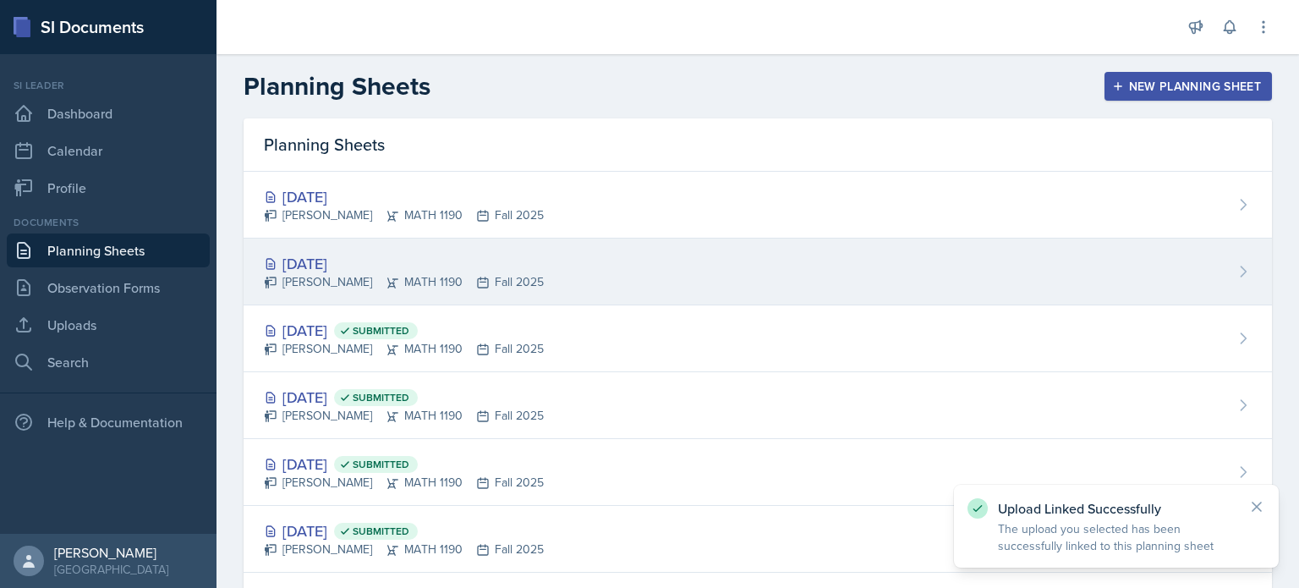
click at [731, 279] on div "Oct 15th, 2025 Aditya Chauhan MATH 1190 Fall 2025" at bounding box center [757, 271] width 1028 height 67
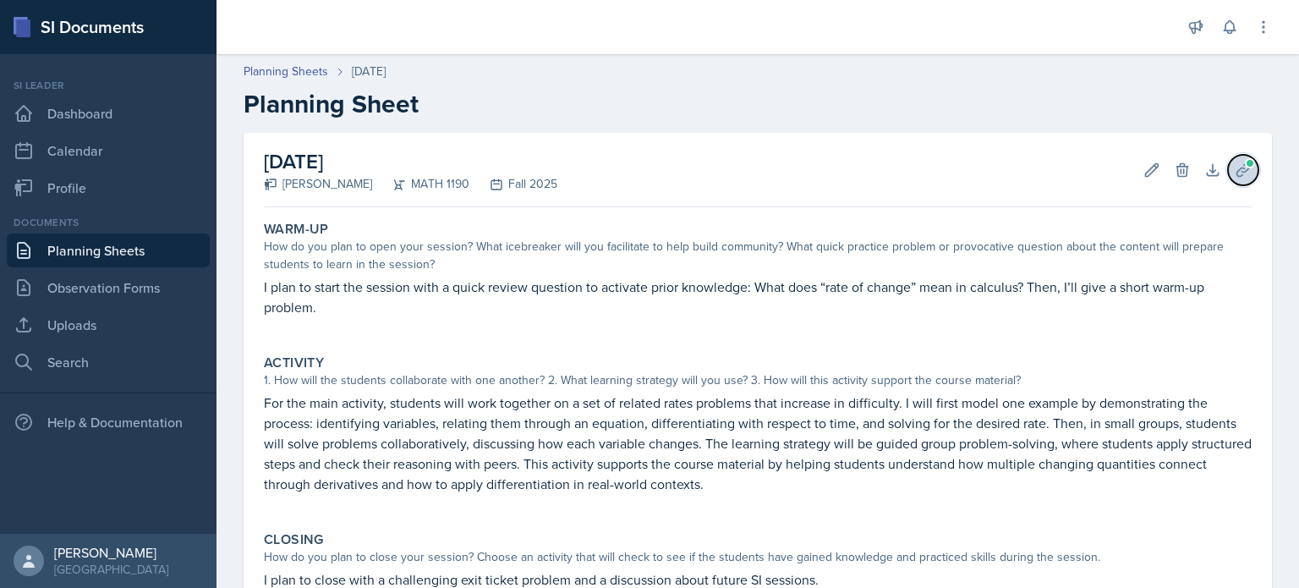
click at [1245, 162] on span at bounding box center [1250, 163] width 10 height 10
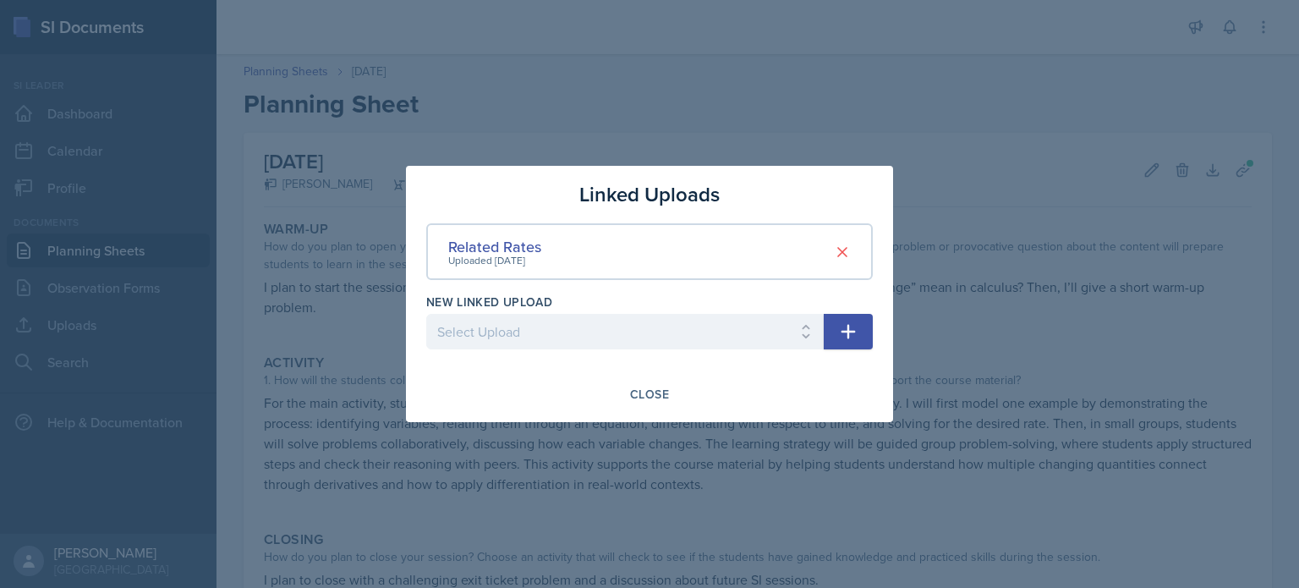
drag, startPoint x: 987, startPoint y: 129, endPoint x: 944, endPoint y: 154, distance: 49.6
click at [987, 129] on div at bounding box center [649, 294] width 1299 height 588
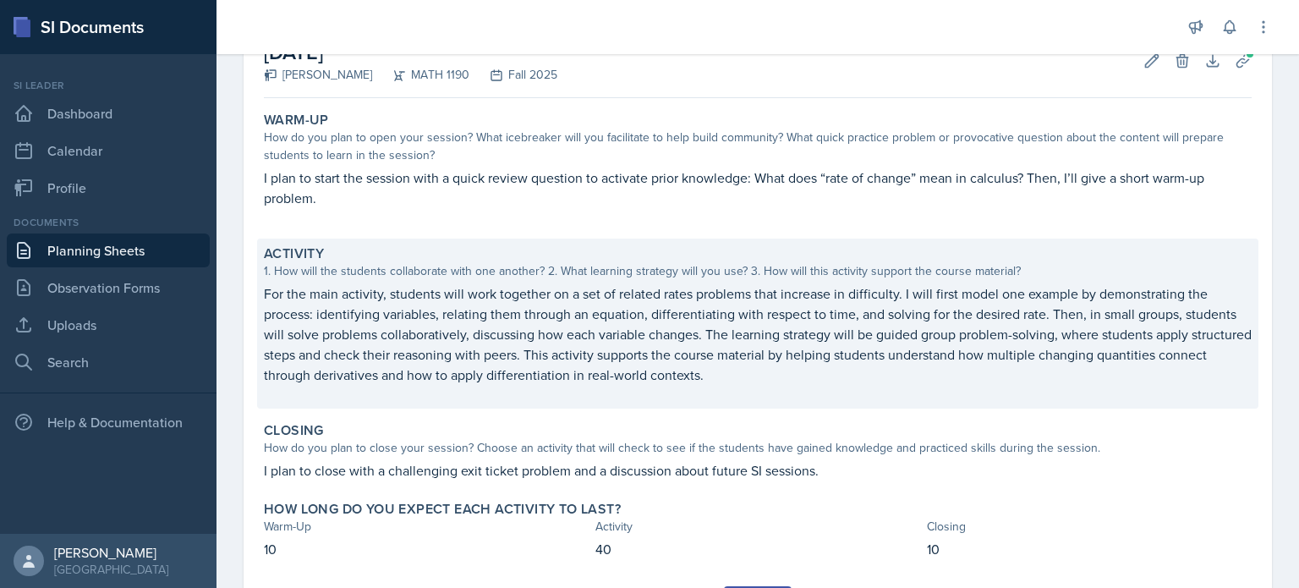
scroll to position [196, 0]
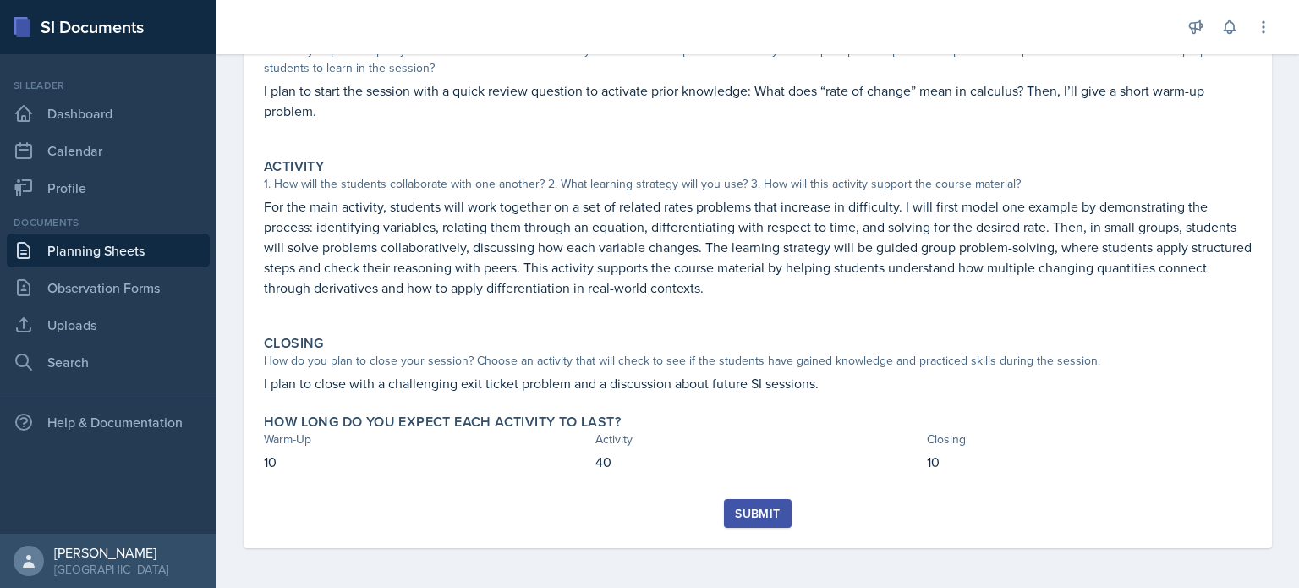
click at [745, 512] on div "Submit" at bounding box center [757, 513] width 45 height 14
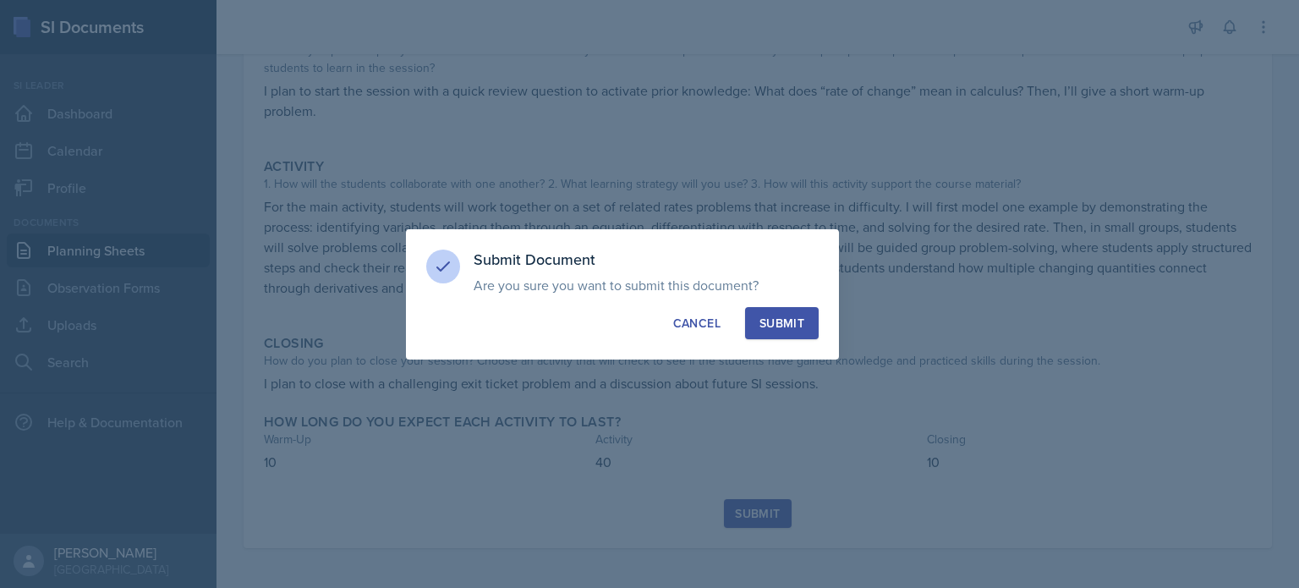
click at [801, 330] on div "Submit" at bounding box center [781, 323] width 45 height 17
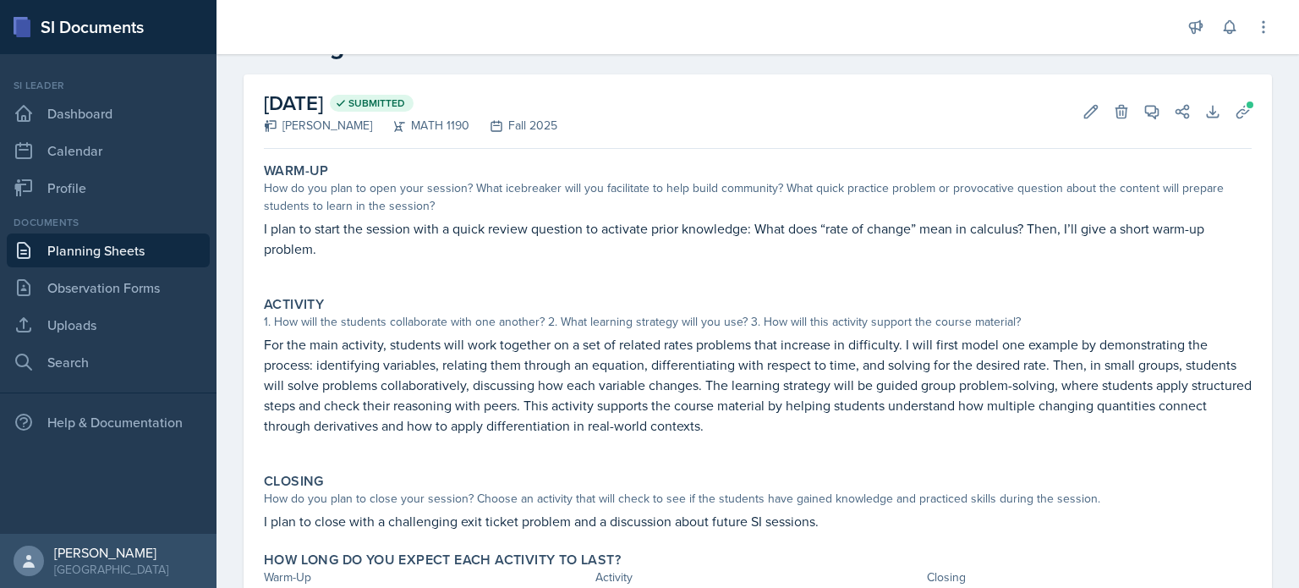
scroll to position [0, 0]
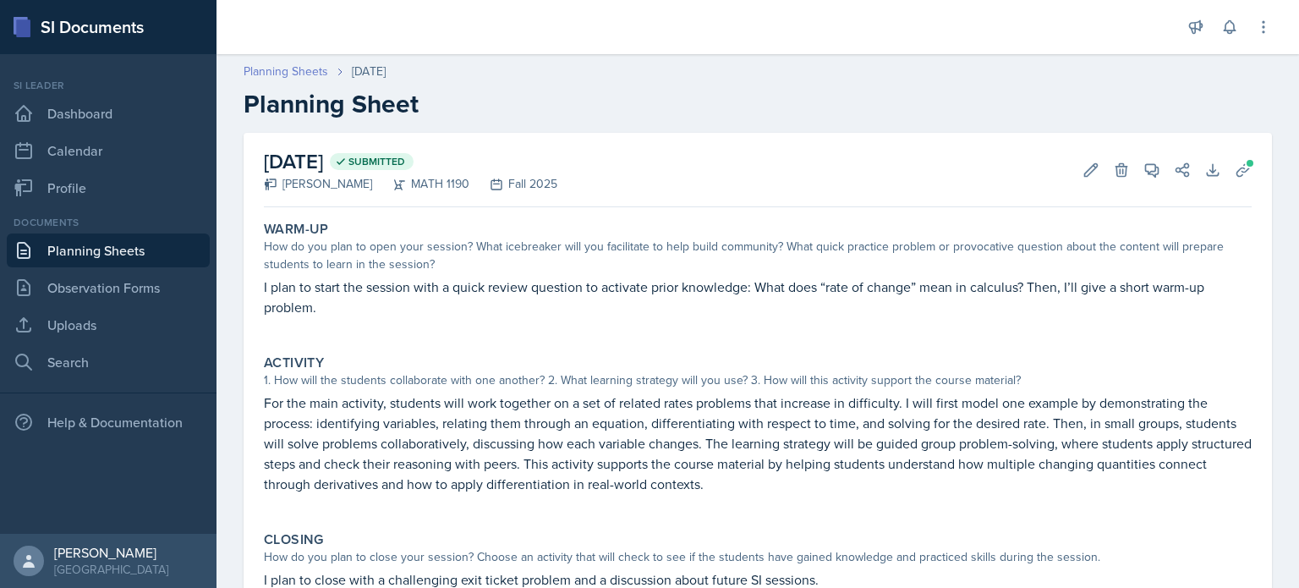
click at [310, 63] on link "Planning Sheets" at bounding box center [285, 72] width 85 height 18
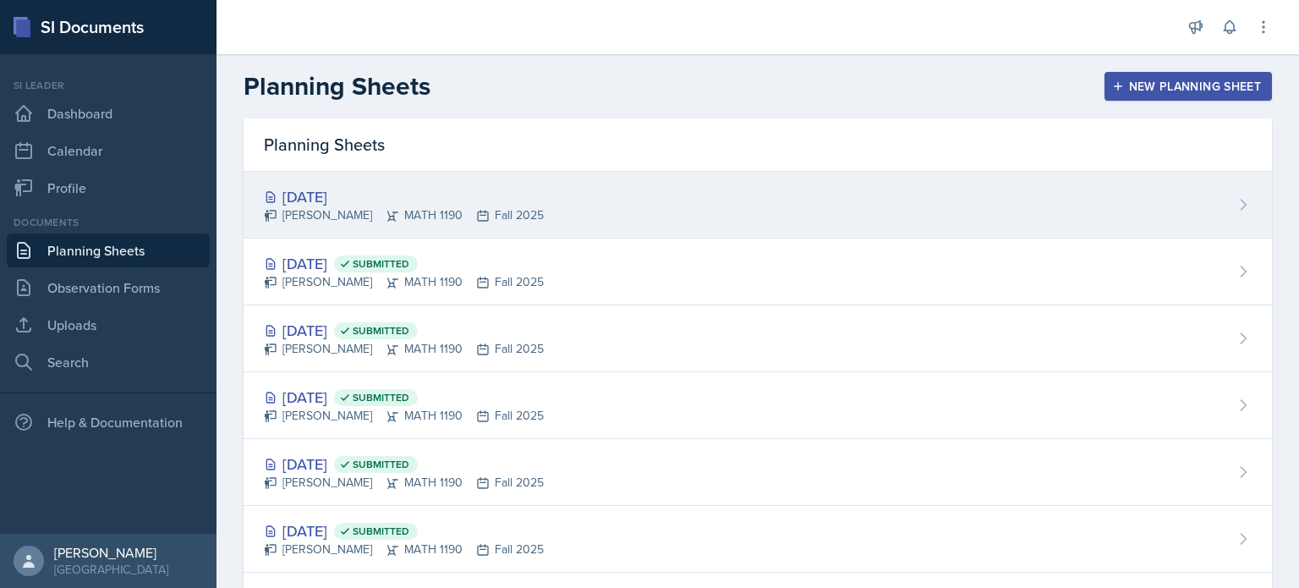
click at [632, 227] on div "Oct 17th, 2025 Aditya Chauhan MATH 1190 Fall 2025" at bounding box center [757, 205] width 1028 height 67
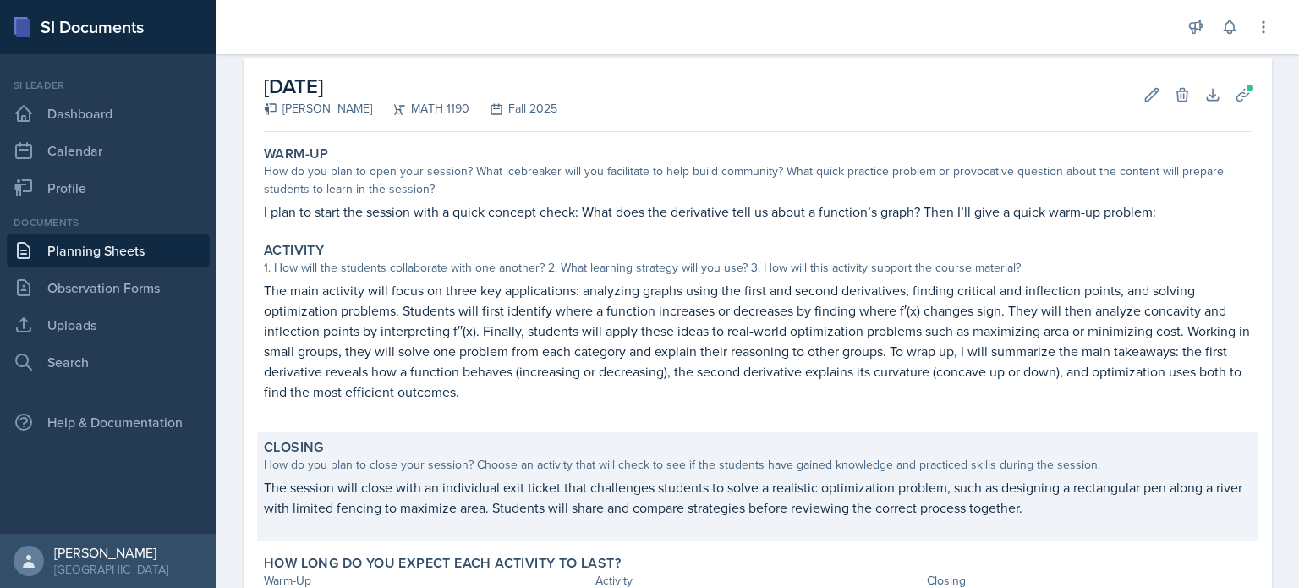
scroll to position [216, 0]
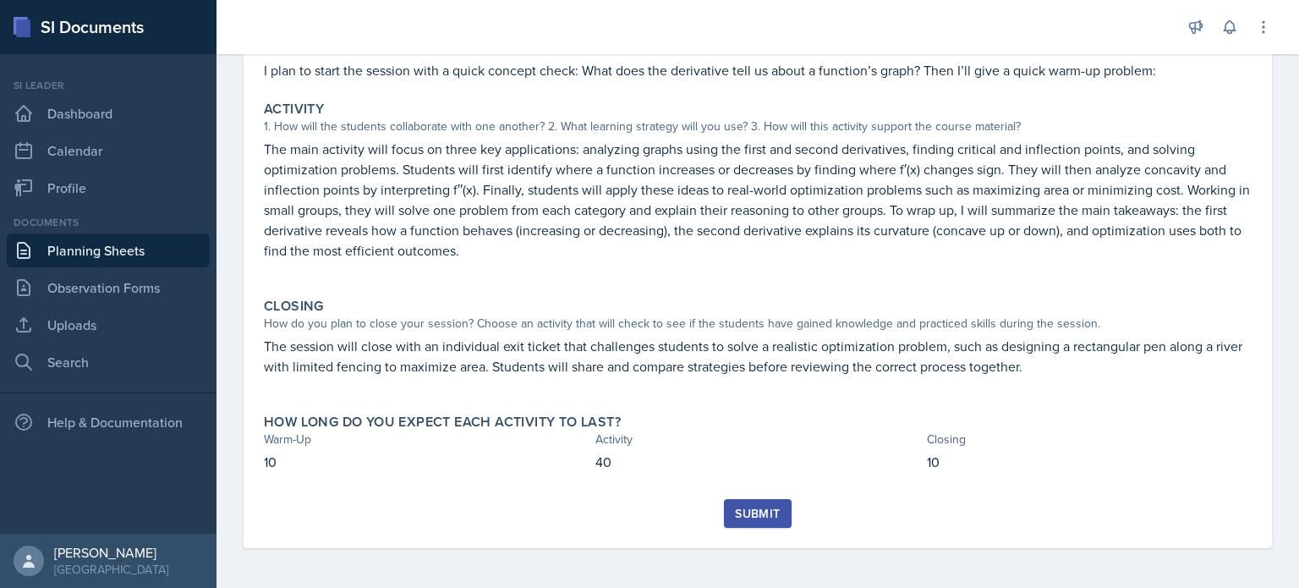
click at [768, 517] on div "Submit" at bounding box center [757, 513] width 45 height 14
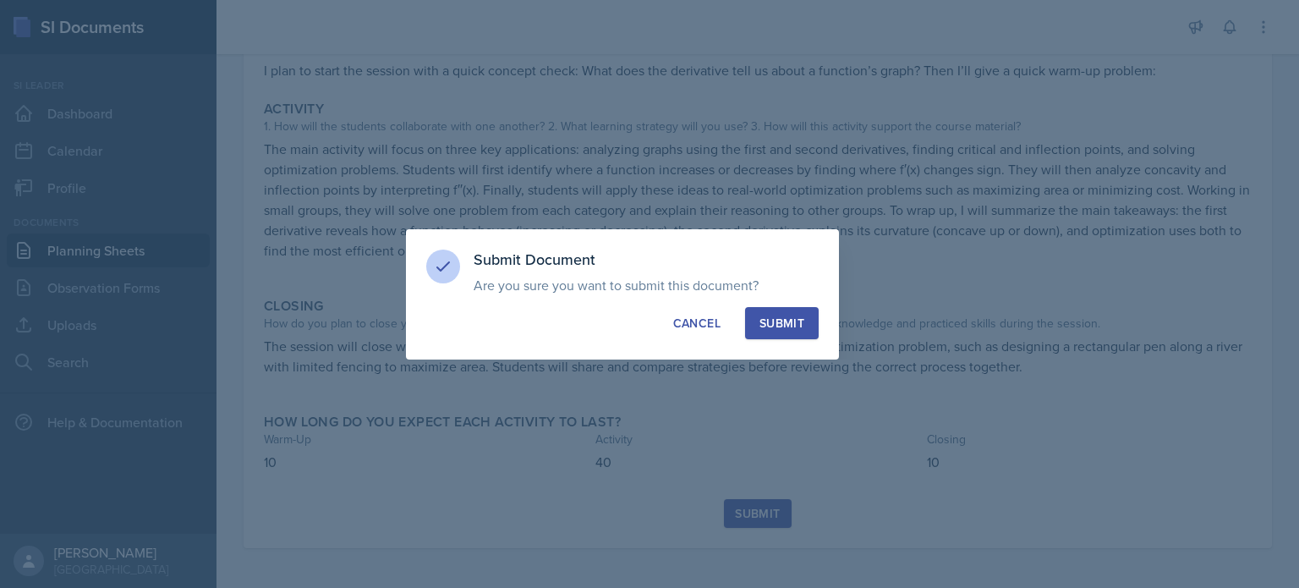
click at [798, 322] on div "Submit" at bounding box center [781, 323] width 45 height 17
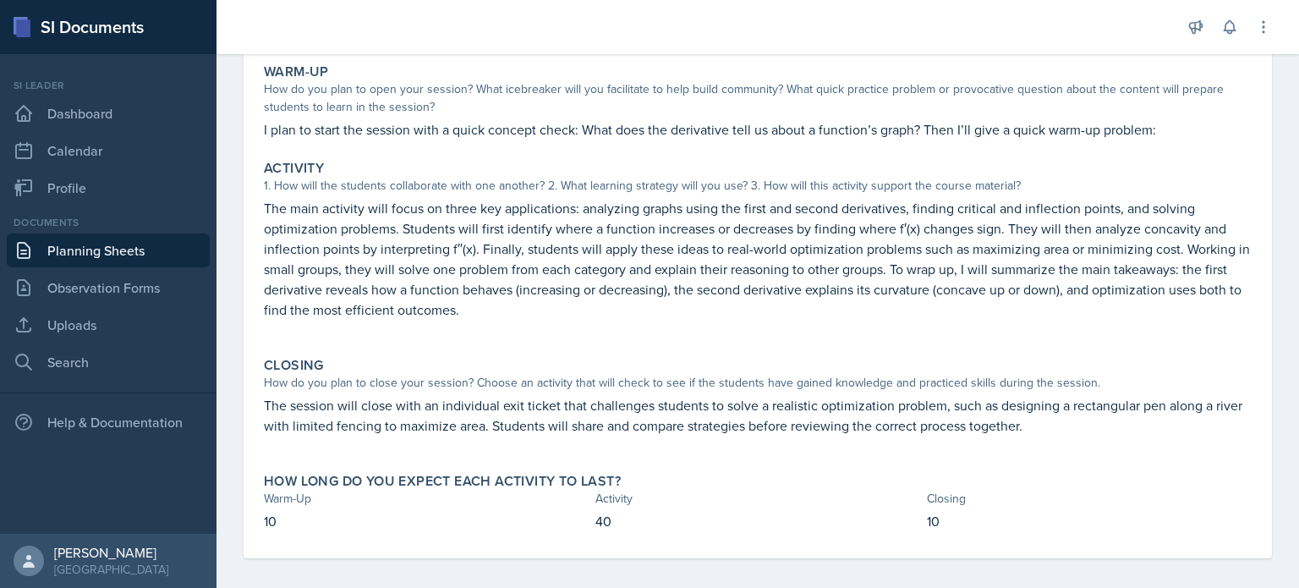
scroll to position [167, 0]
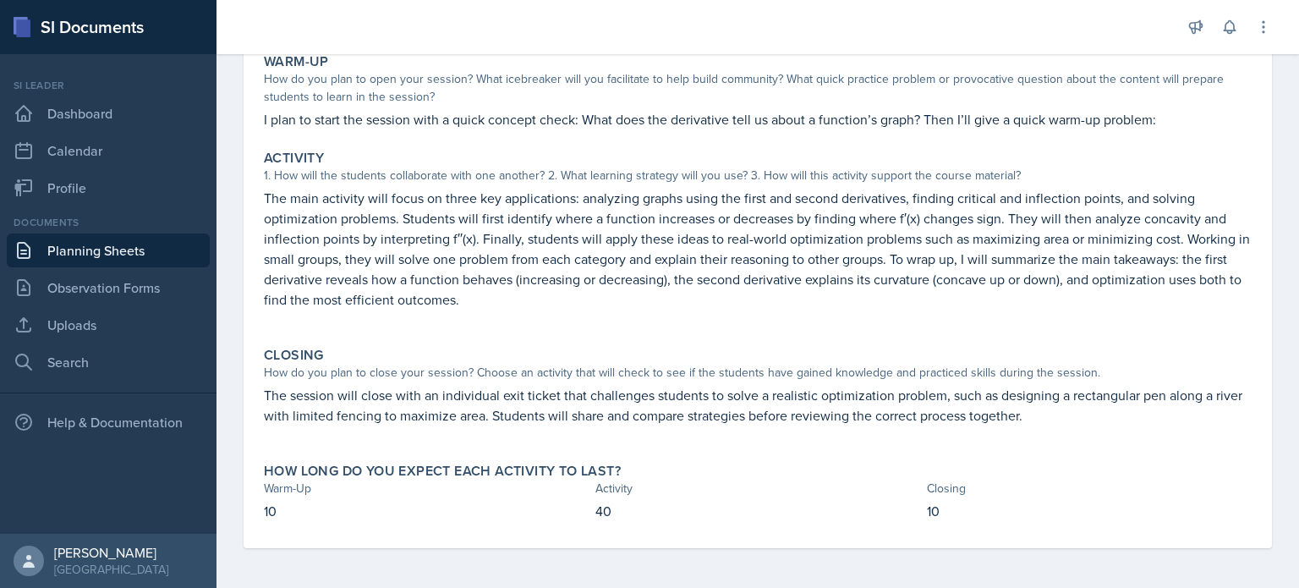
click at [877, 408] on p "The session will close with an individual exit ticket that challenges students …" at bounding box center [758, 405] width 988 height 41
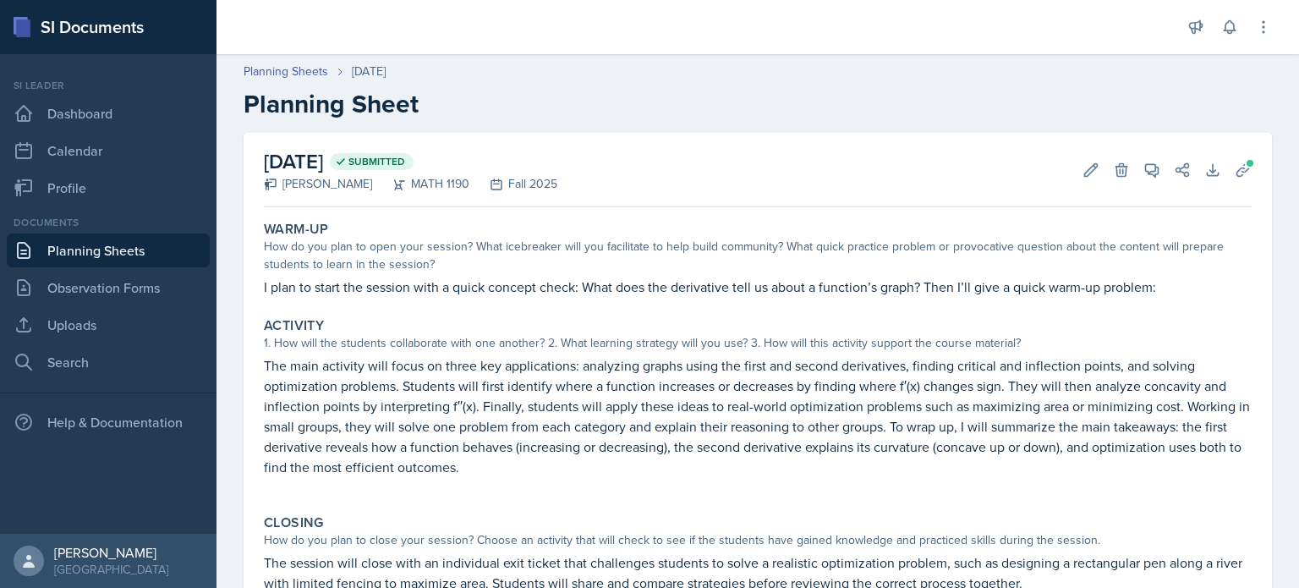
scroll to position [0, 0]
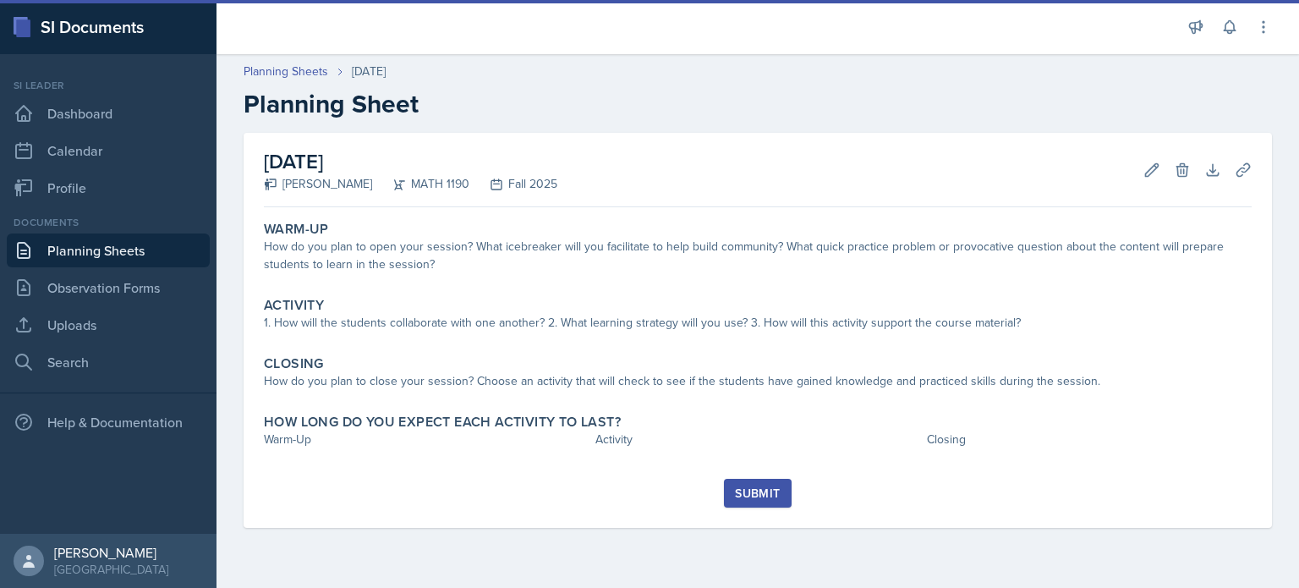
click at [145, 253] on link "Planning Sheets" at bounding box center [108, 250] width 203 height 34
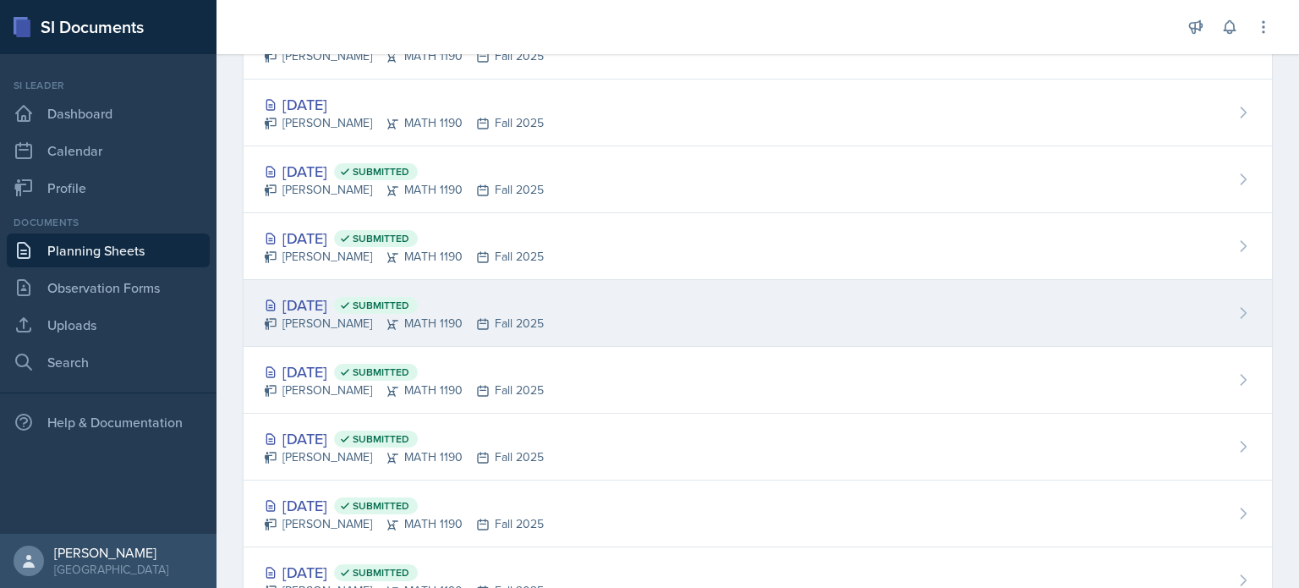
scroll to position [162, 0]
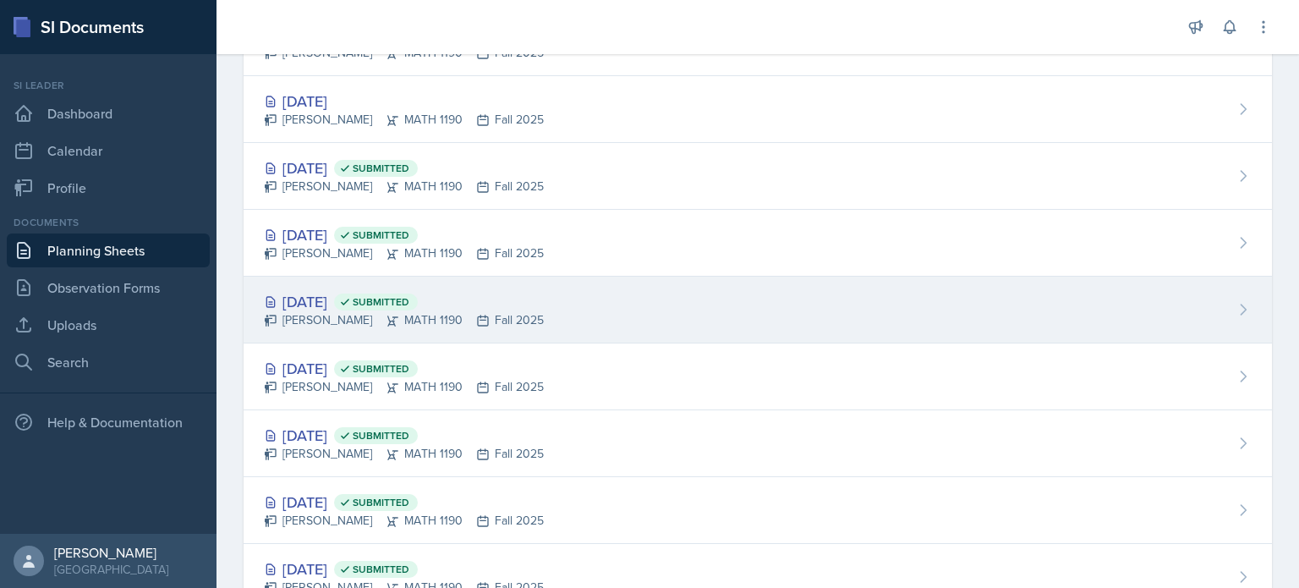
click at [546, 315] on div "[DATE] Submitted [PERSON_NAME] MATH 1190 Fall 2025" at bounding box center [757, 309] width 1028 height 67
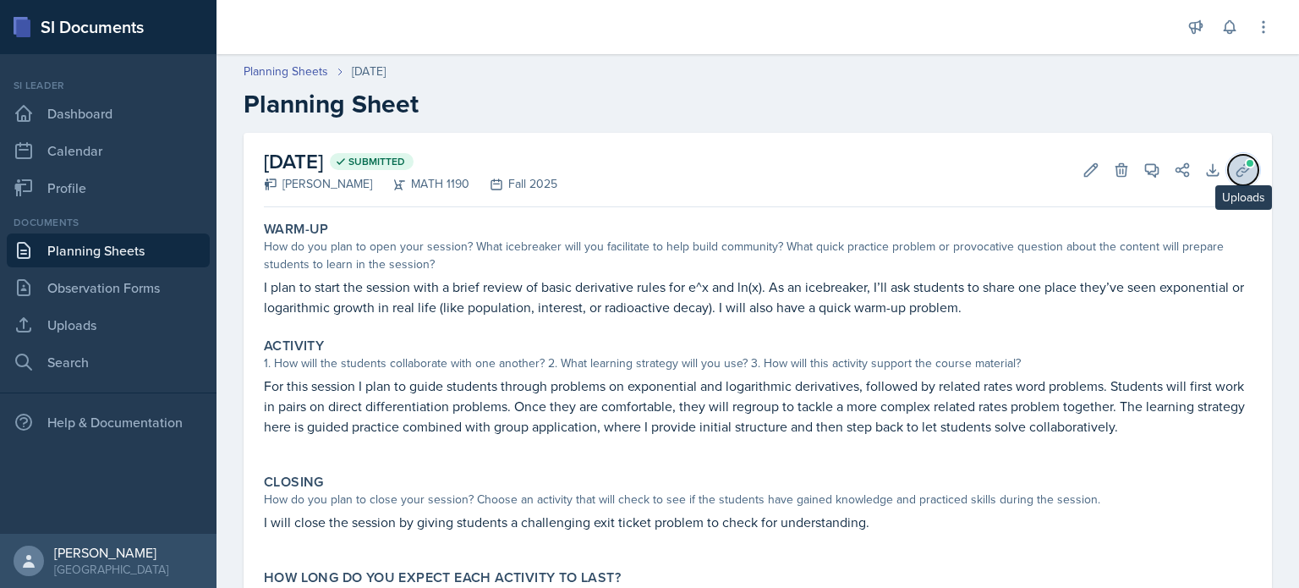
click at [1228, 173] on button "Uploads" at bounding box center [1243, 170] width 30 height 30
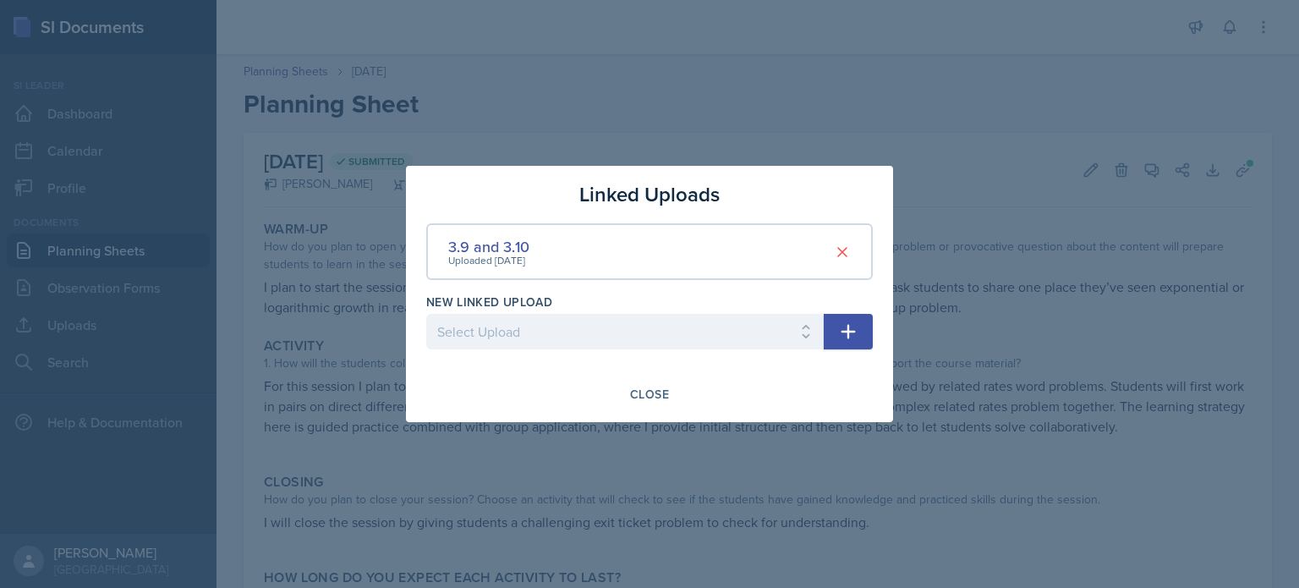
click at [768, 118] on div at bounding box center [649, 294] width 1299 height 588
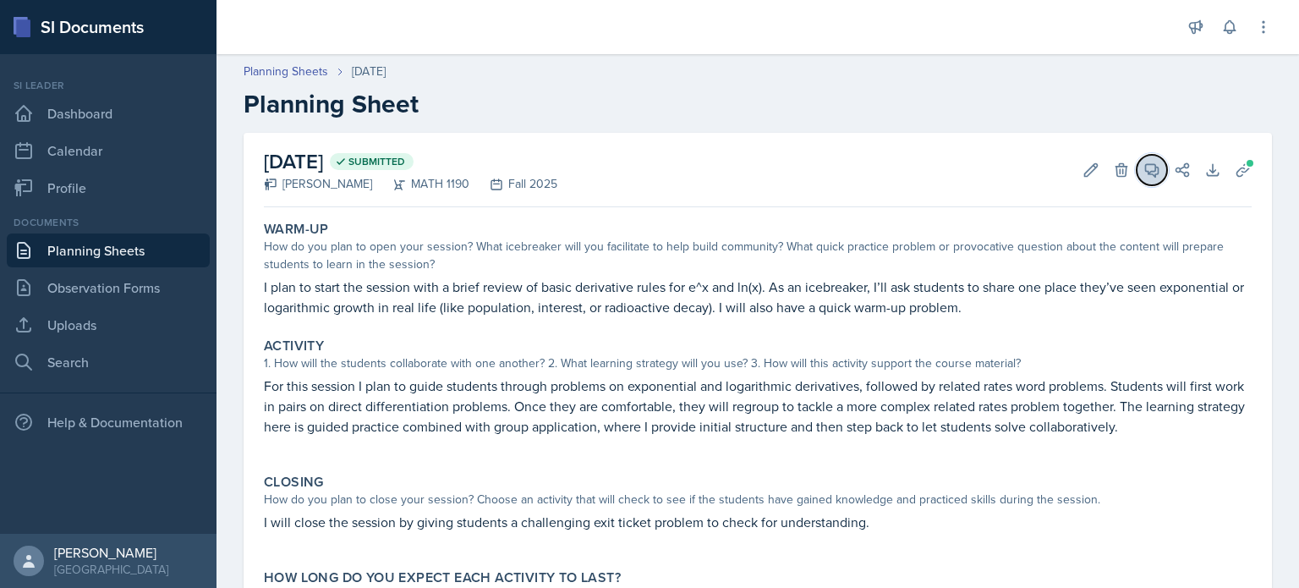
click at [1146, 175] on button "View Comments" at bounding box center [1151, 170] width 30 height 30
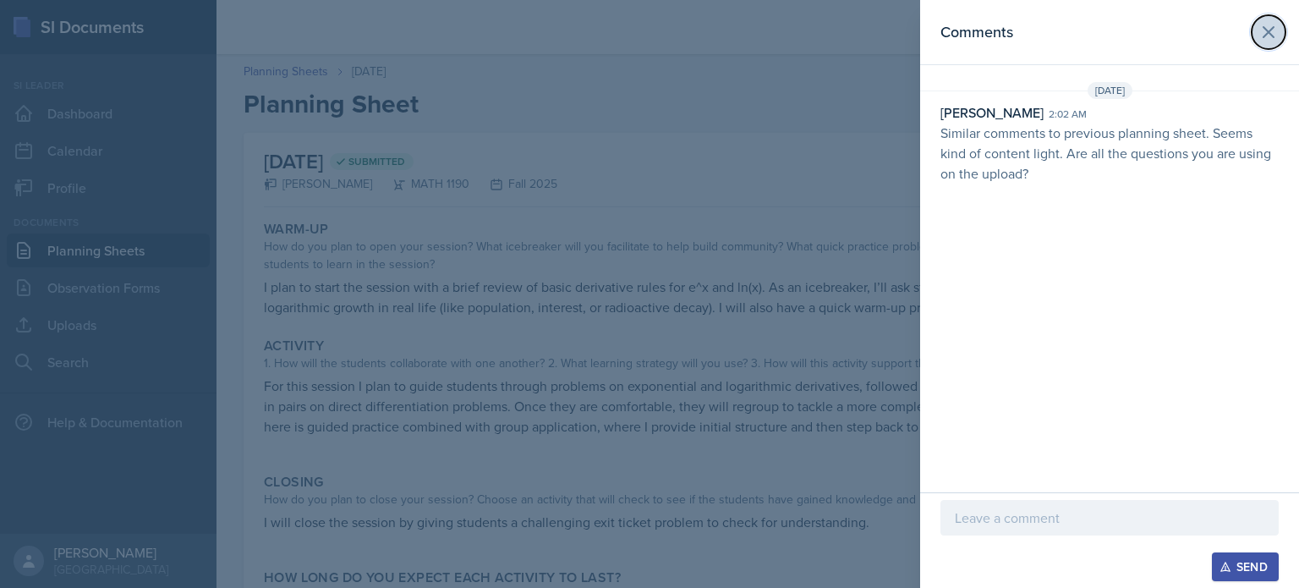
click at [1274, 23] on icon at bounding box center [1268, 32] width 20 height 20
